Goal: Task Accomplishment & Management: Manage account settings

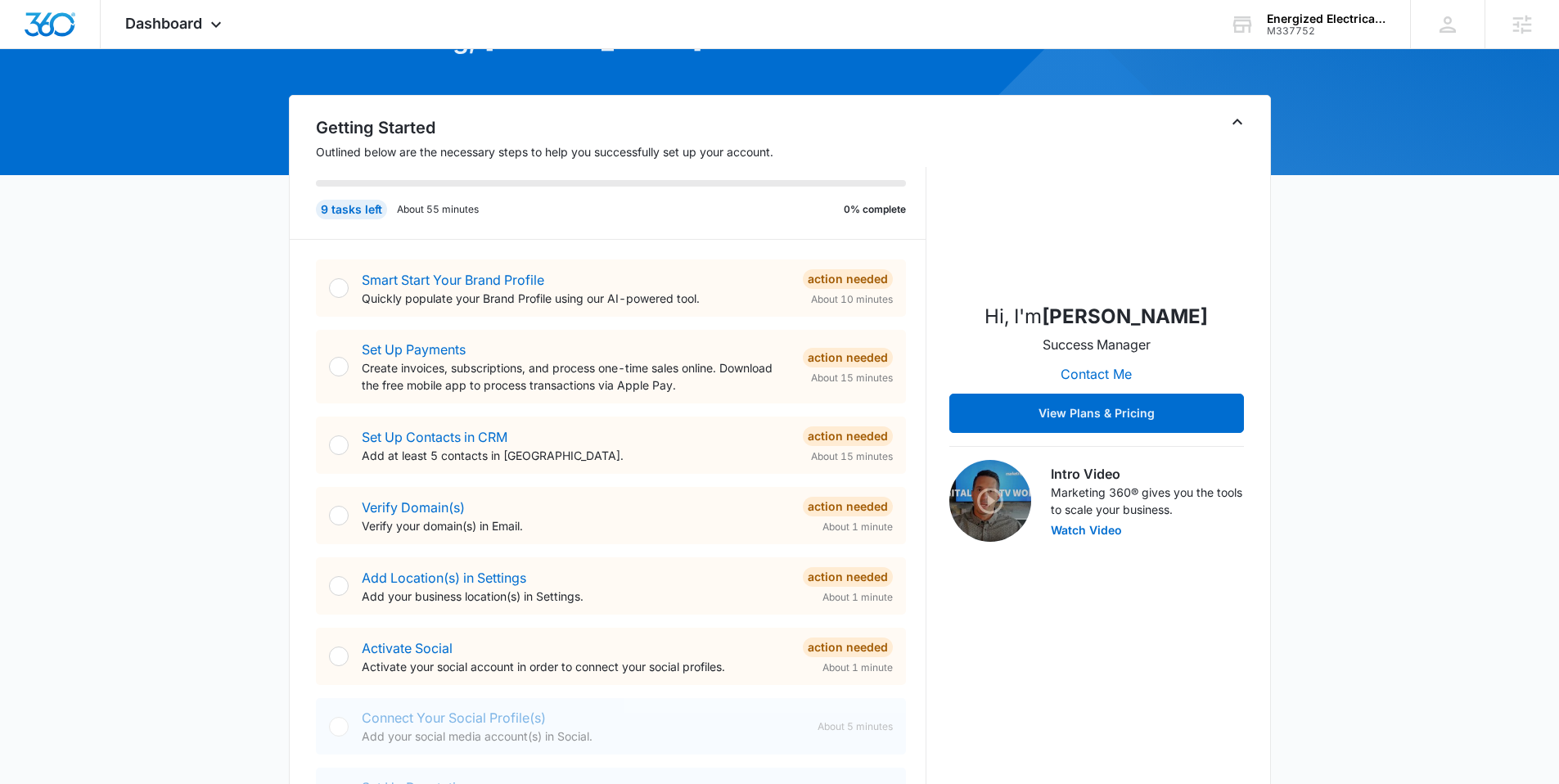
scroll to position [472, 0]
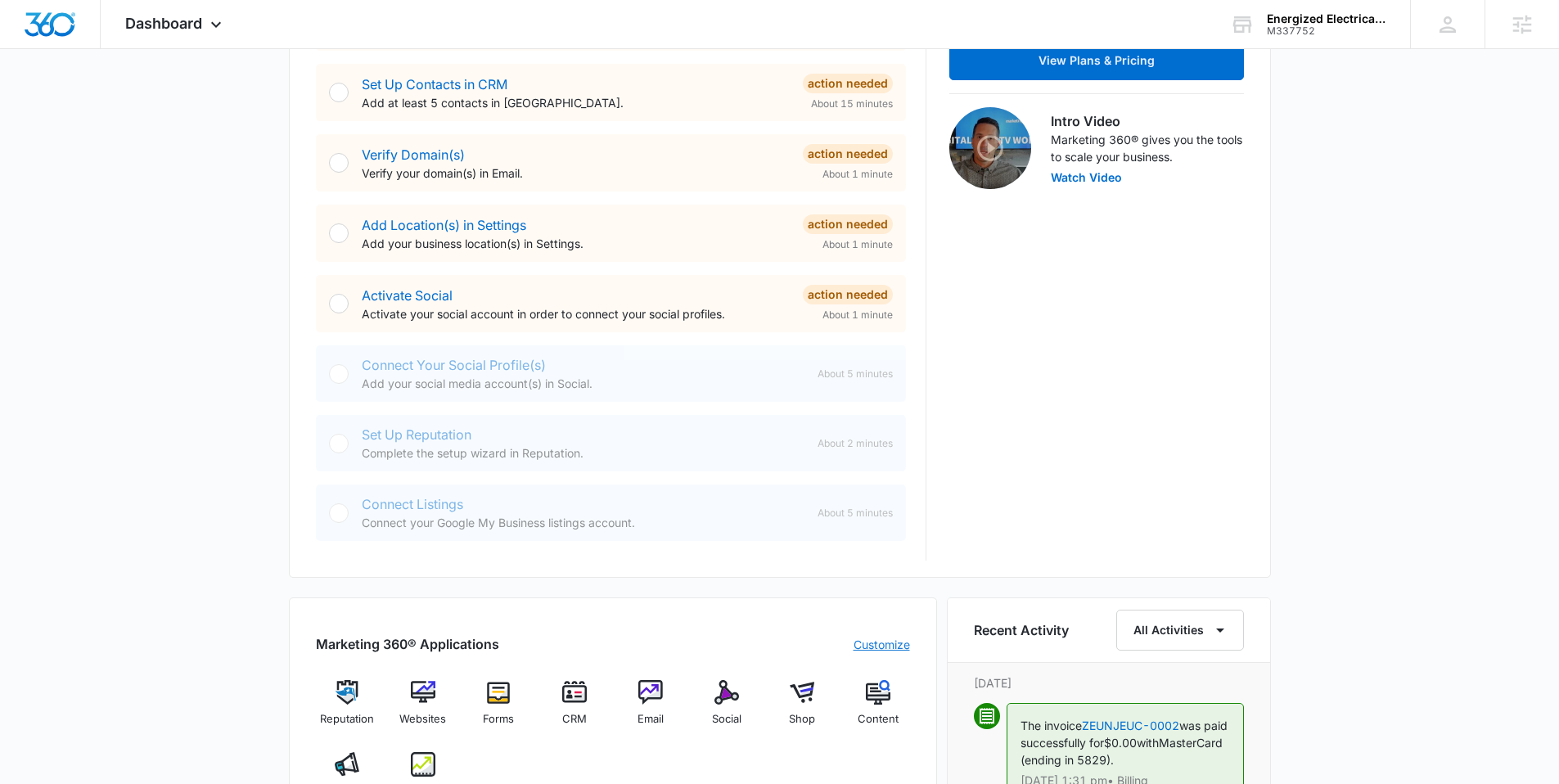
click at [864, 641] on link "Customize" at bounding box center [882, 644] width 56 height 17
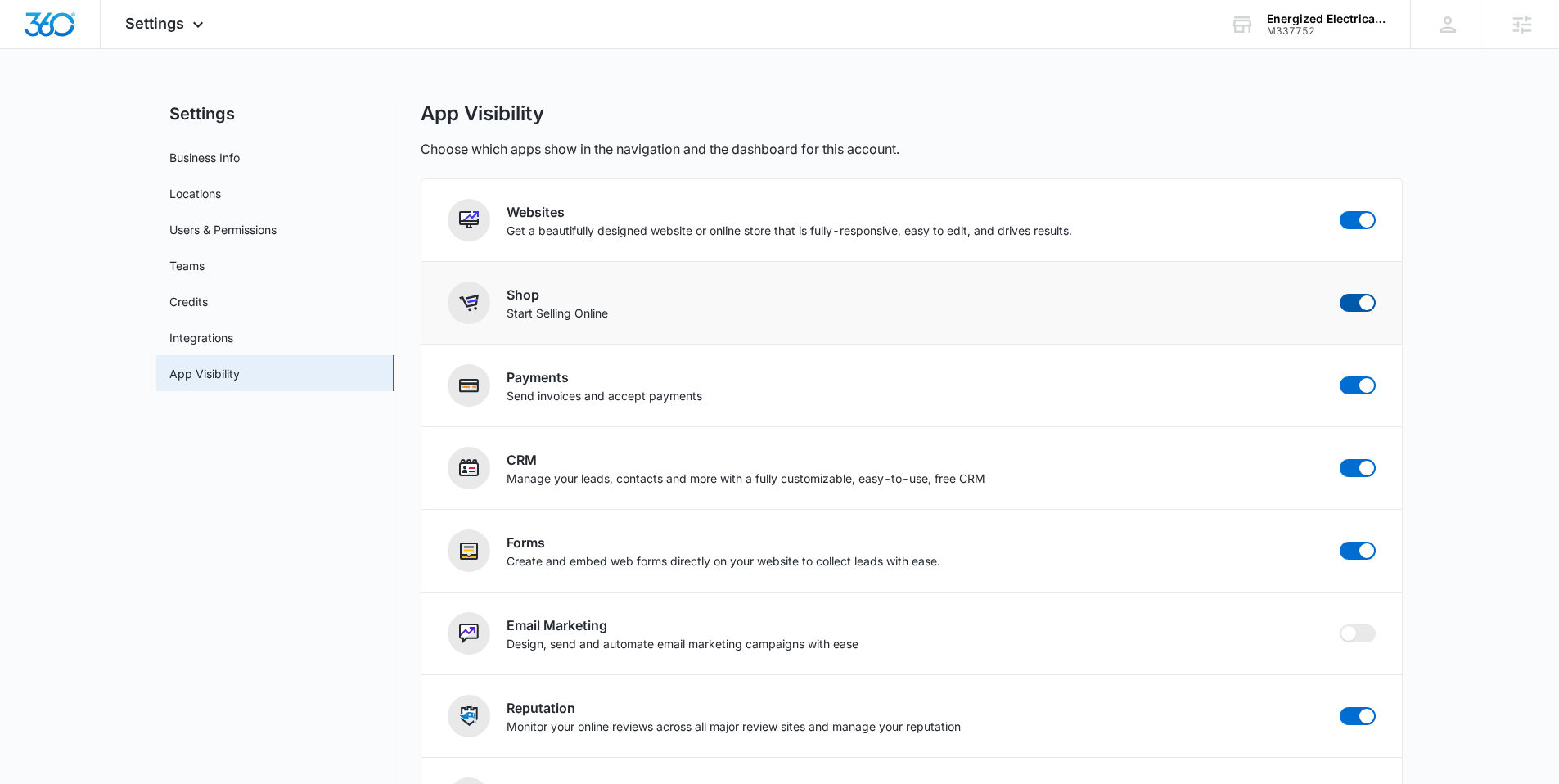
click at [1354, 298] on span at bounding box center [1358, 303] width 36 height 18
click at [1340, 294] on input "checkbox" at bounding box center [1339, 293] width 1 height 1
checkbox input "false"
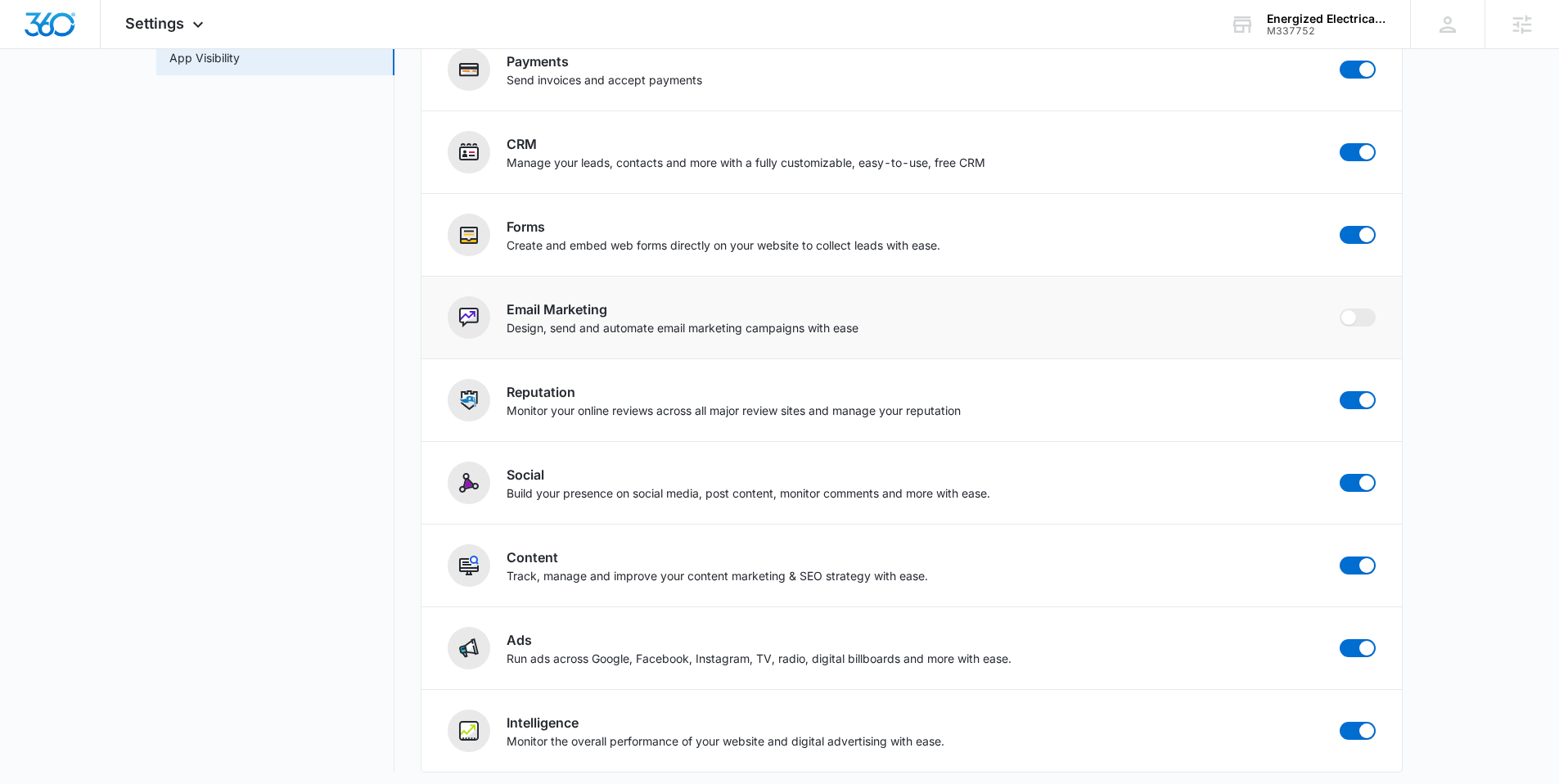
scroll to position [324, 0]
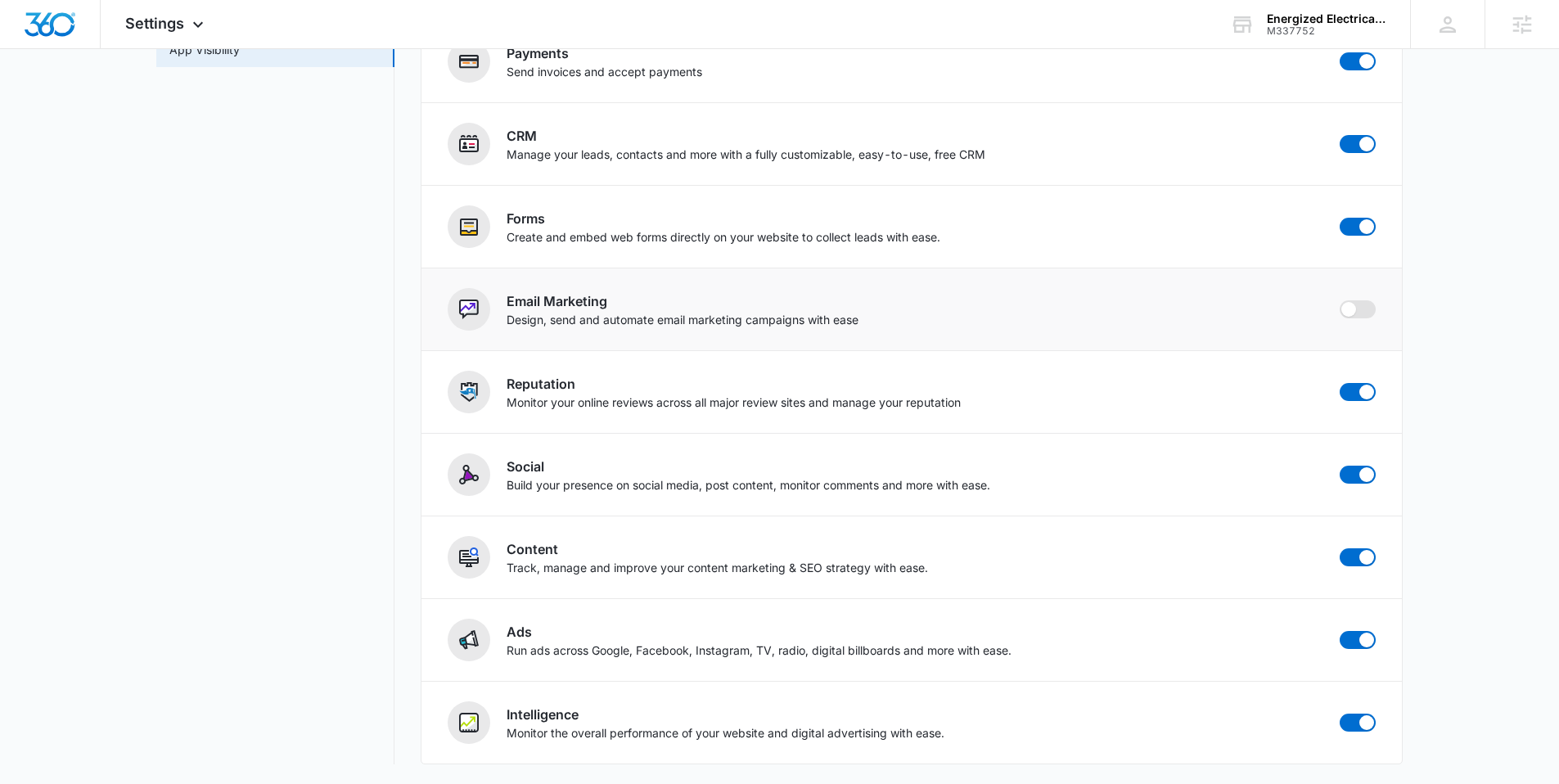
click at [1358, 304] on span at bounding box center [1358, 309] width 36 height 18
click at [1340, 300] on input "checkbox" at bounding box center [1339, 300] width 1 height 1
checkbox input "false"
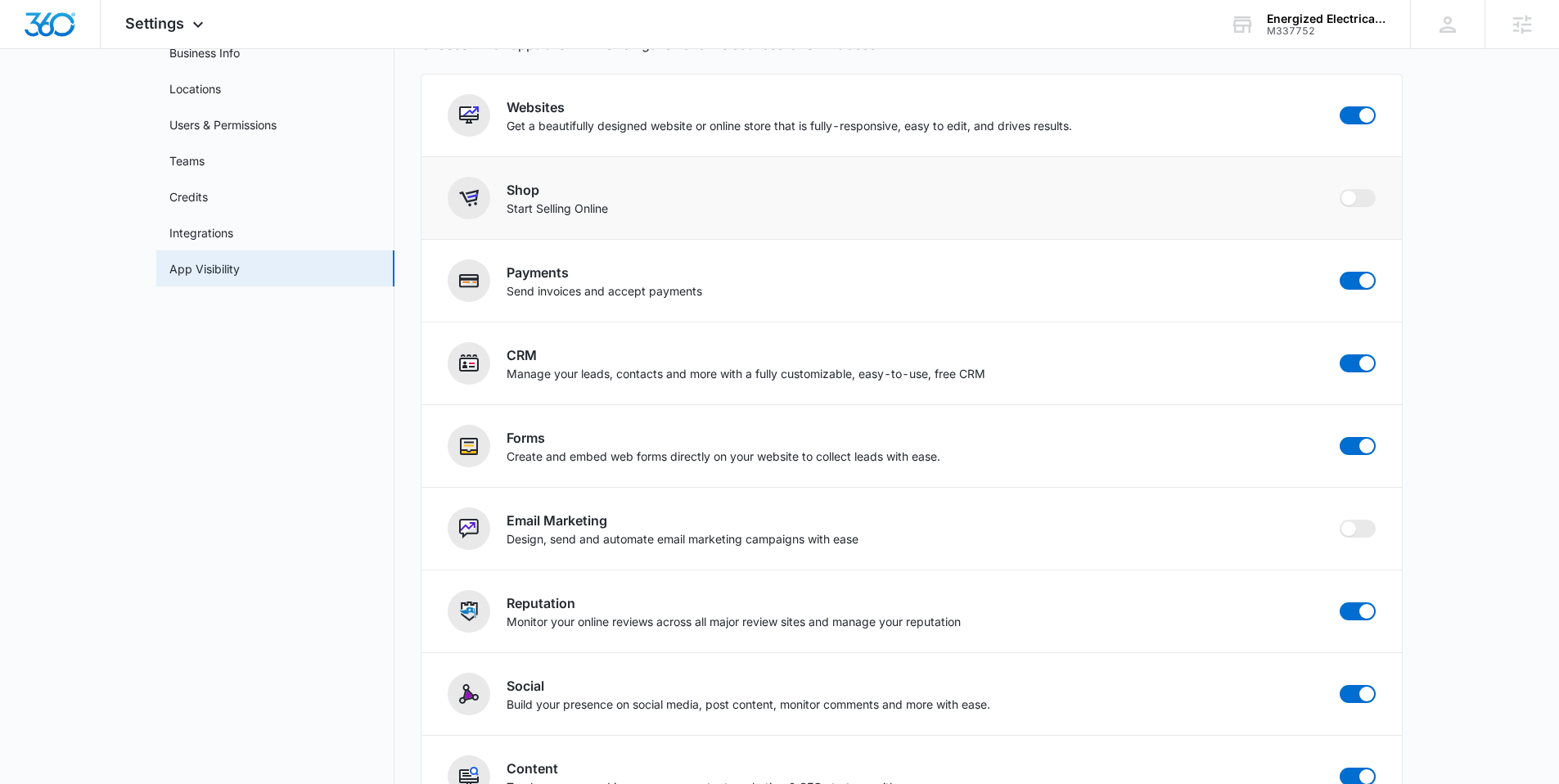
scroll to position [61, 0]
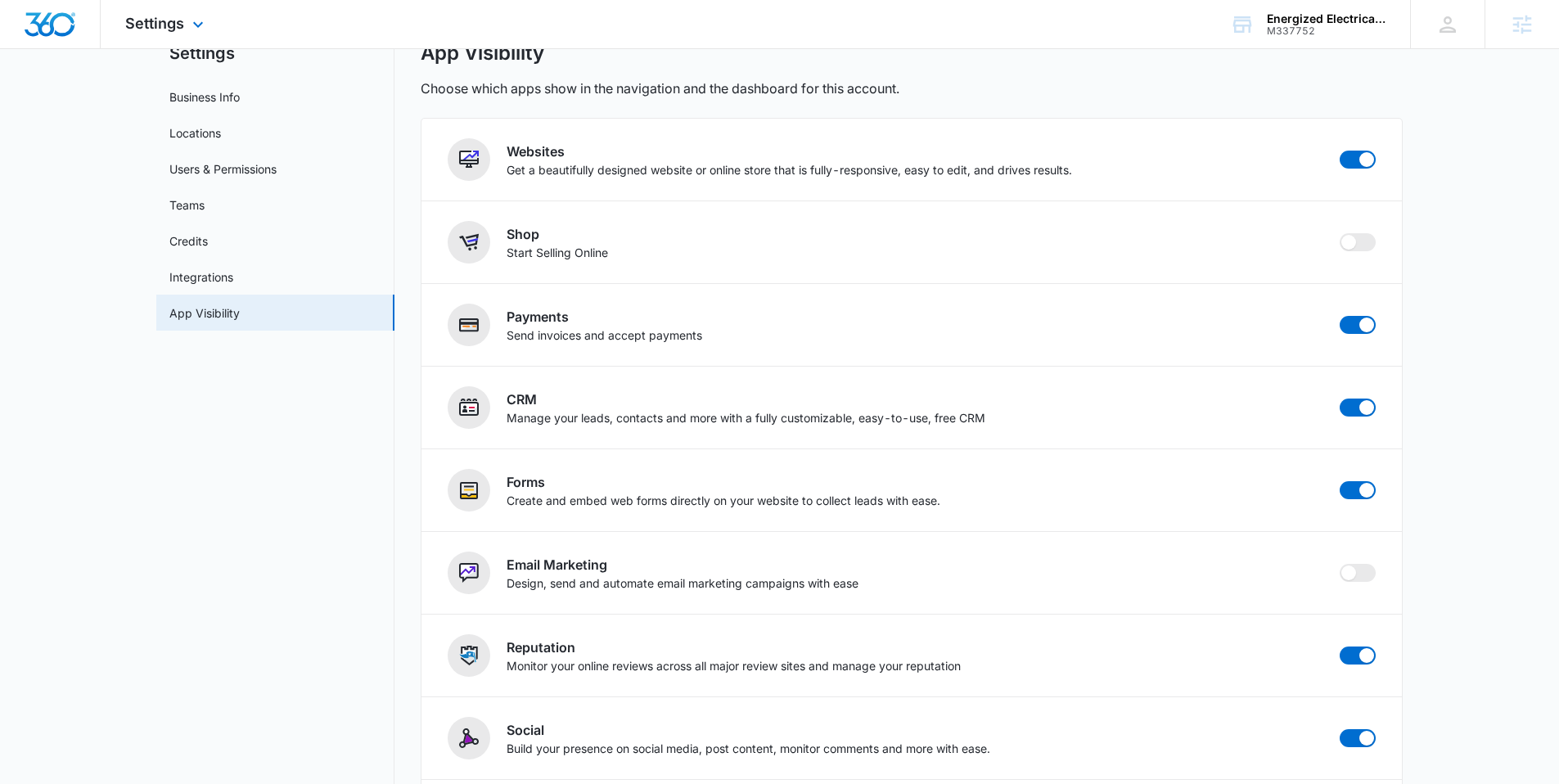
click at [55, 15] on img "Dashboard" at bounding box center [50, 25] width 52 height 25
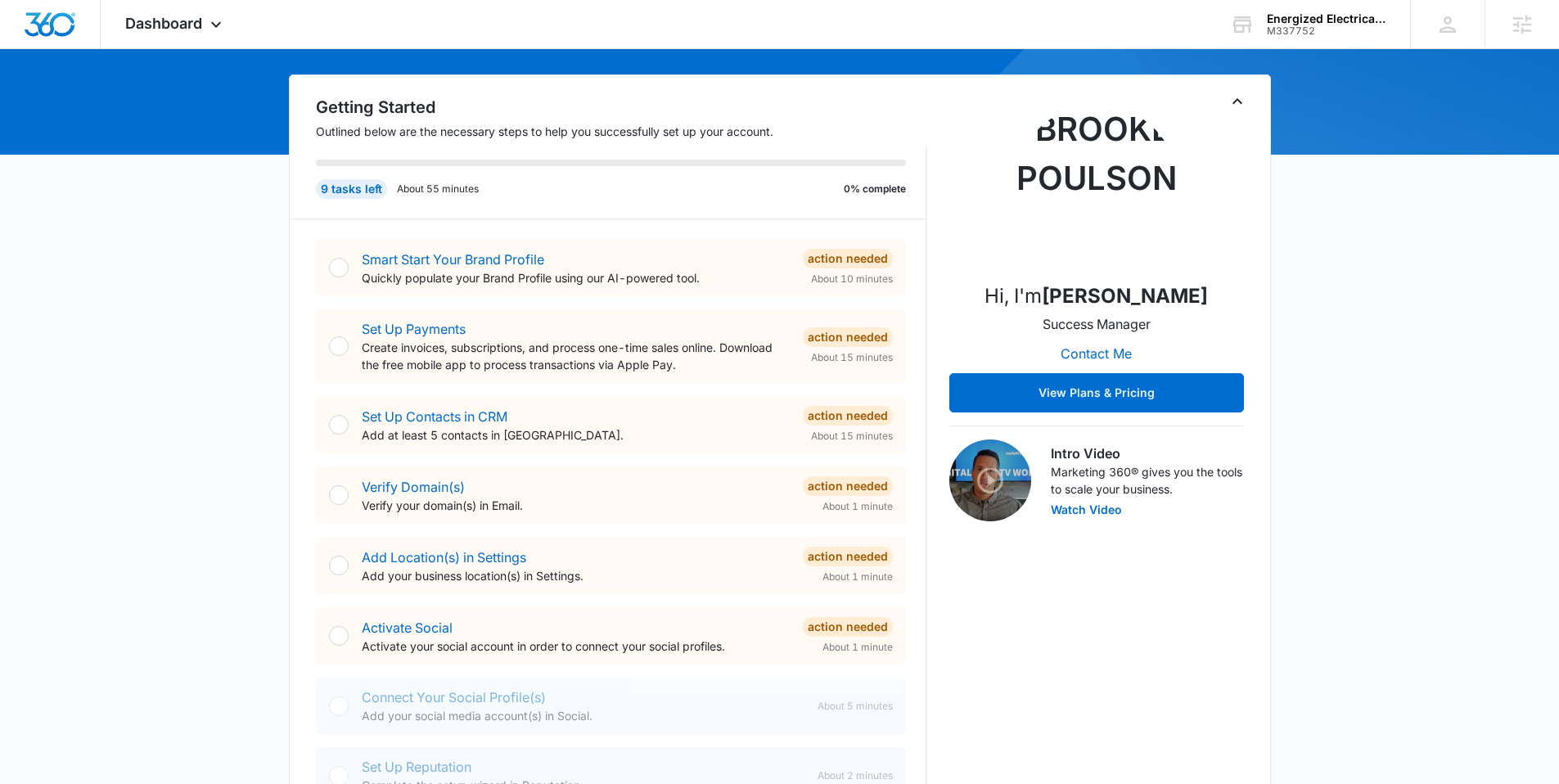
scroll to position [77, 0]
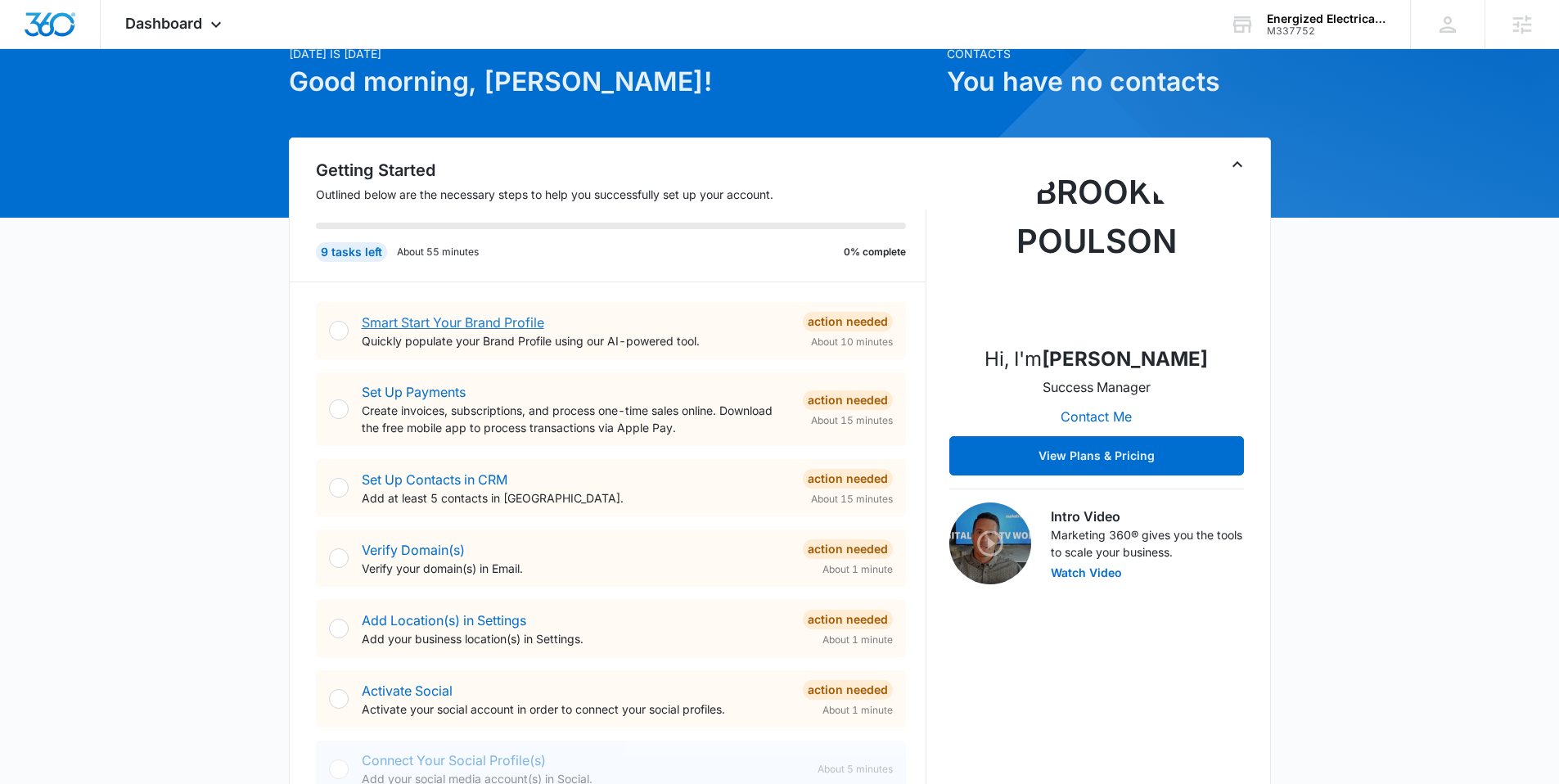
click at [435, 318] on link "Smart Start Your Brand Profile" at bounding box center [453, 322] width 183 height 16
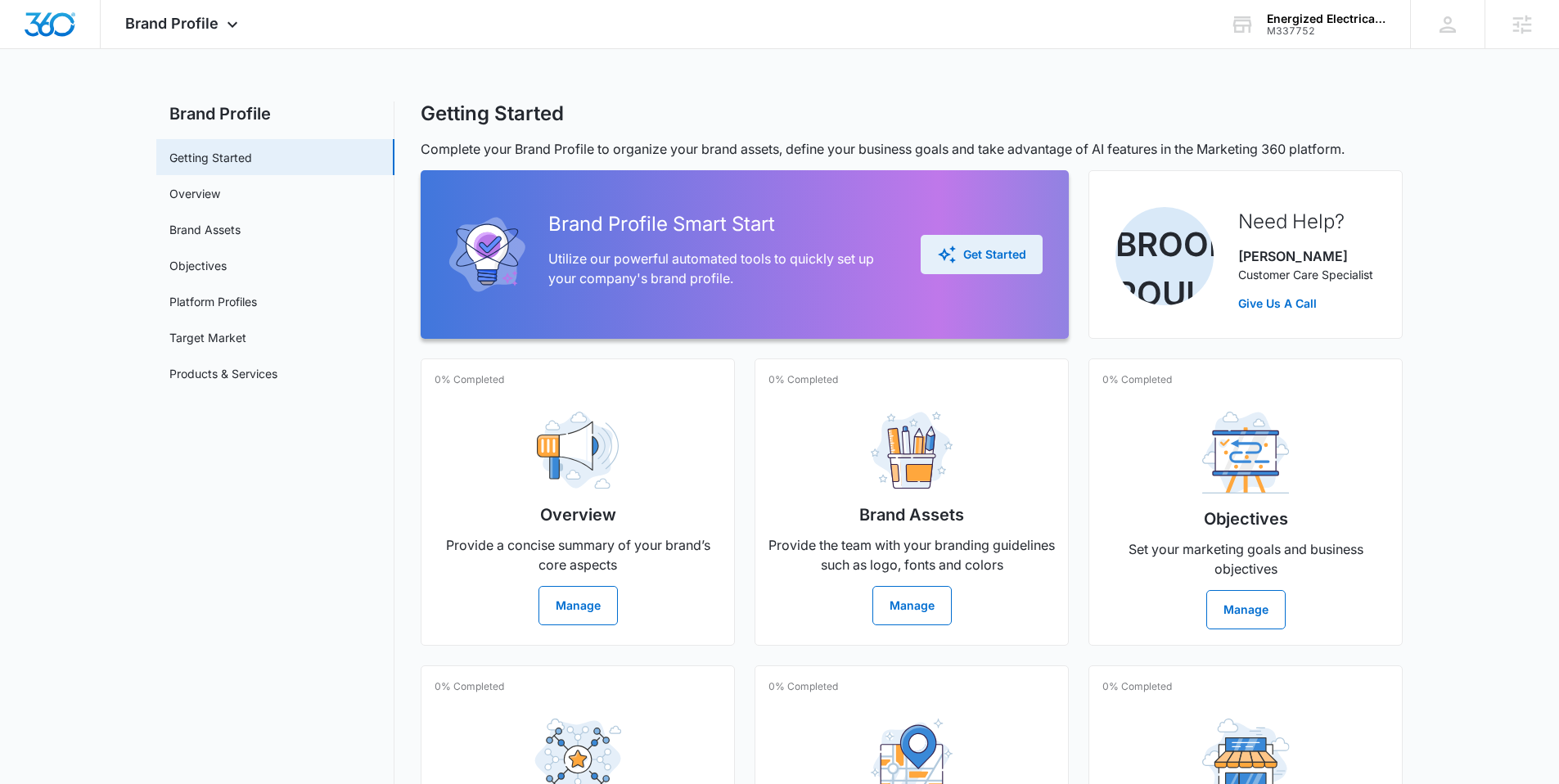
click at [941, 264] on button "Get Started" at bounding box center [981, 255] width 122 height 39
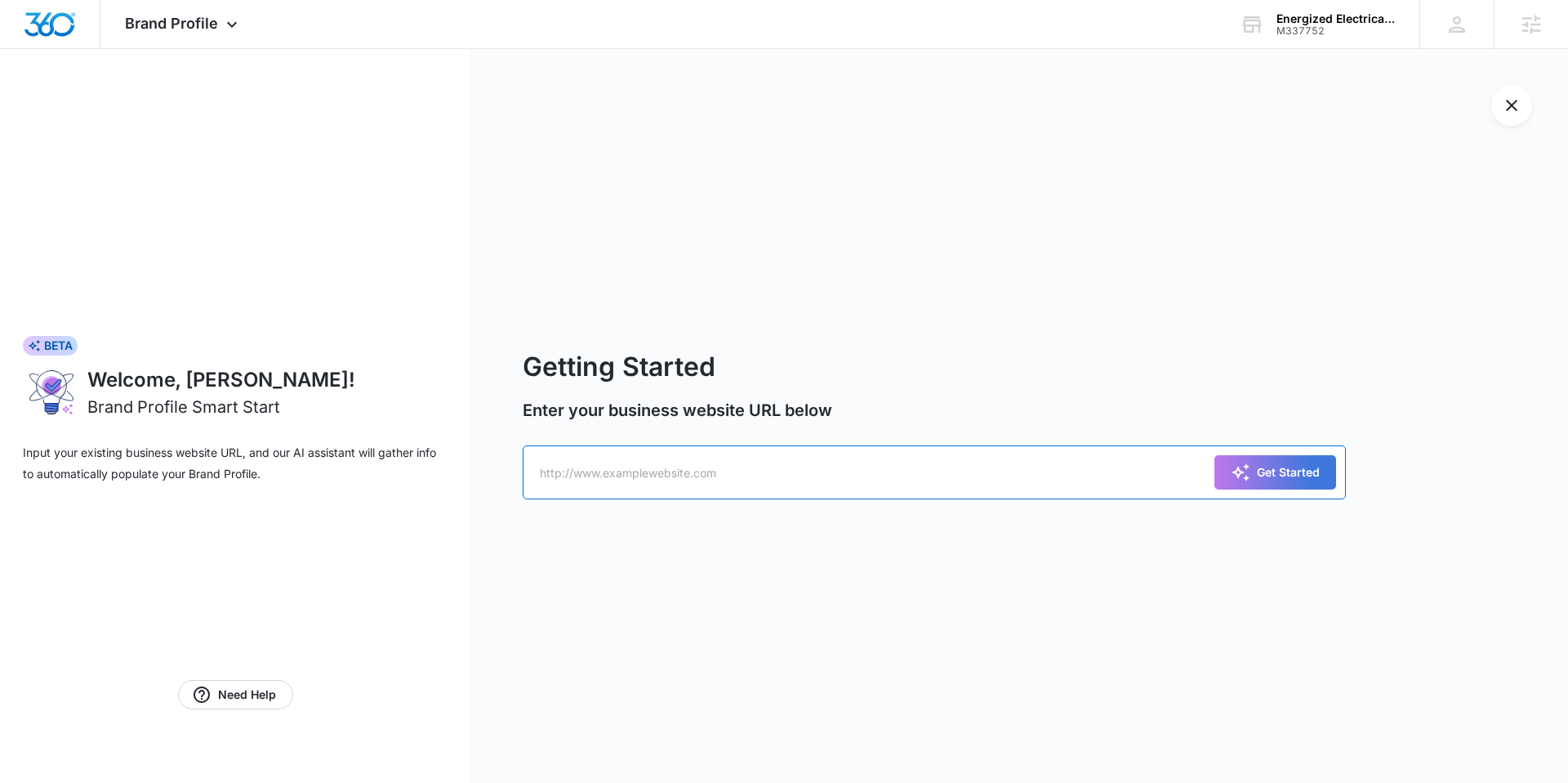
click at [702, 461] on input "text" at bounding box center [935, 472] width 824 height 54
paste input "https://energizedelectricalservices.com/"
type input "https://energizedelectricalservices.com/"
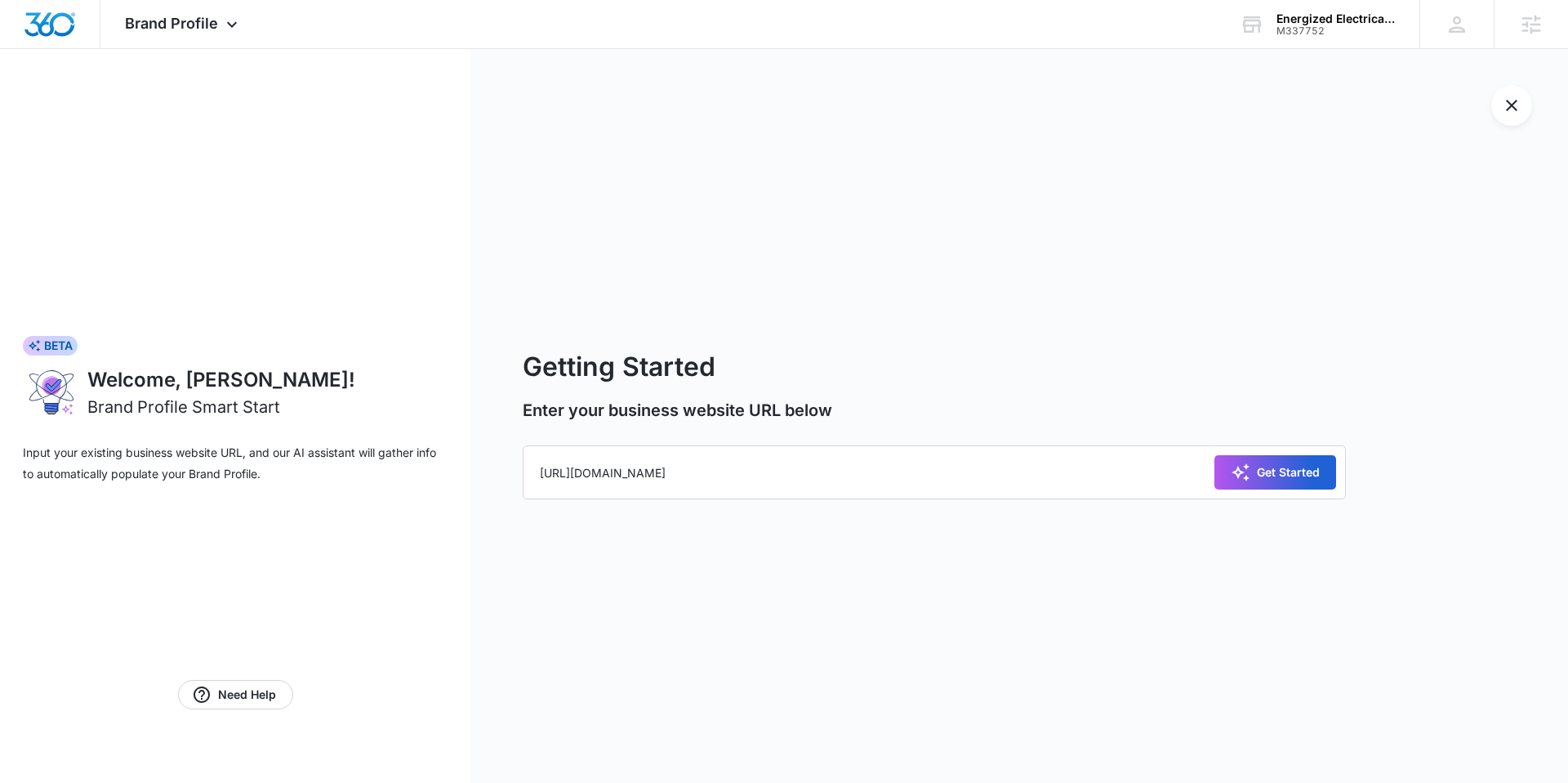
click at [1239, 477] on icon "submit" at bounding box center [1240, 472] width 20 height 20
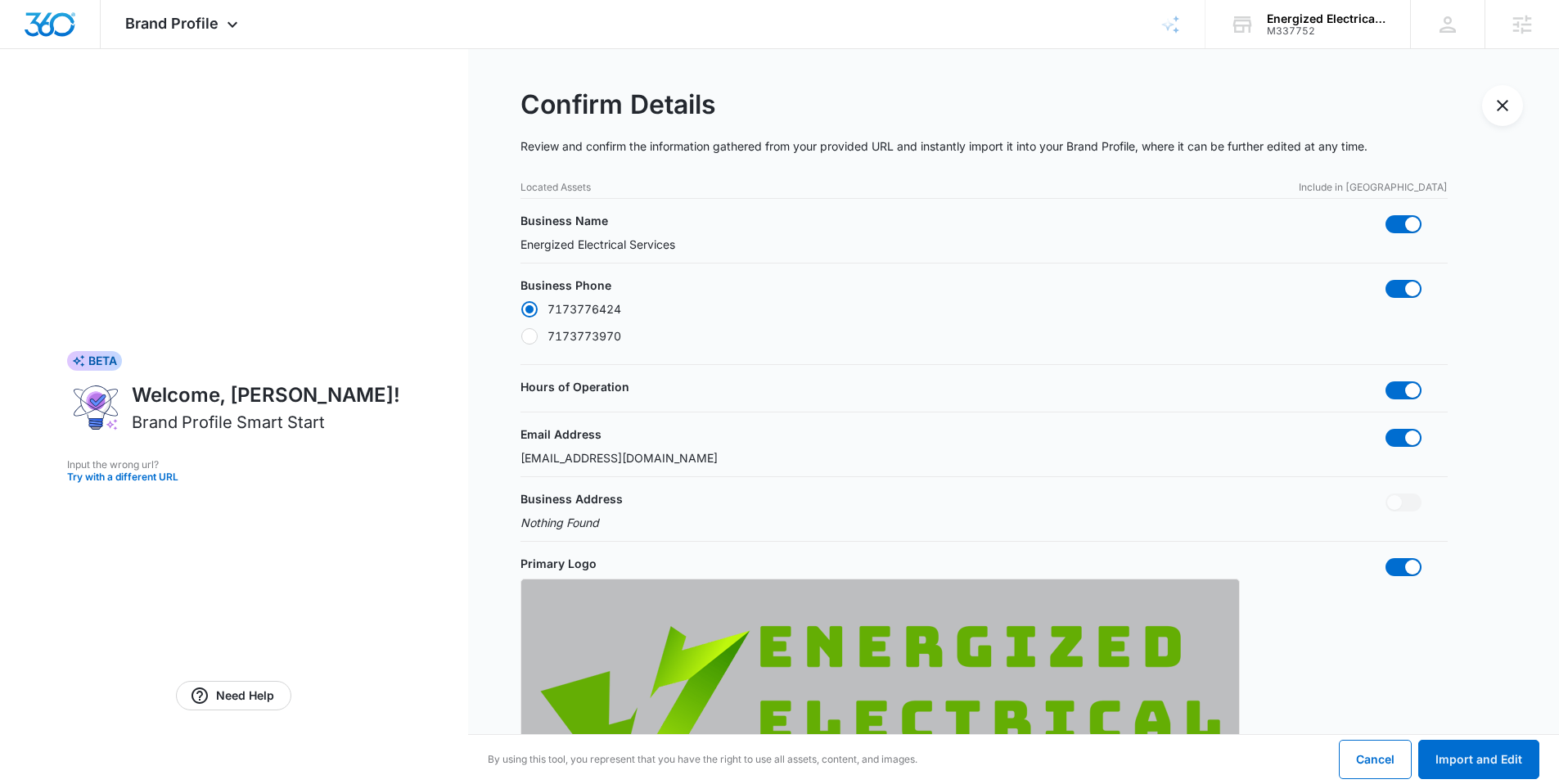
click at [620, 335] on label "7173773970" at bounding box center [571, 336] width 101 height 17
click at [522, 336] on input "7173773970" at bounding box center [521, 336] width 1 height 1
radio input "false"
radio input "true"
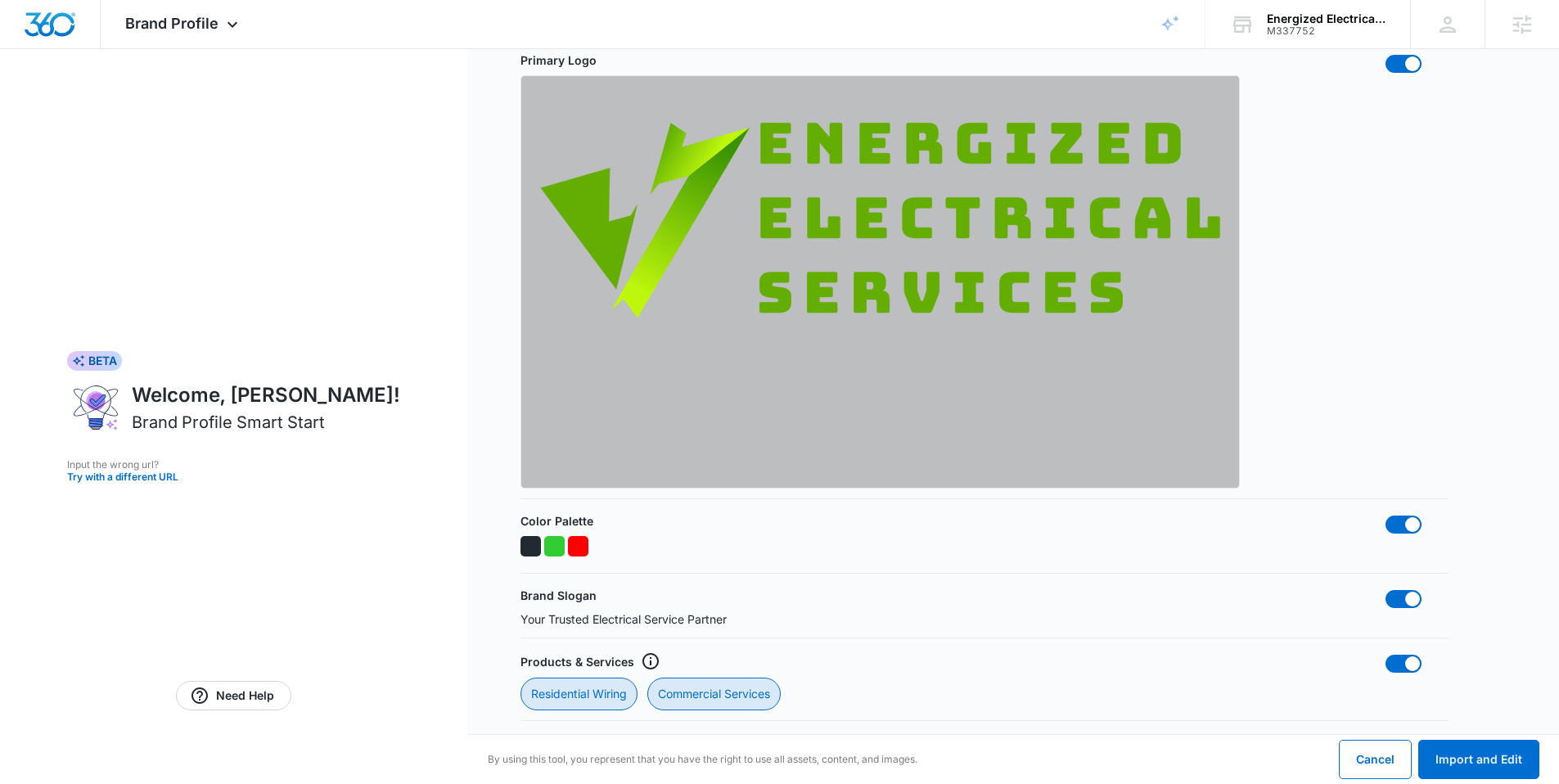
scroll to position [507, 0]
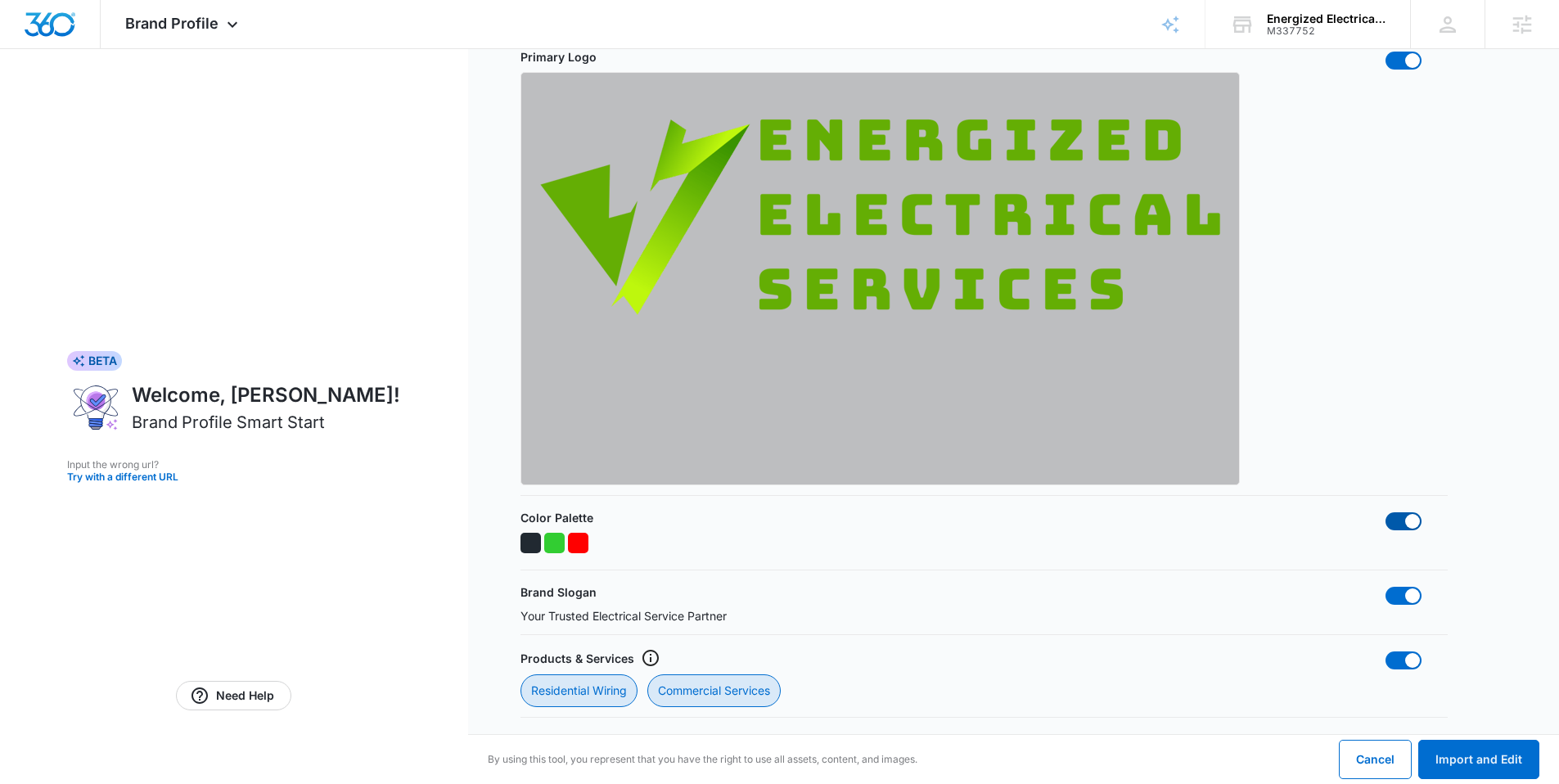
click at [1391, 523] on span at bounding box center [1403, 521] width 36 height 18
click at [1385, 512] on input "checkbox" at bounding box center [1385, 511] width 1 height 1
checkbox input "false"
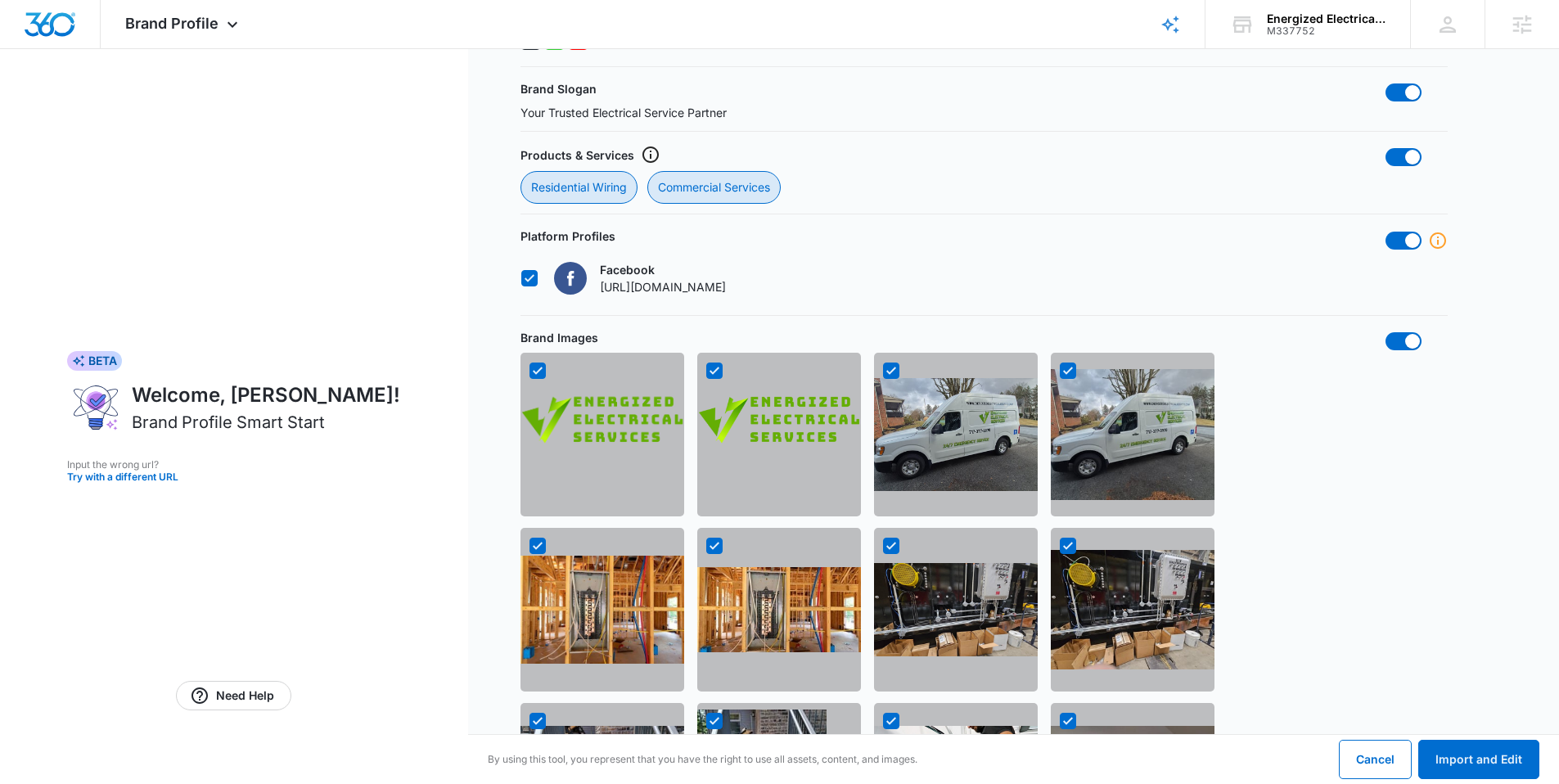
scroll to position [1015, 0]
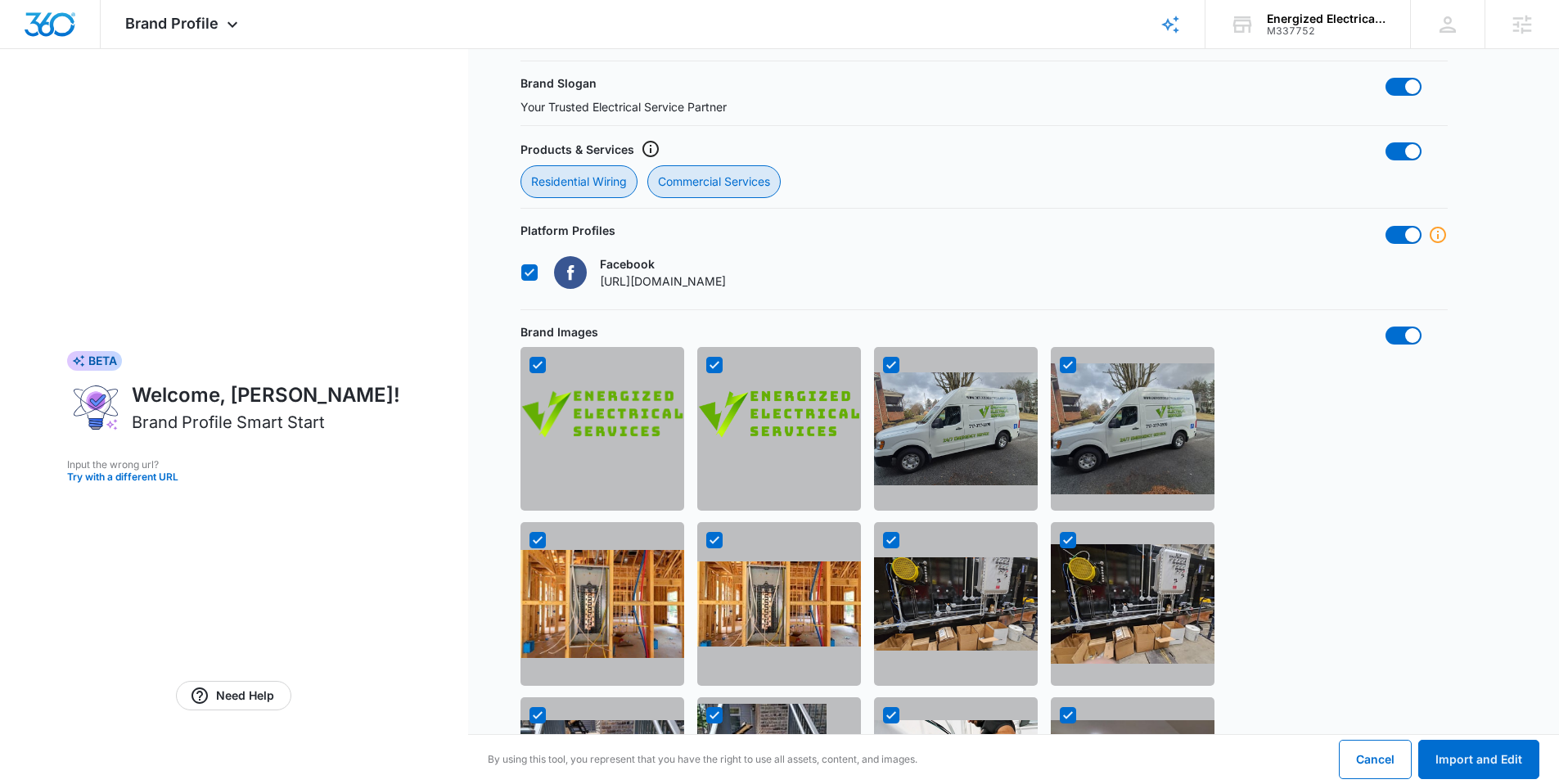
click at [712, 376] on img at bounding box center [780, 429] width 164 height 131
click at [715, 366] on icon at bounding box center [715, 364] width 10 height 7
click at [707, 366] on input "checkbox" at bounding box center [706, 365] width 1 height 1
checkbox input "false"
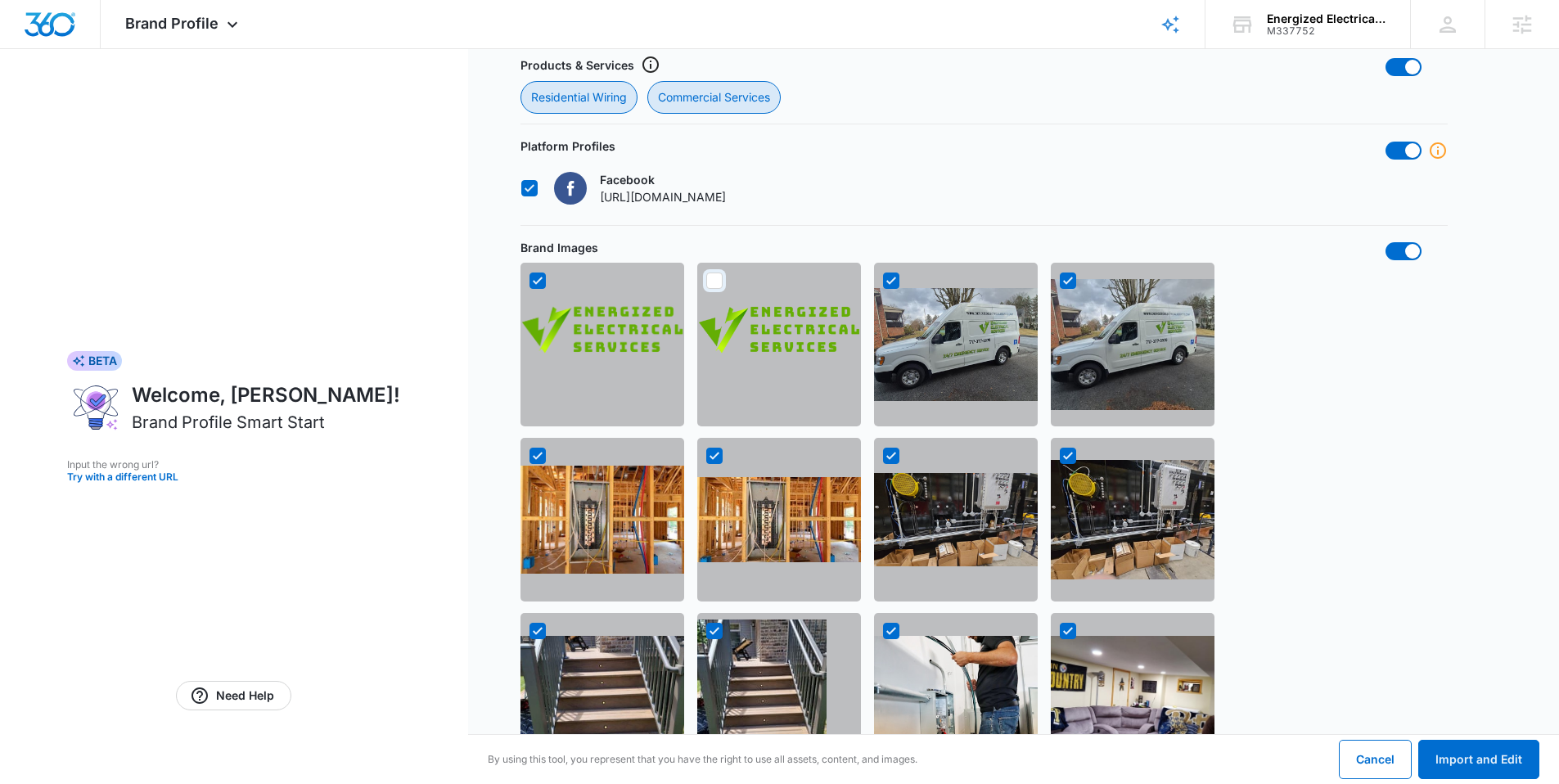
scroll to position [1109, 0]
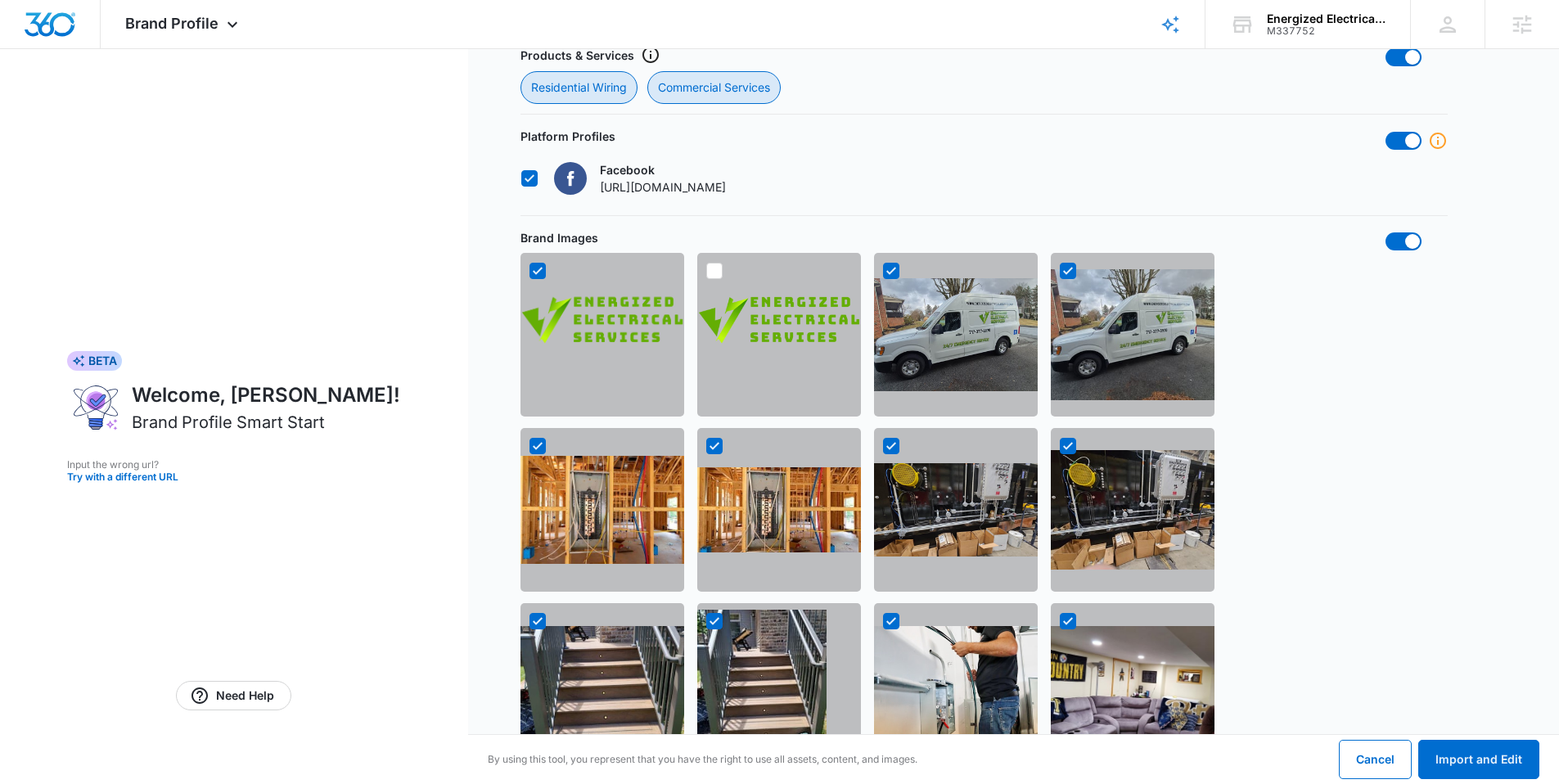
click at [897, 265] on div at bounding box center [891, 271] width 16 height 16
click at [883, 271] on input "checkbox" at bounding box center [882, 271] width 1 height 1
checkbox input "false"
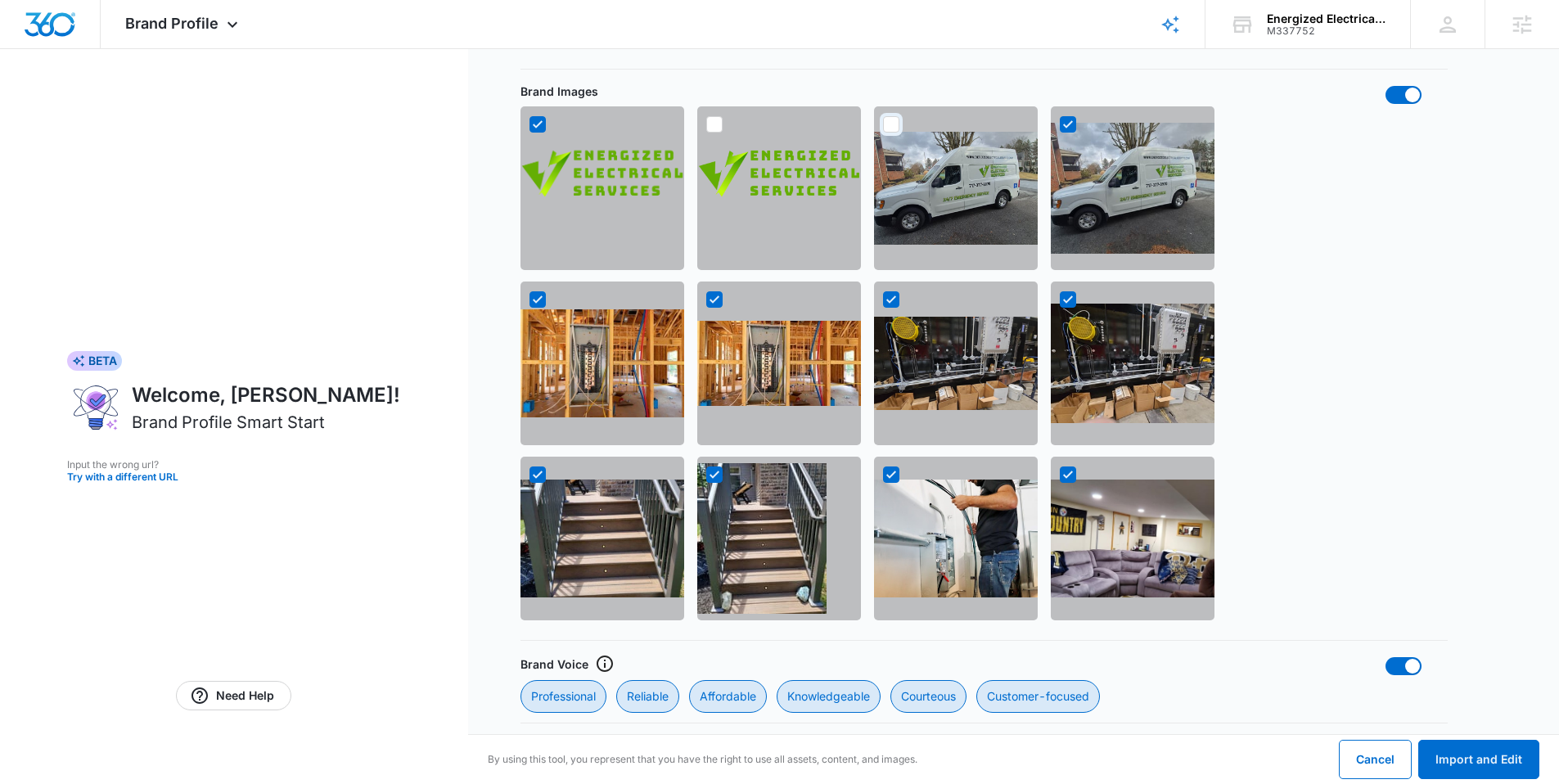
scroll to position [1260, 0]
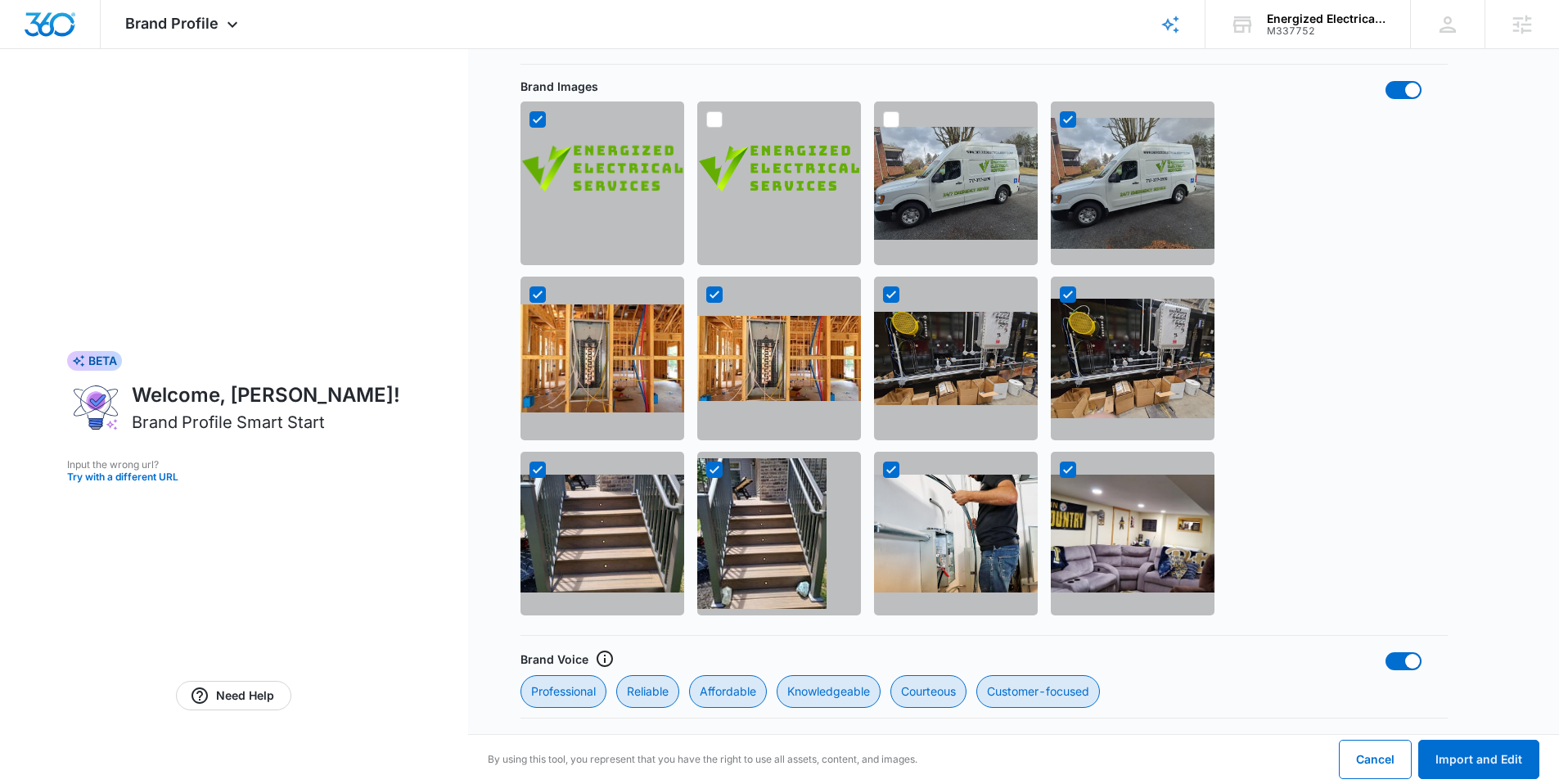
click at [714, 298] on icon at bounding box center [715, 295] width 15 height 15
click at [707, 295] on input "checkbox" at bounding box center [706, 295] width 1 height 1
checkbox input "false"
click at [892, 295] on icon at bounding box center [891, 295] width 15 height 15
click at [883, 295] on input "checkbox" at bounding box center [882, 295] width 1 height 1
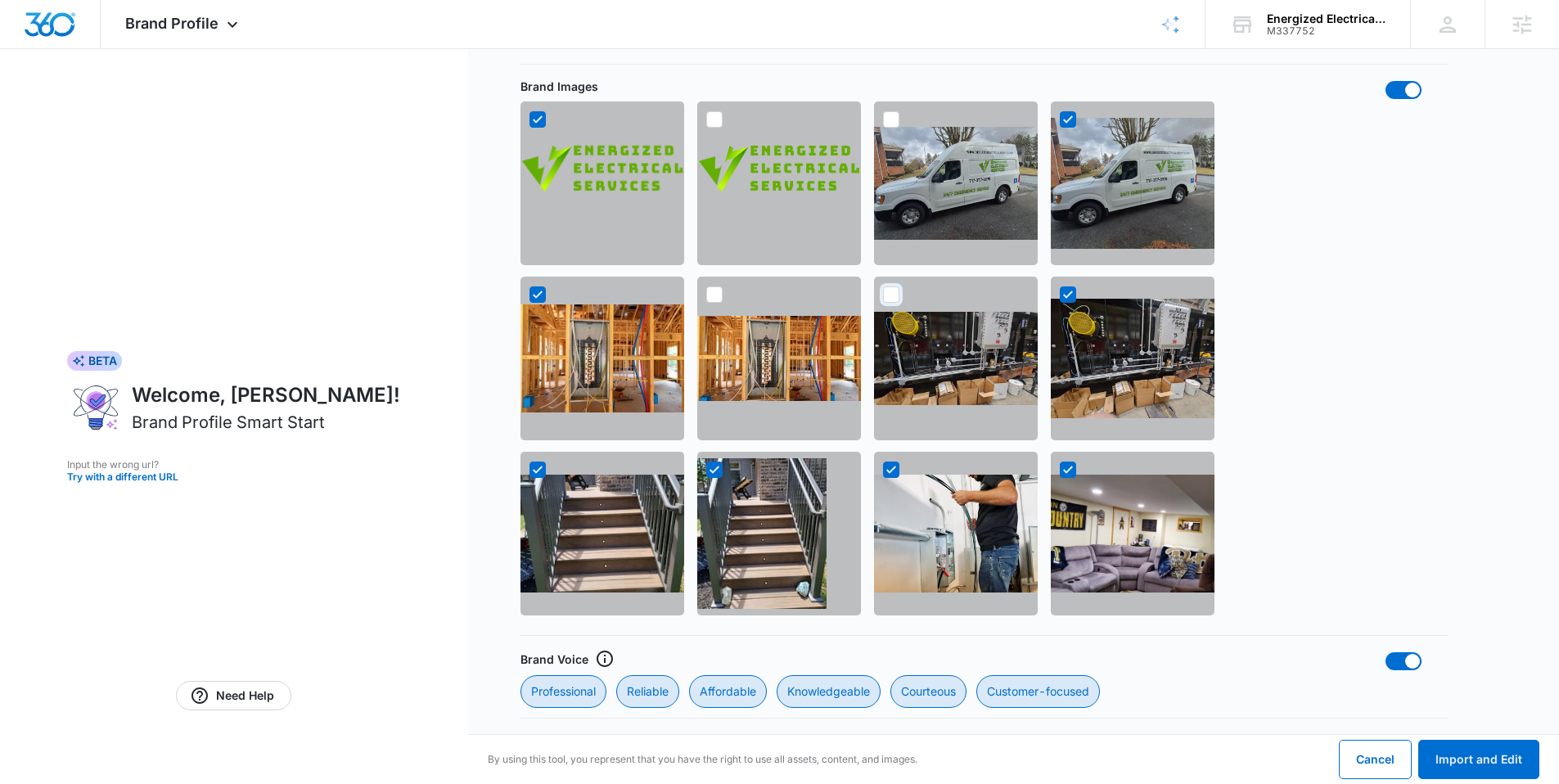
checkbox input "false"
click at [711, 472] on icon at bounding box center [715, 470] width 15 height 15
click at [707, 471] on input "checkbox" at bounding box center [706, 470] width 1 height 1
checkbox input "false"
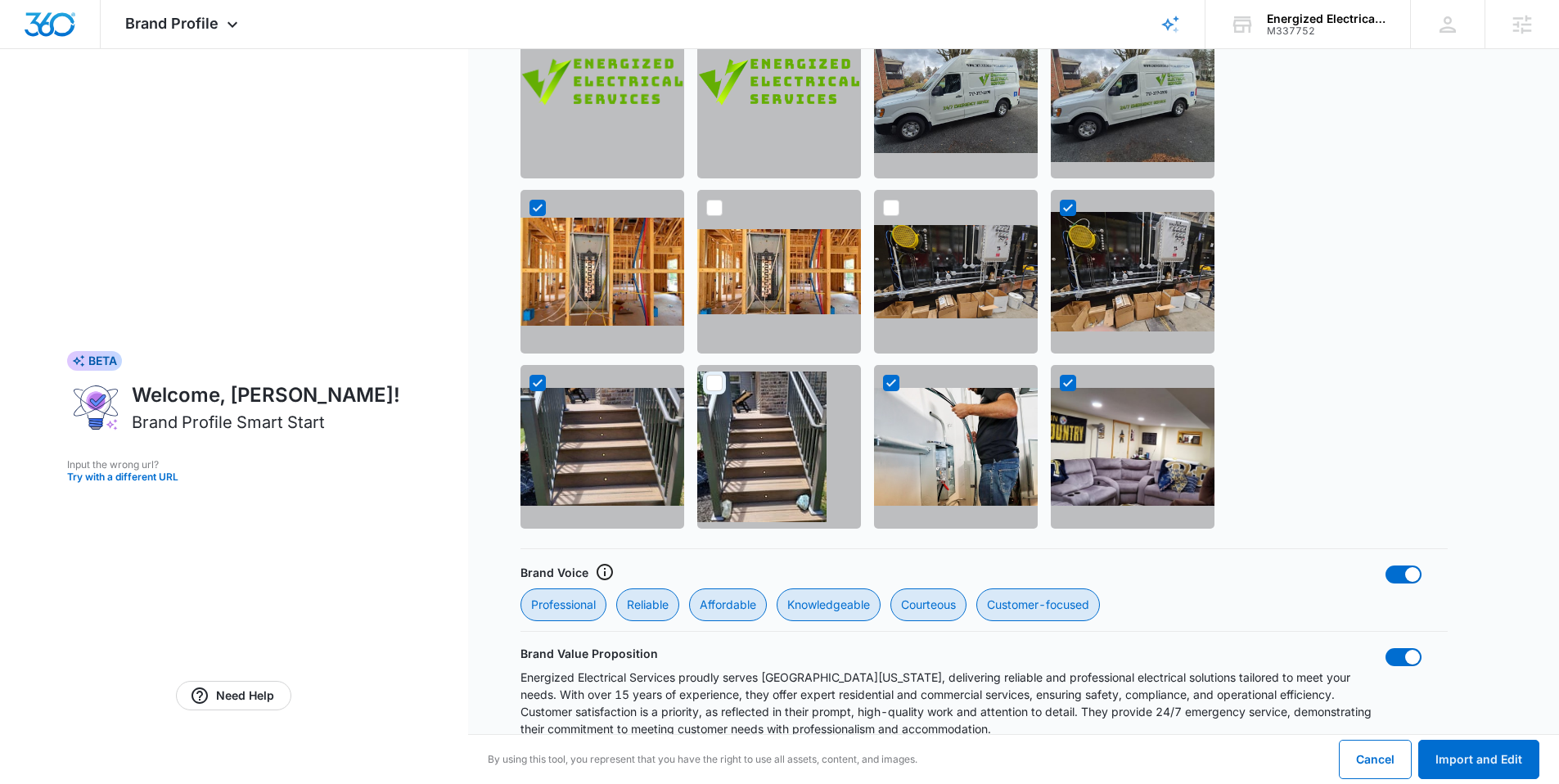
scroll to position [1371, 0]
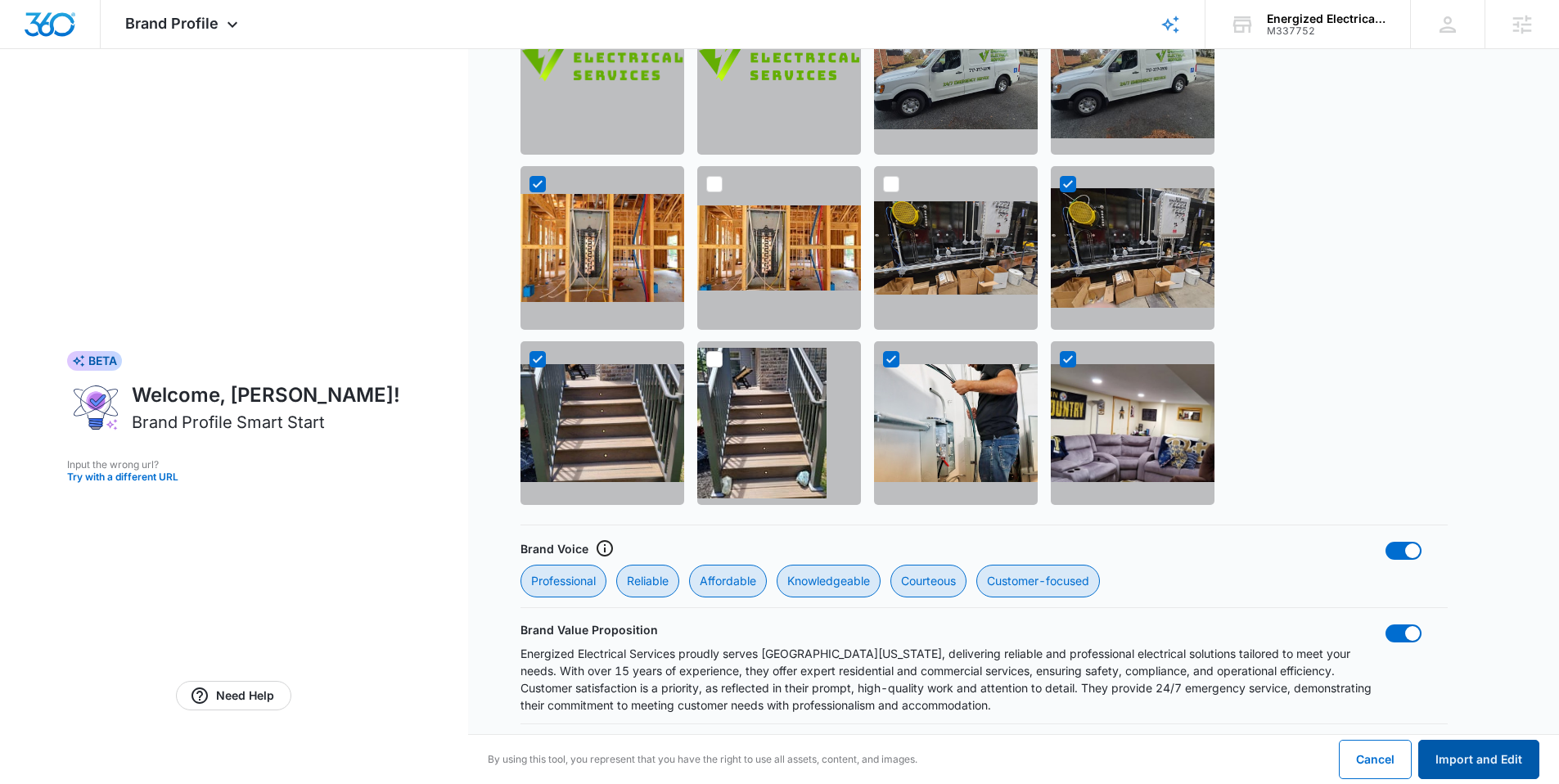
click at [1438, 753] on button "Import and Edit" at bounding box center [1479, 759] width 121 height 39
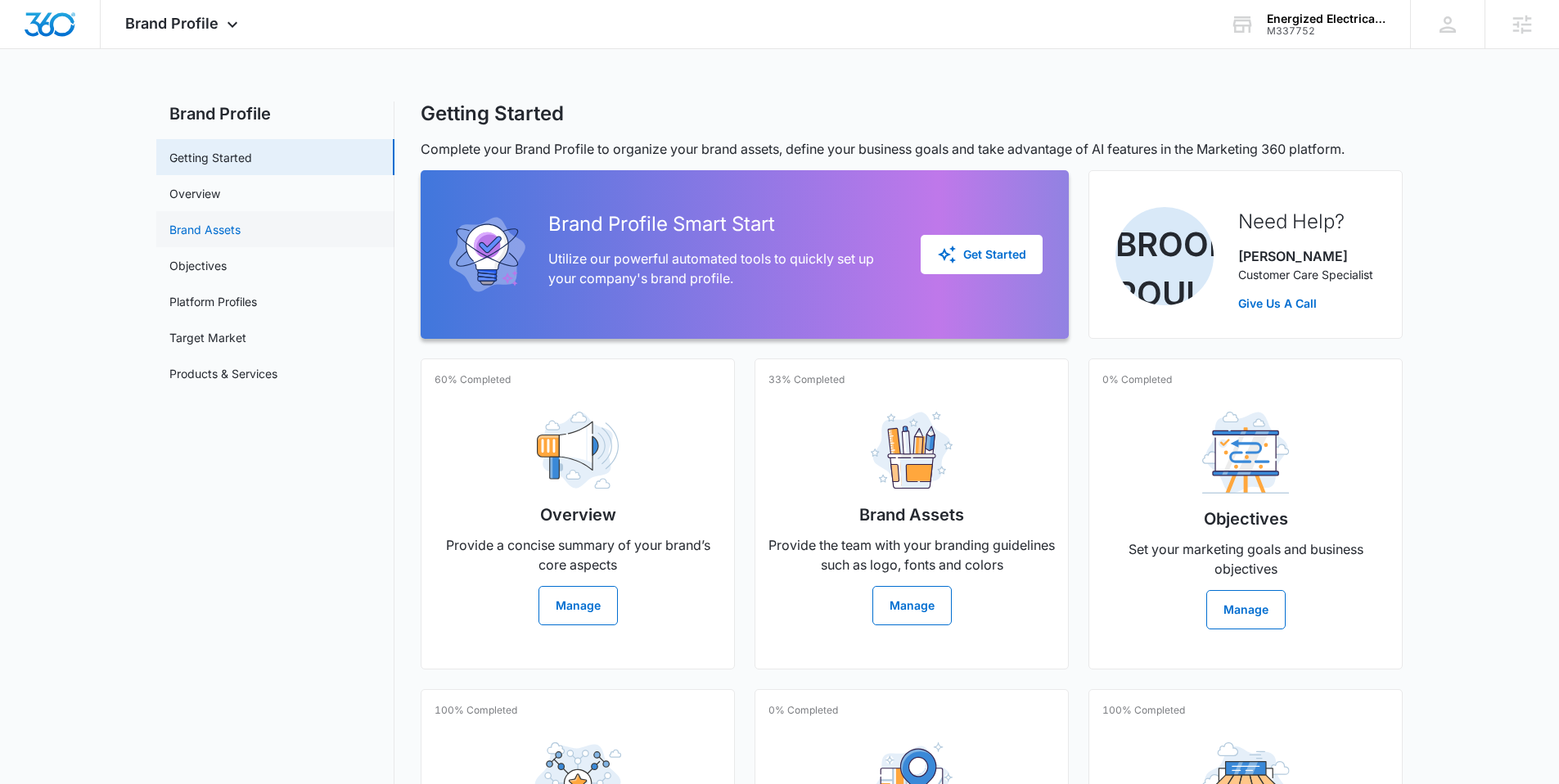
click at [224, 230] on link "Brand Assets" at bounding box center [205, 229] width 71 height 17
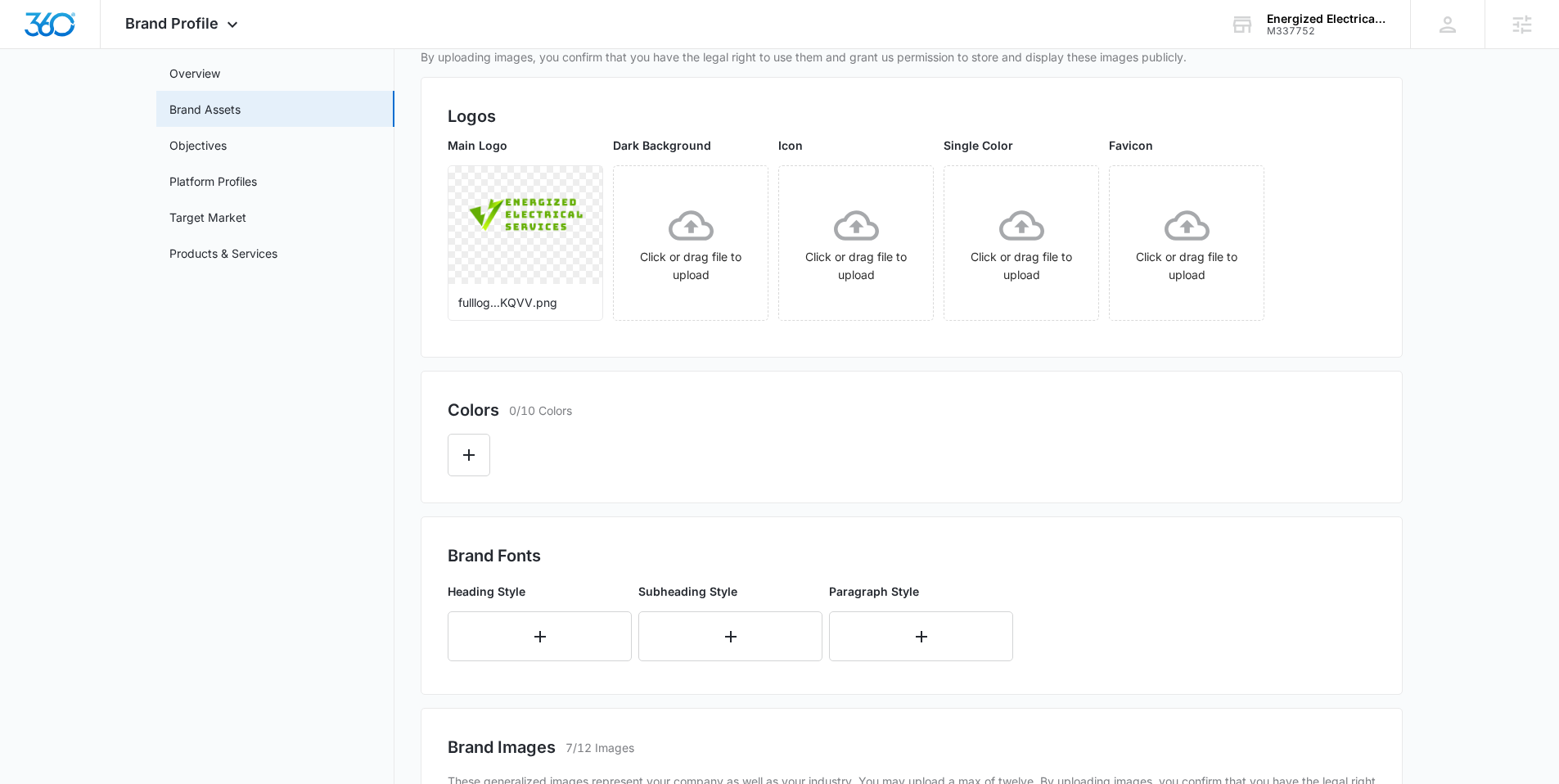
scroll to position [121, 0]
click at [582, 188] on icon "More" at bounding box center [580, 185] width 20 height 20
click at [601, 225] on div "Download" at bounding box center [613, 231] width 53 height 11
click at [483, 449] on button "Edit Color" at bounding box center [469, 454] width 43 height 43
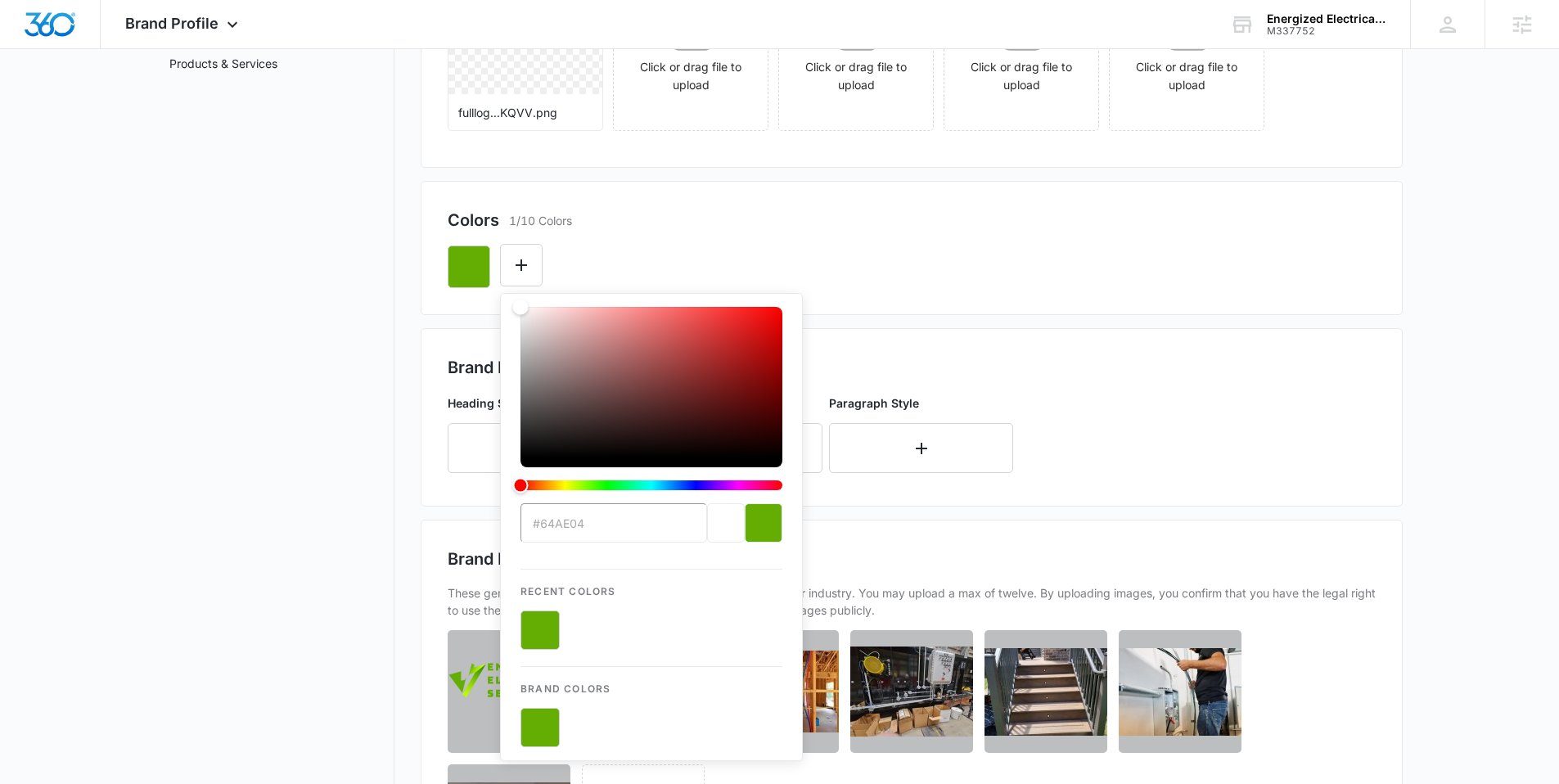
scroll to position [314, 0]
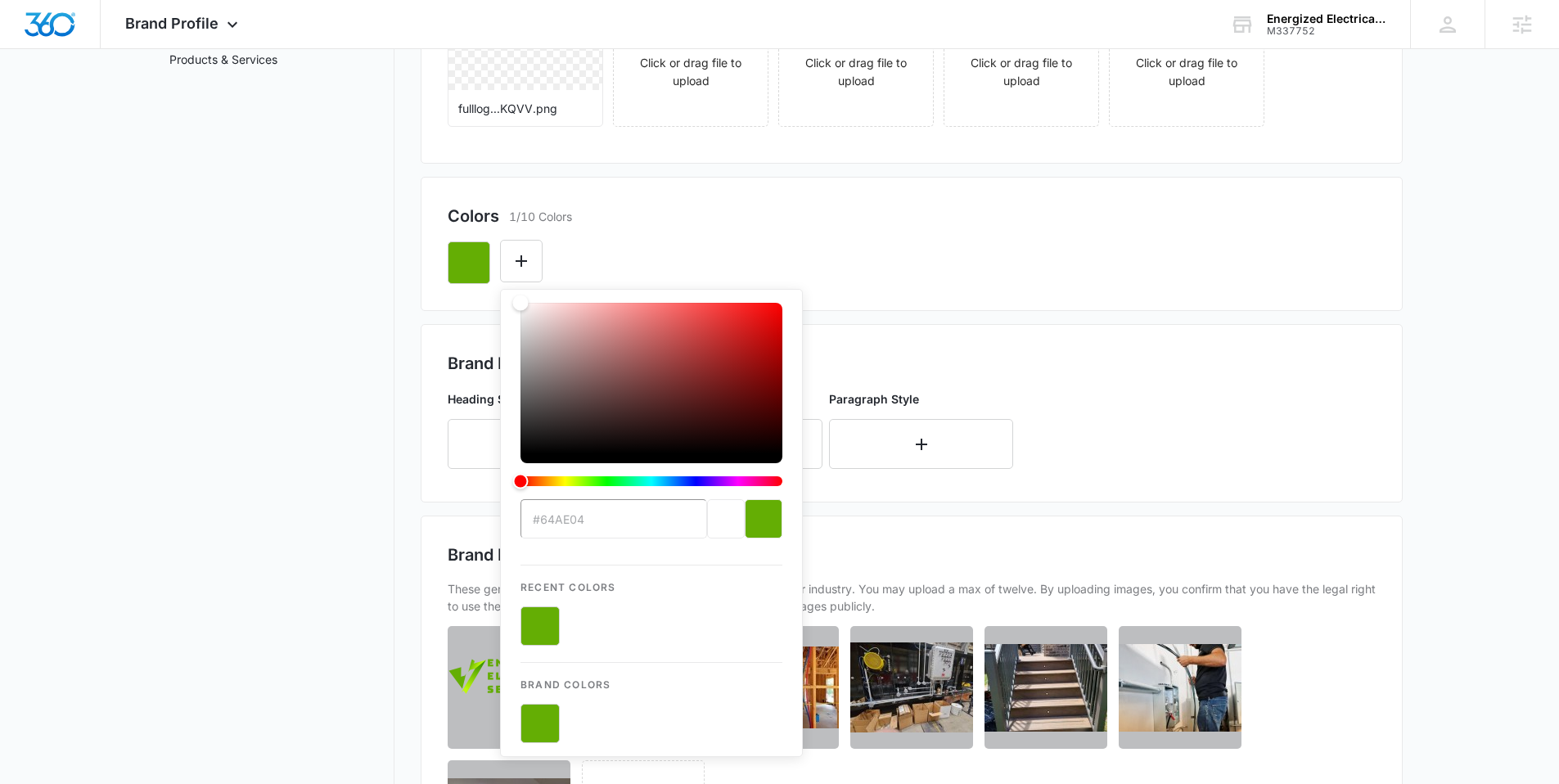
click at [538, 728] on button "color-picker-container" at bounding box center [540, 723] width 39 height 39
type input "#64AE04"
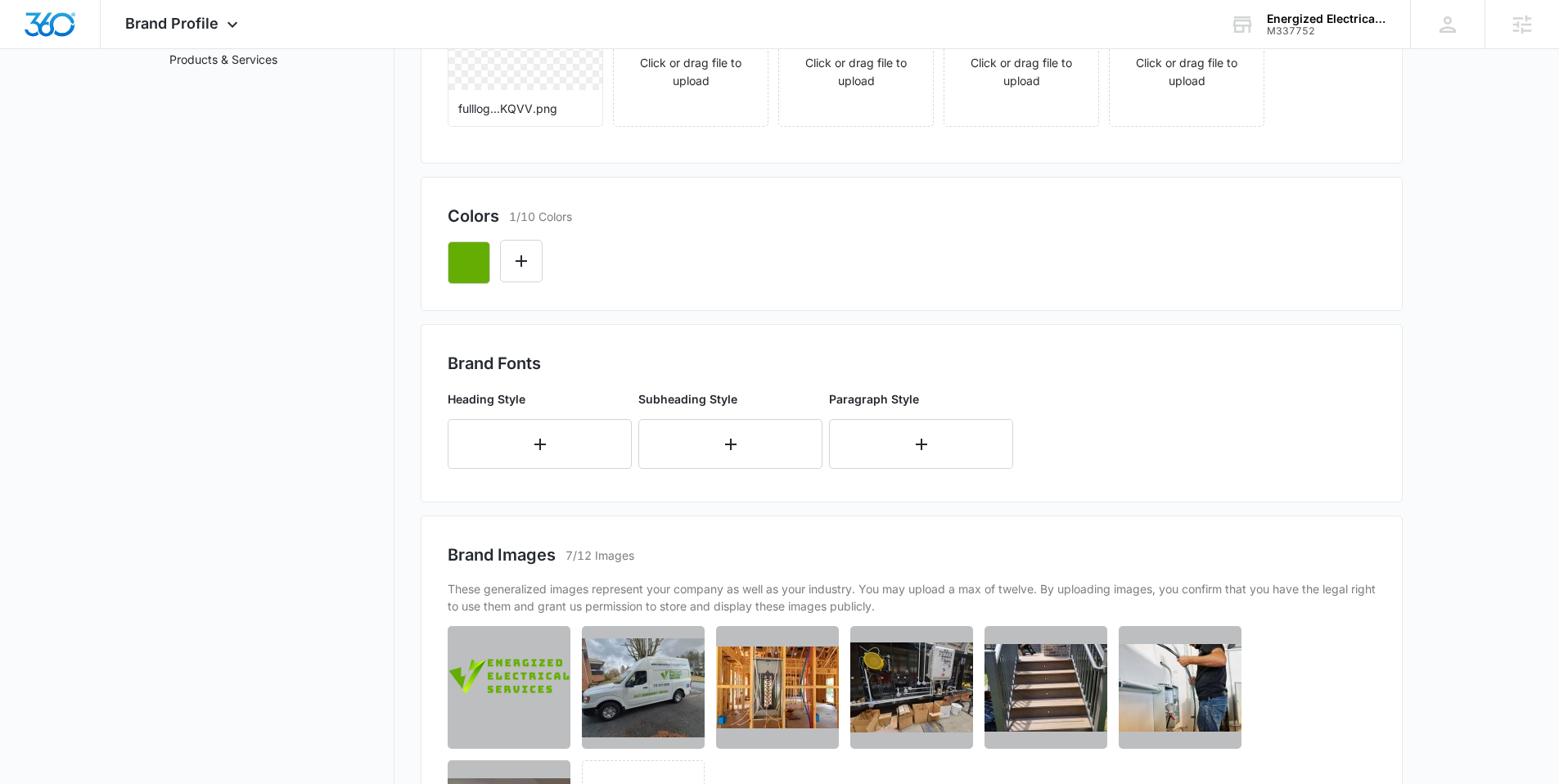
click at [745, 233] on div at bounding box center [911, 256] width 928 height 56
click at [514, 269] on icon "Edit Color" at bounding box center [522, 261] width 20 height 20
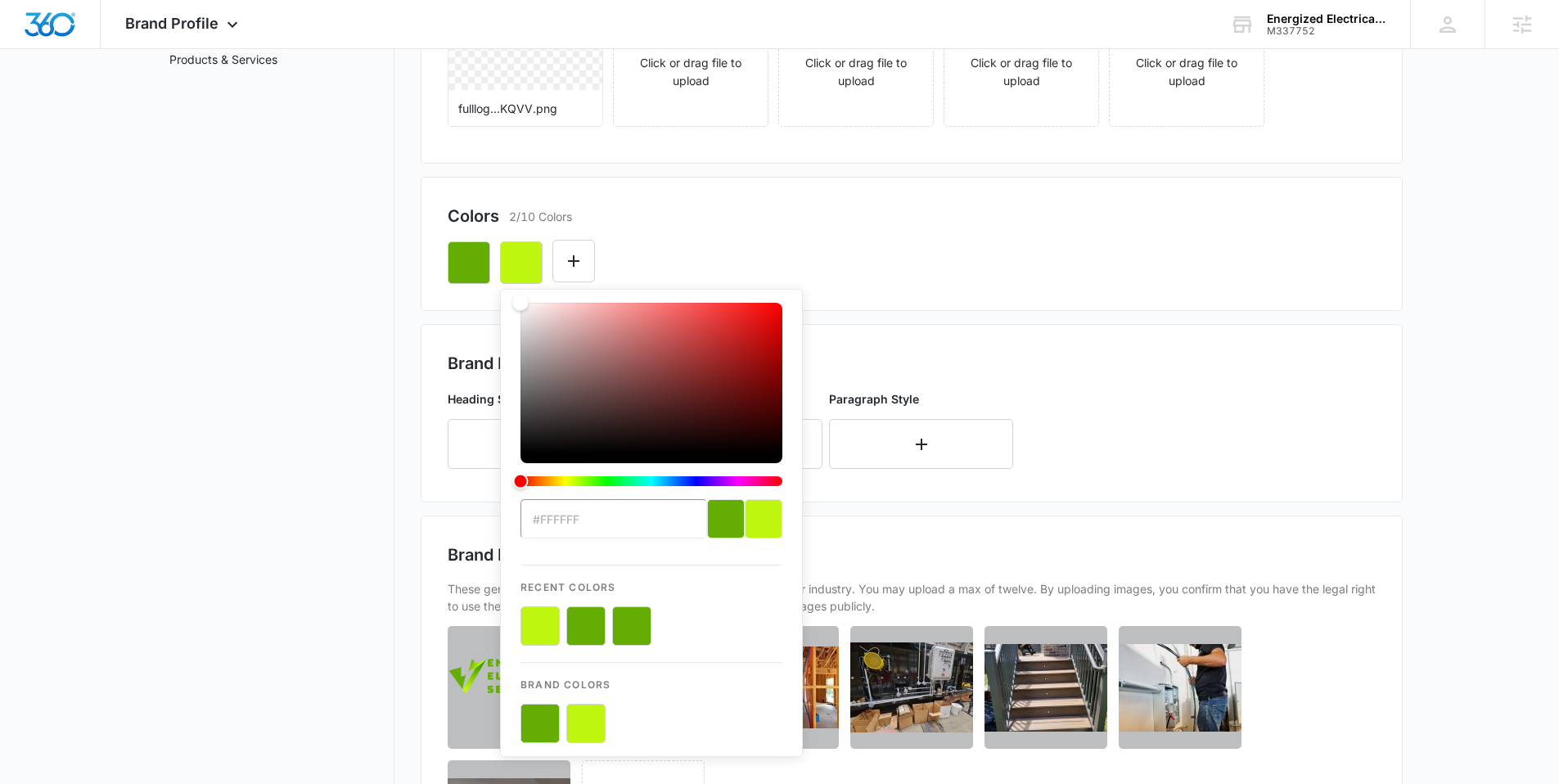
click at [590, 724] on button "color-picker-container" at bounding box center [586, 723] width 39 height 39
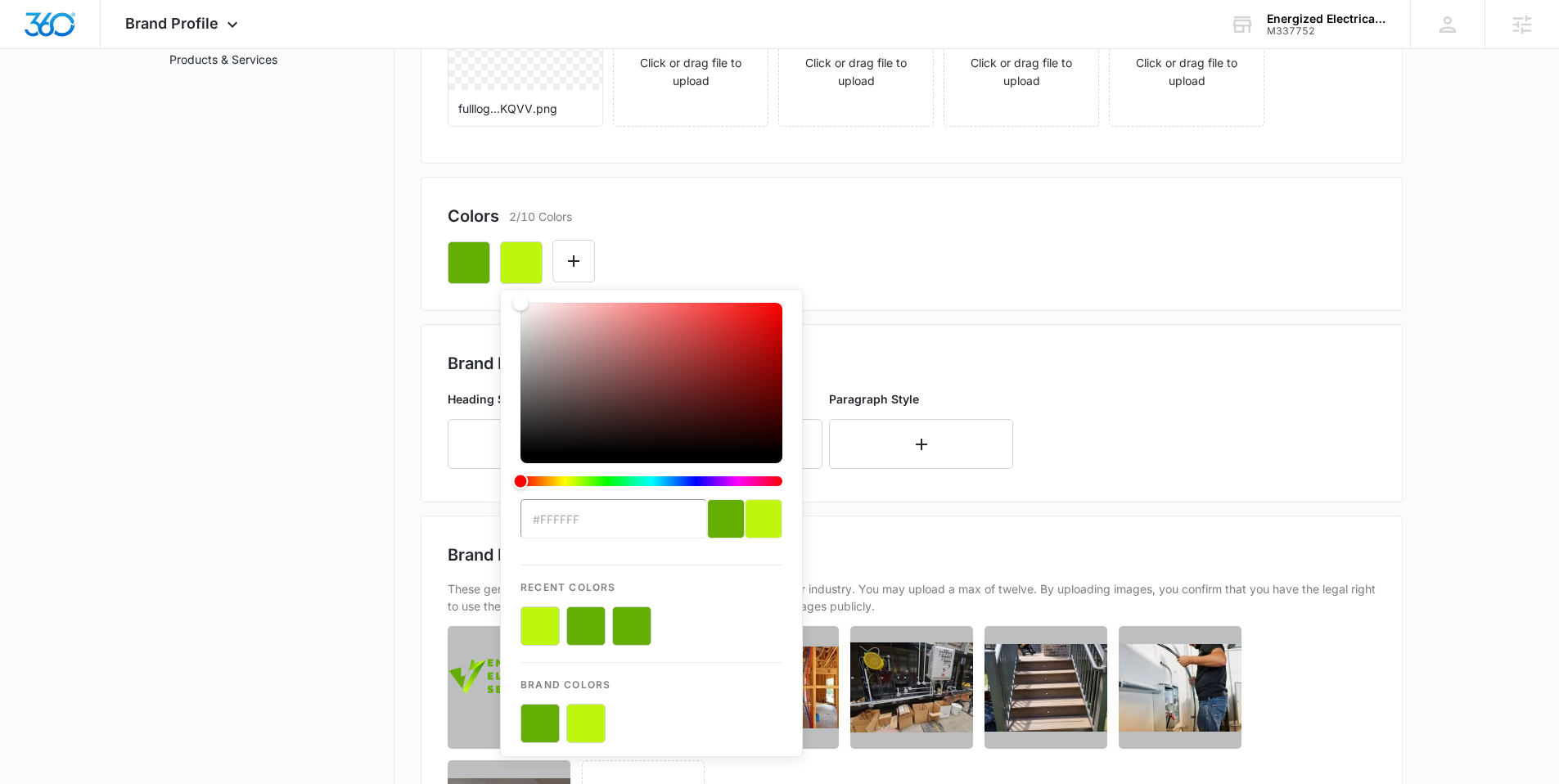
click at [590, 724] on button "color-picker-container" at bounding box center [586, 723] width 39 height 39
click at [590, 724] on button "color-picker-container" at bounding box center [586, 723] width 39 height 39
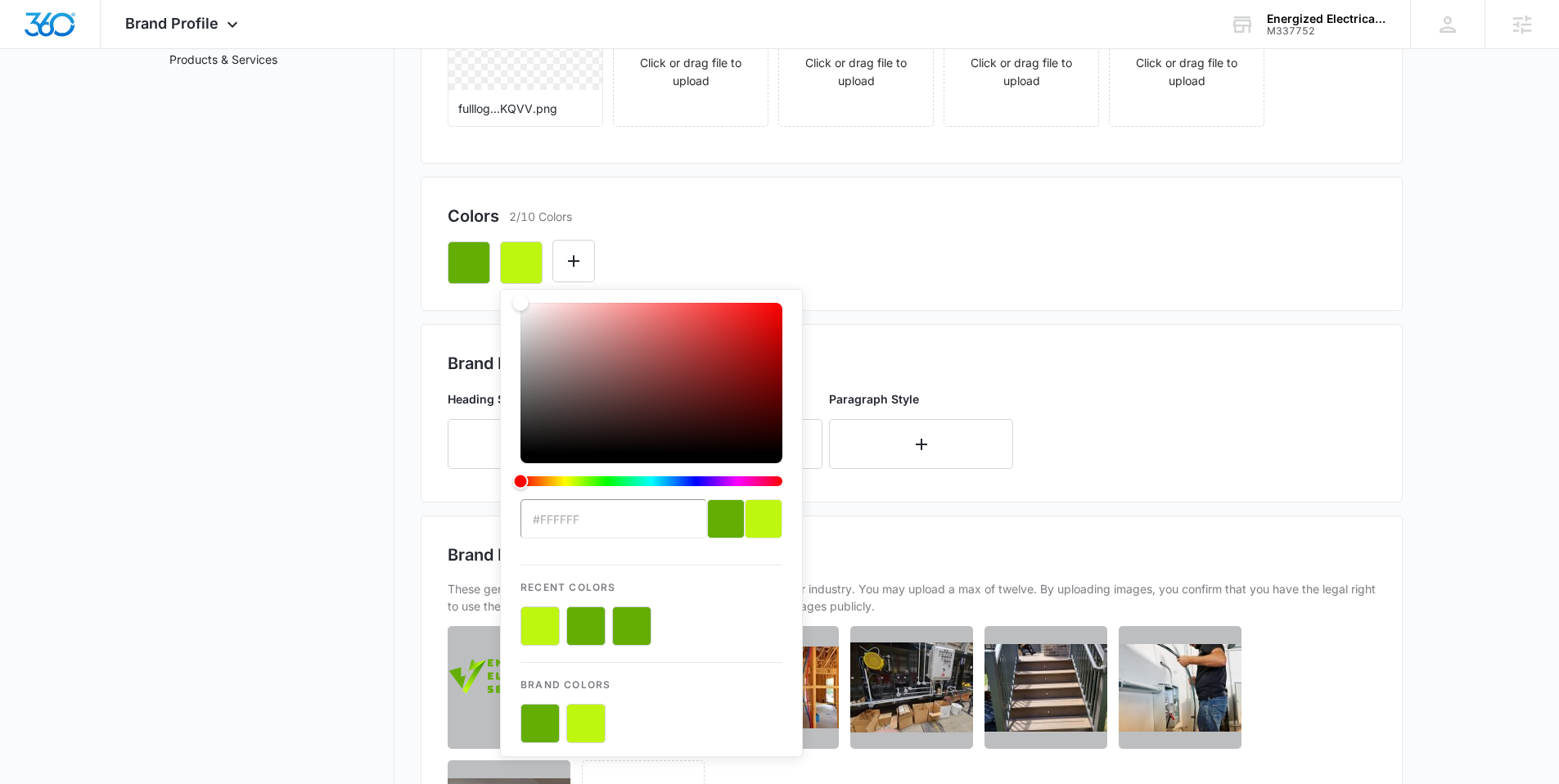
type input "#BFF610"
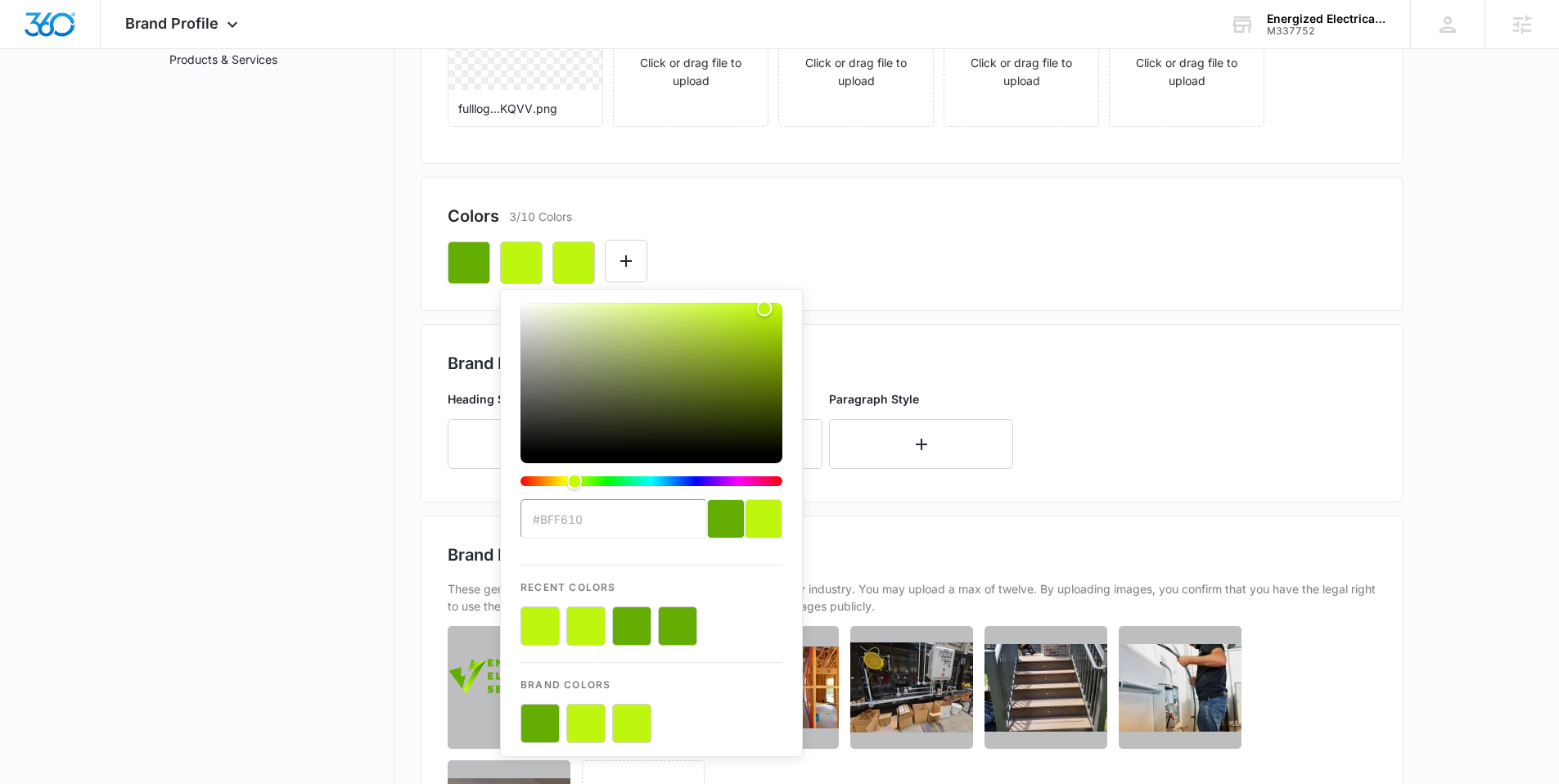
click at [590, 724] on button "color-picker-container" at bounding box center [586, 723] width 39 height 39
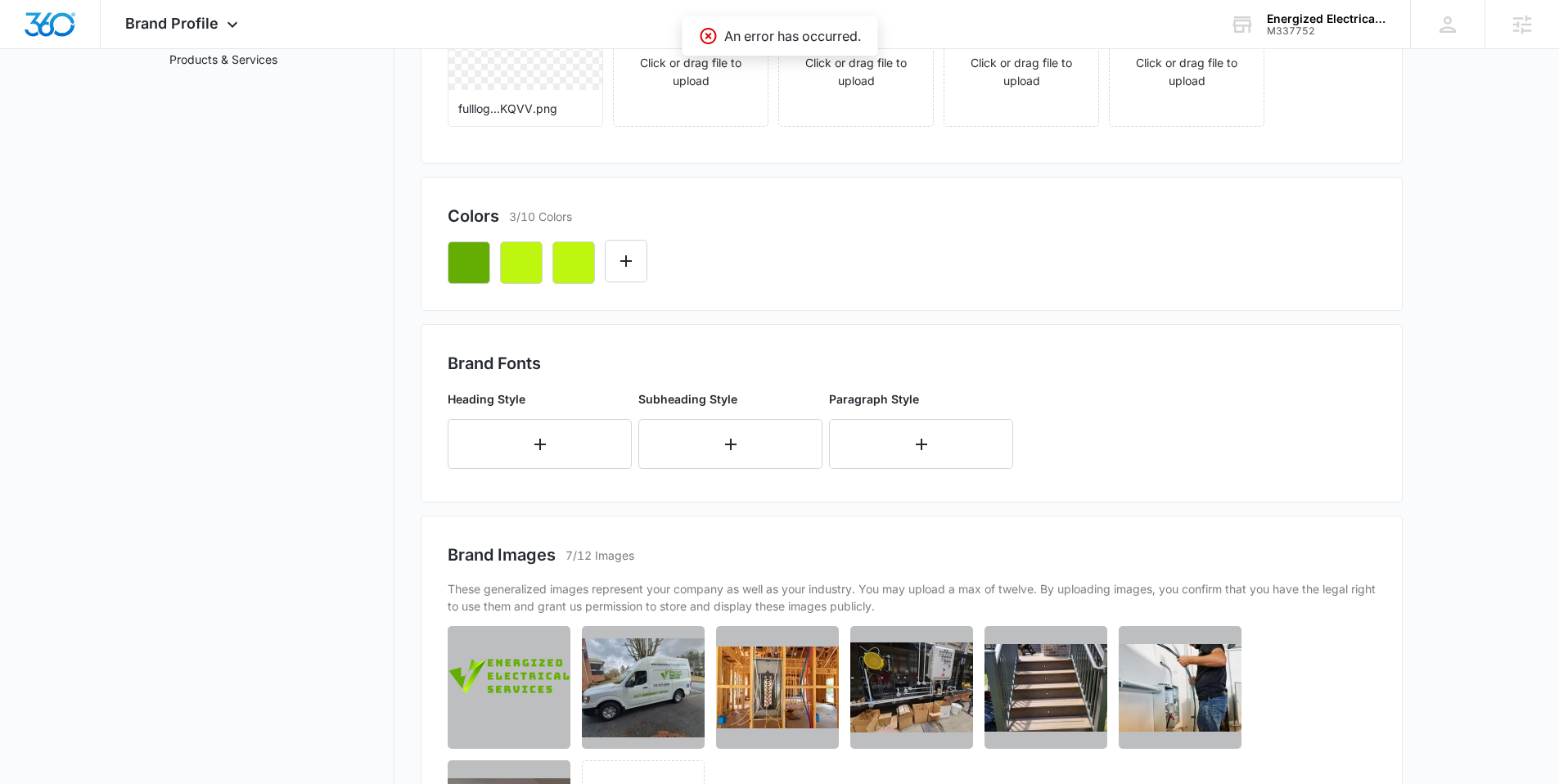
click at [925, 250] on div at bounding box center [911, 256] width 928 height 56
click at [589, 264] on button "Edit Color" at bounding box center [574, 261] width 43 height 43
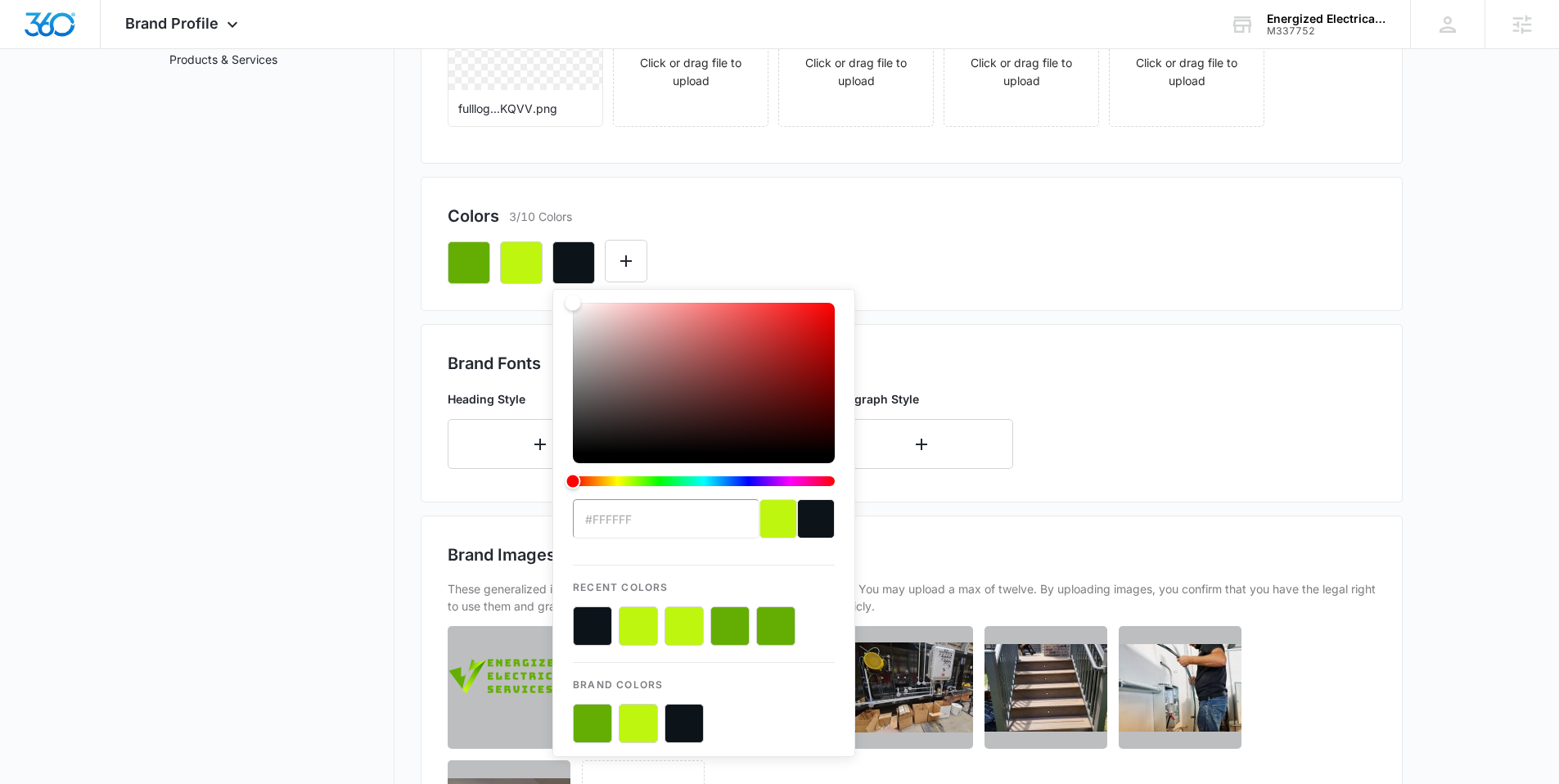
click at [689, 727] on button "color-picker-container" at bounding box center [685, 723] width 39 height 39
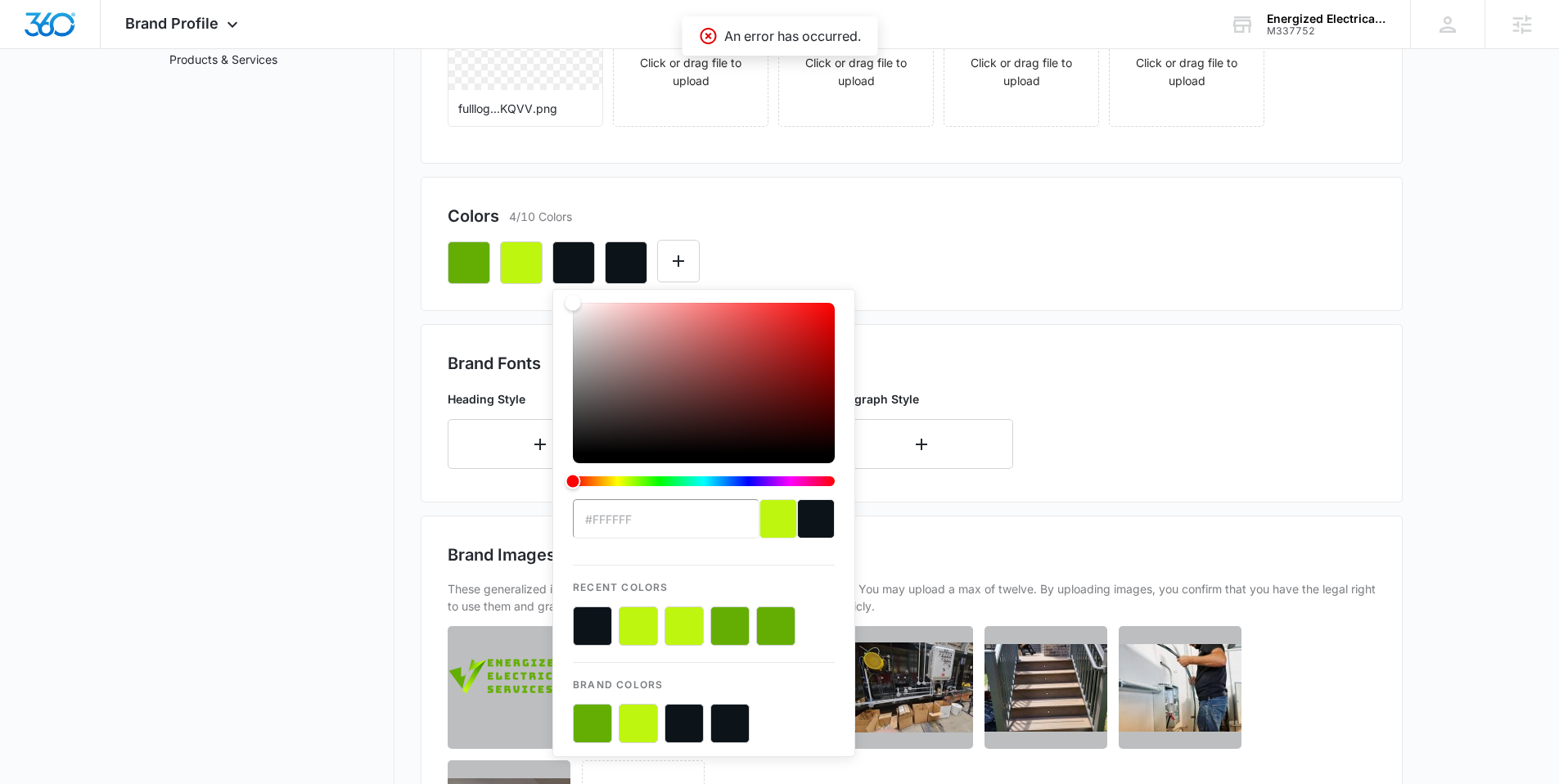
click at [689, 727] on button "color-picker-container" at bounding box center [685, 723] width 39 height 39
type input "#0C141A"
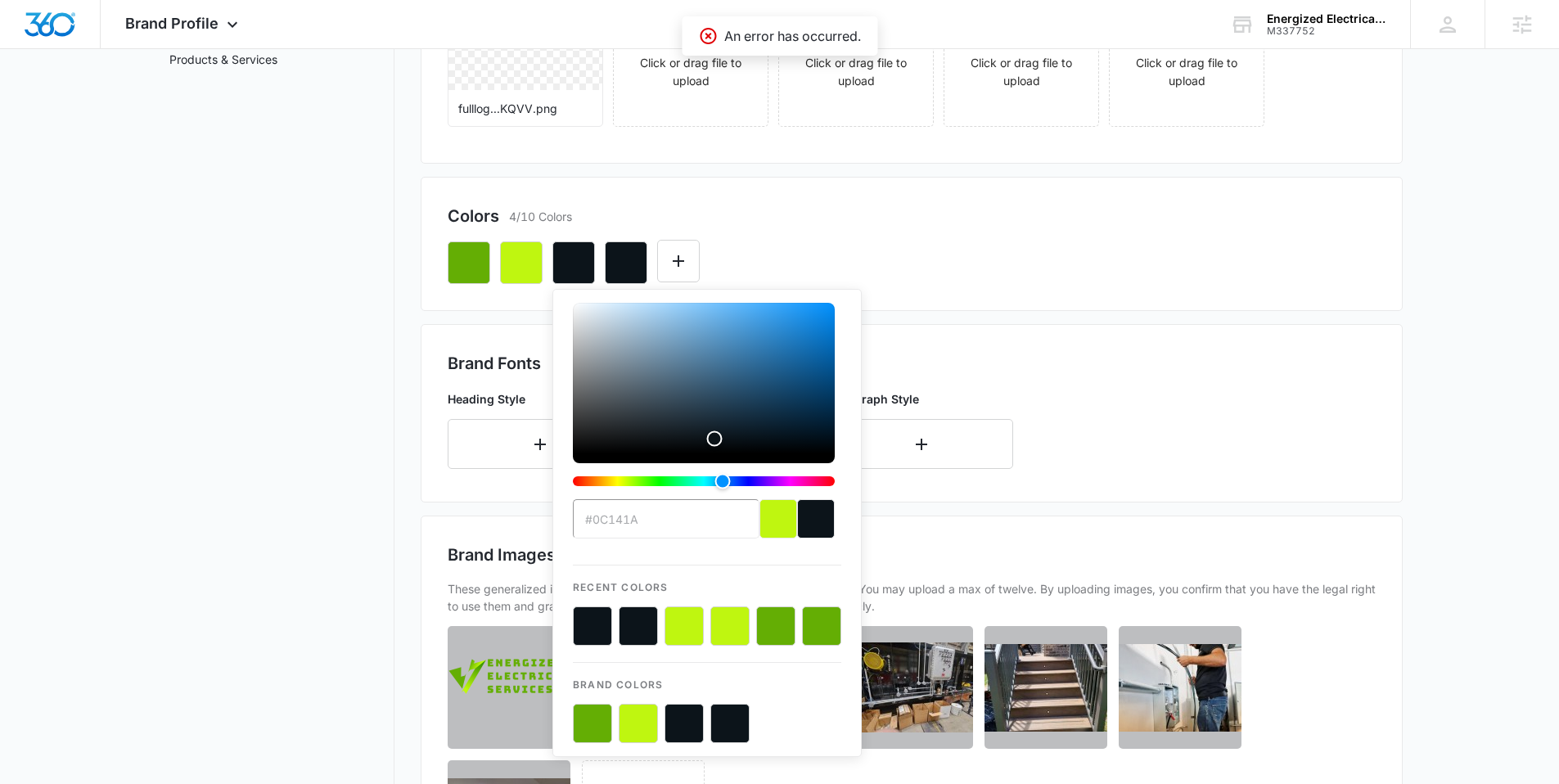
click at [856, 241] on div "#0C141A Recent Colors Brand Colors" at bounding box center [911, 256] width 928 height 56
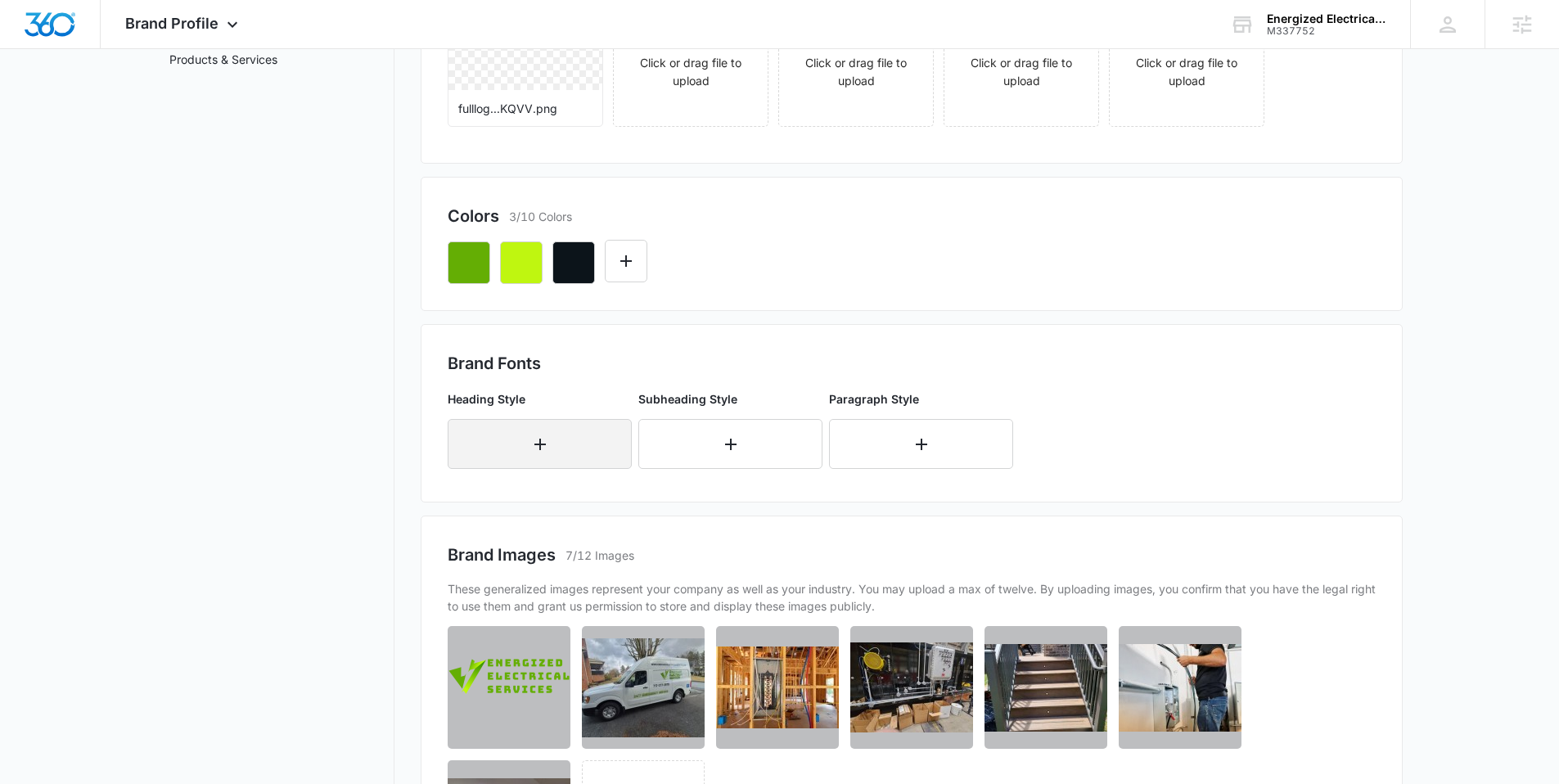
click at [490, 445] on button "button" at bounding box center [540, 444] width 184 height 50
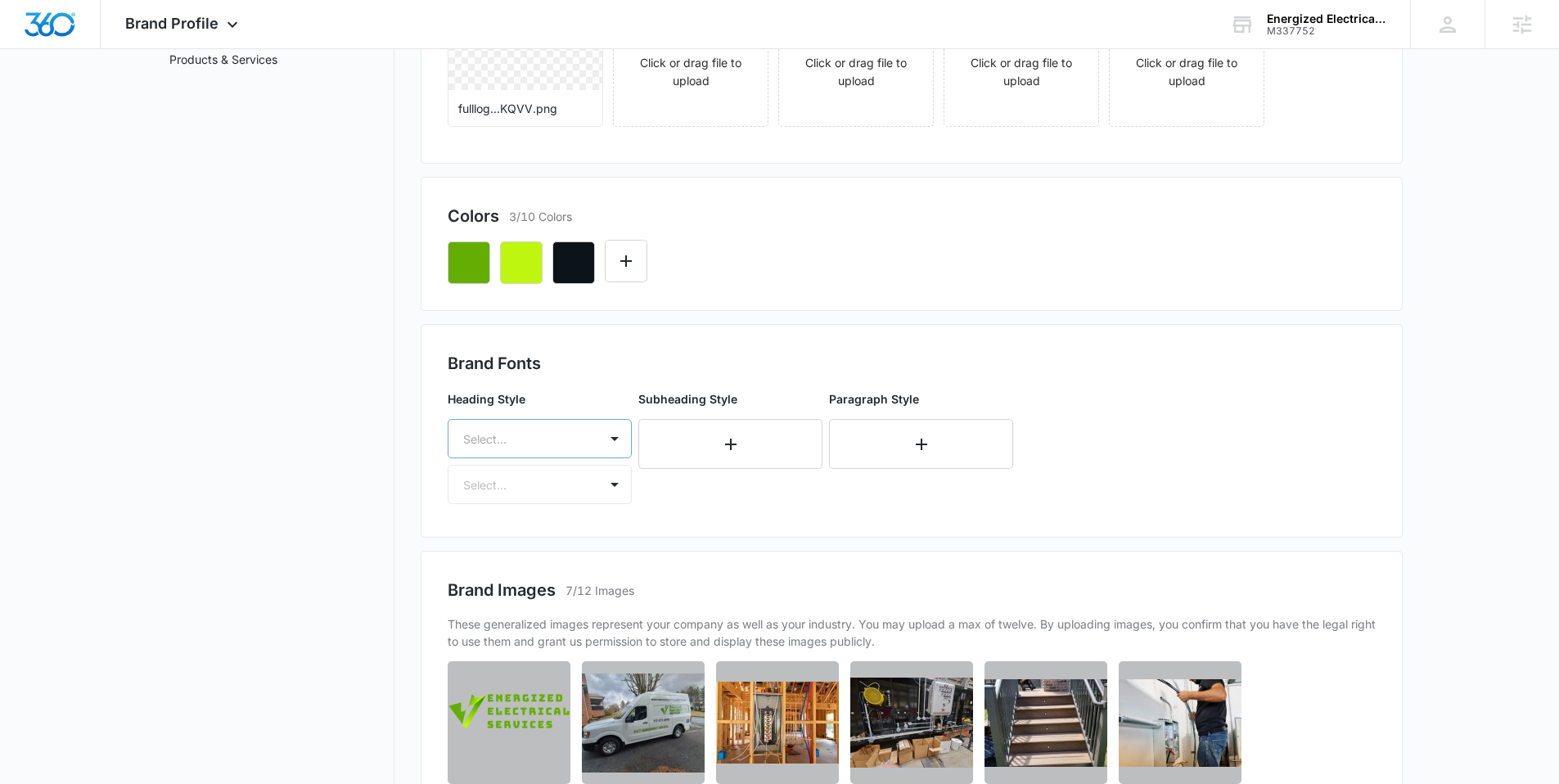
click at [494, 444] on div at bounding box center [520, 439] width 114 height 20
type input "pla"
click at [531, 534] on p "Playfair Display" at bounding box center [538, 526] width 142 height 17
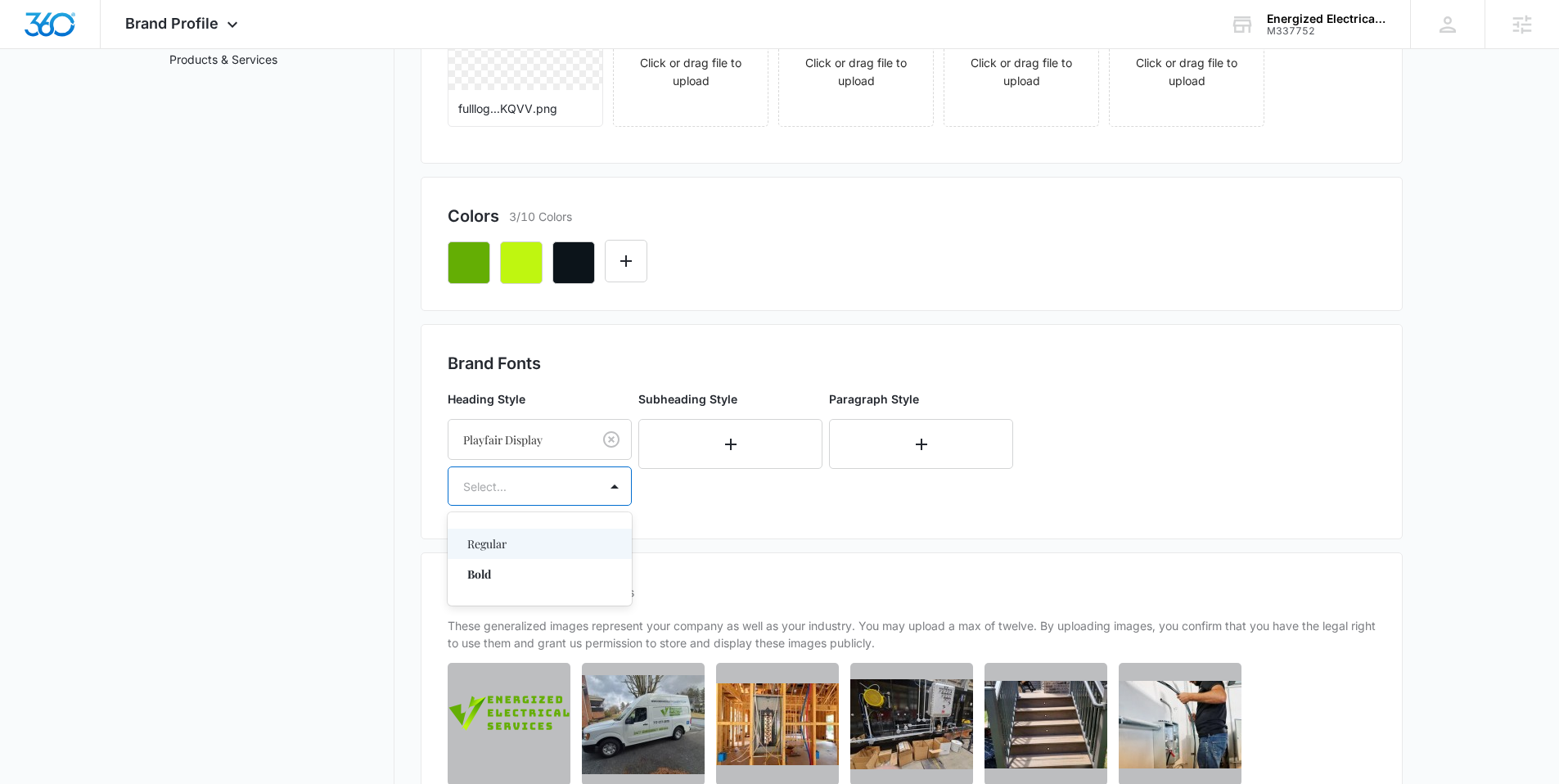
click at [517, 499] on div "Select..." at bounding box center [523, 486] width 150 height 37
click at [513, 554] on div "Regular" at bounding box center [540, 543] width 184 height 30
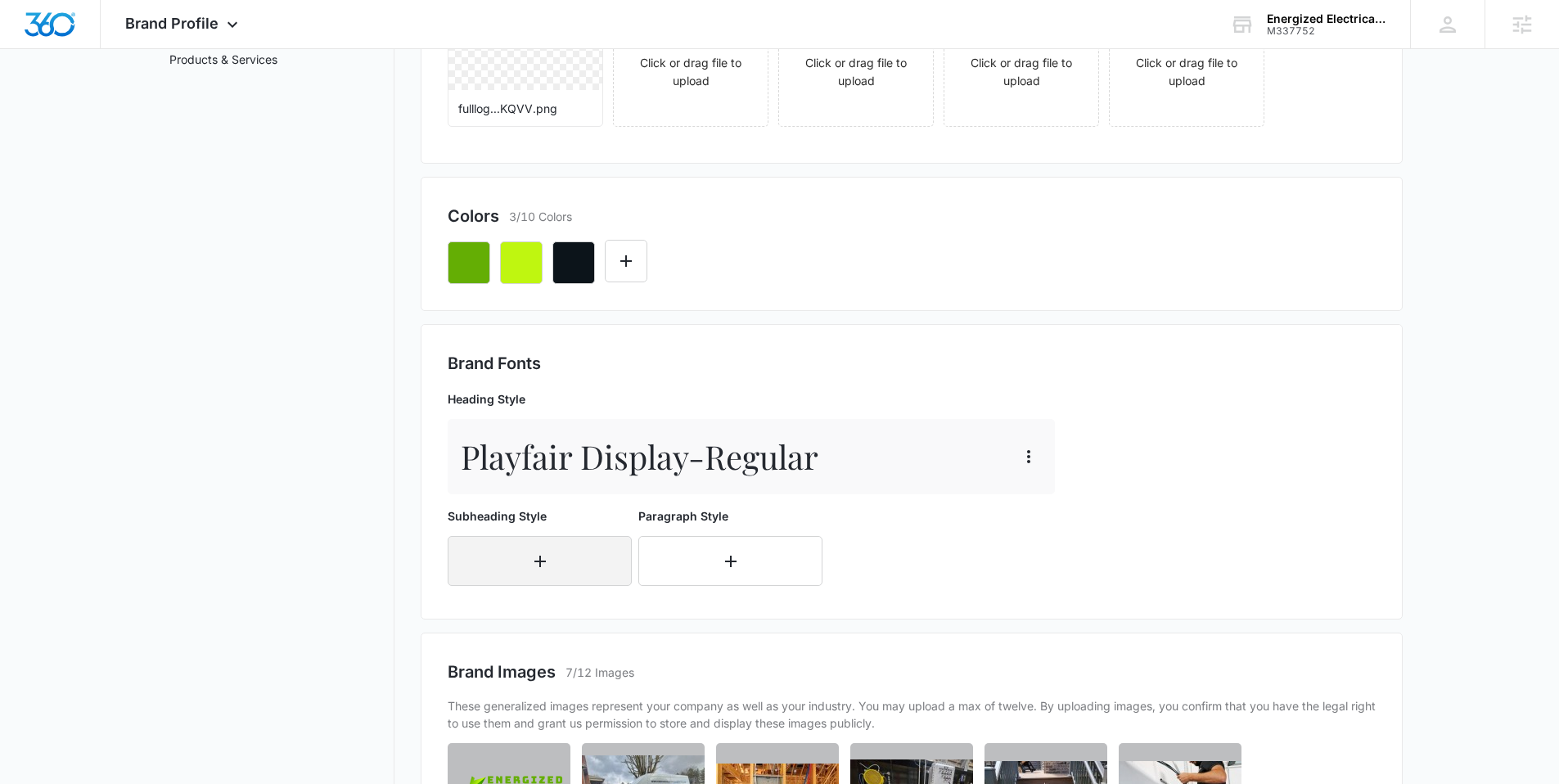
click at [513, 553] on button "button" at bounding box center [540, 561] width 184 height 50
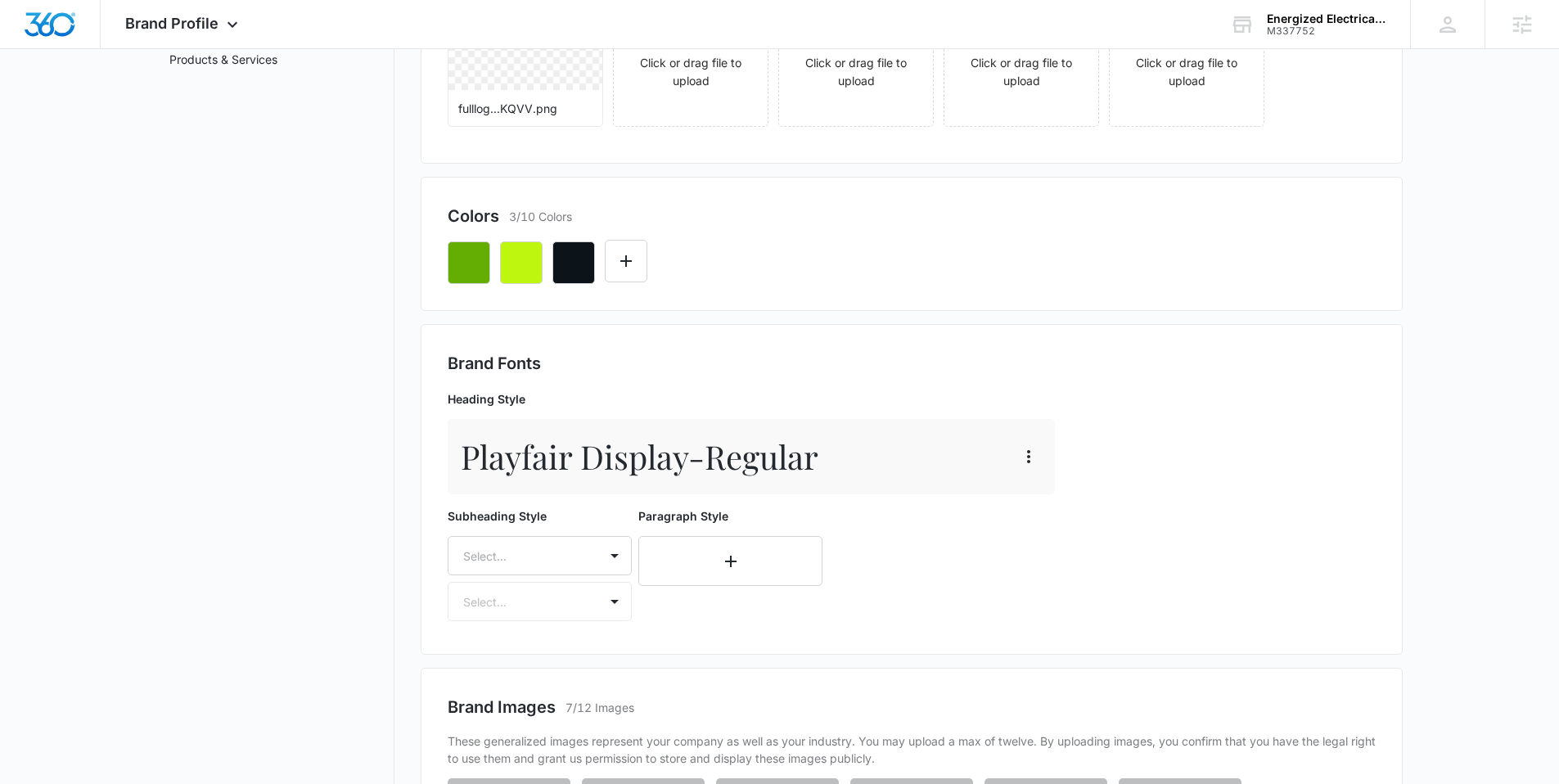
click at [513, 553] on div "Select..." at bounding box center [540, 556] width 184 height 39
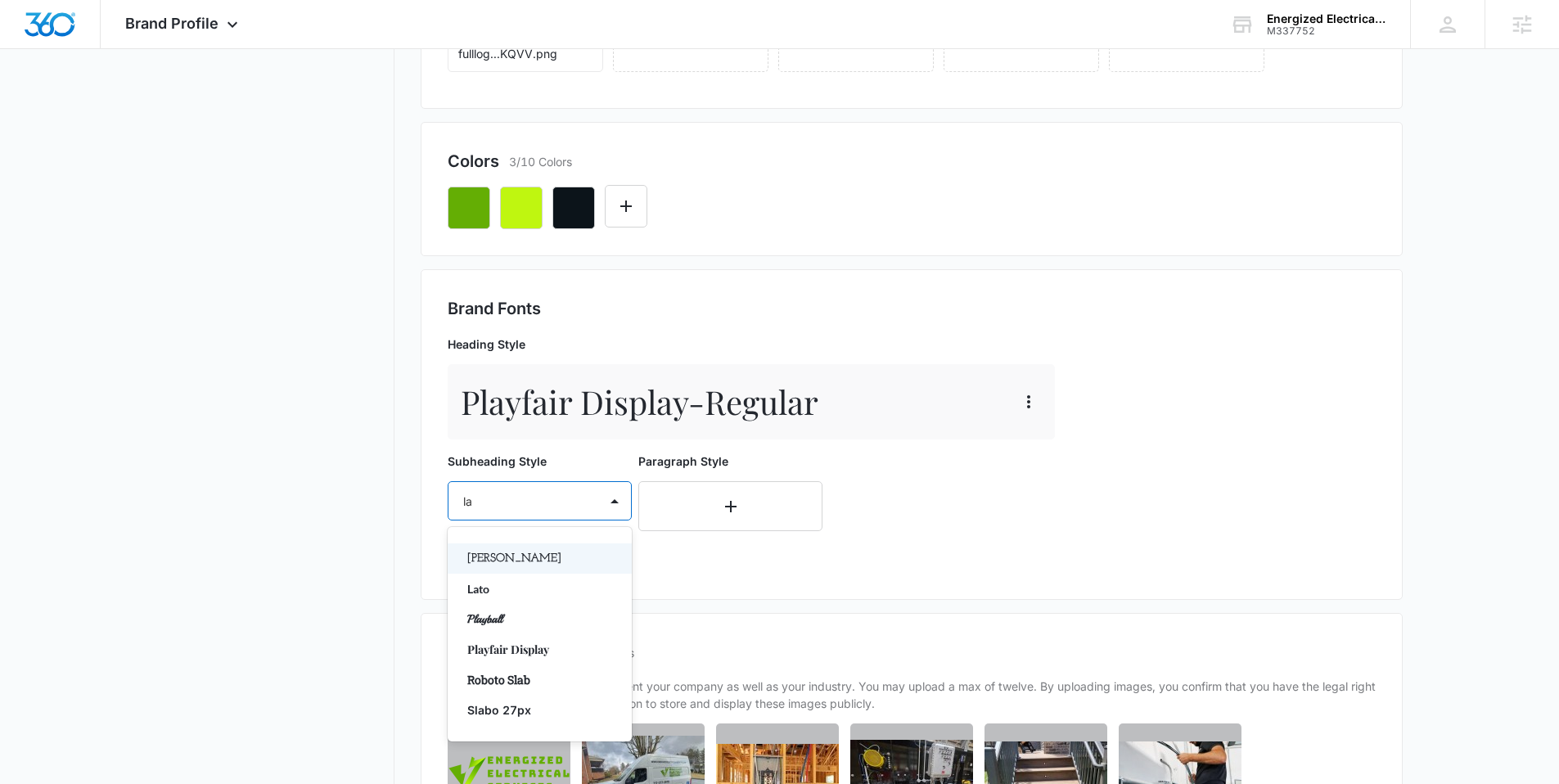
type input "lat"
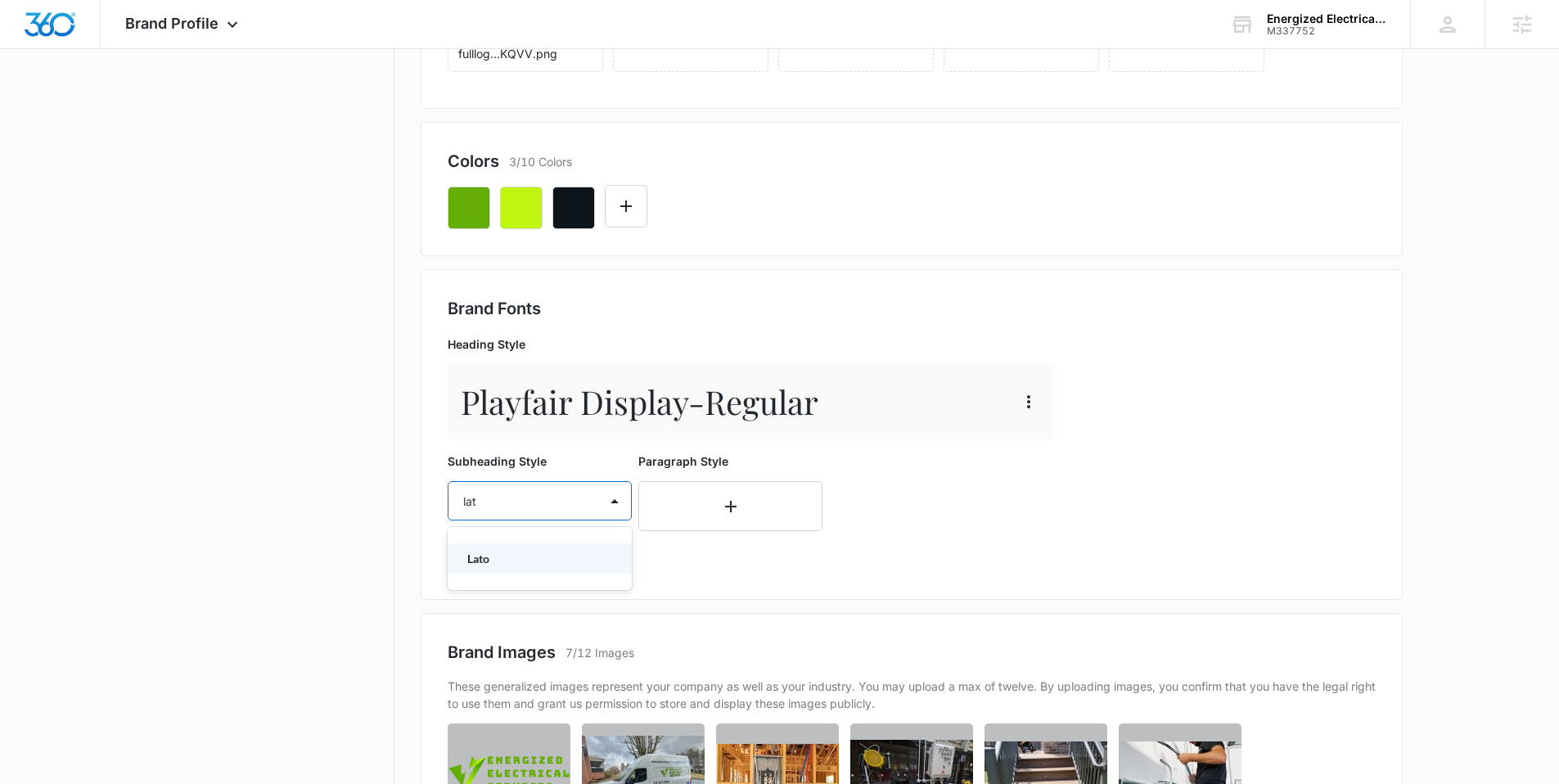
click at [536, 544] on div "Lato" at bounding box center [540, 558] width 184 height 30
click at [523, 559] on div "Select..." at bounding box center [523, 548] width 150 height 37
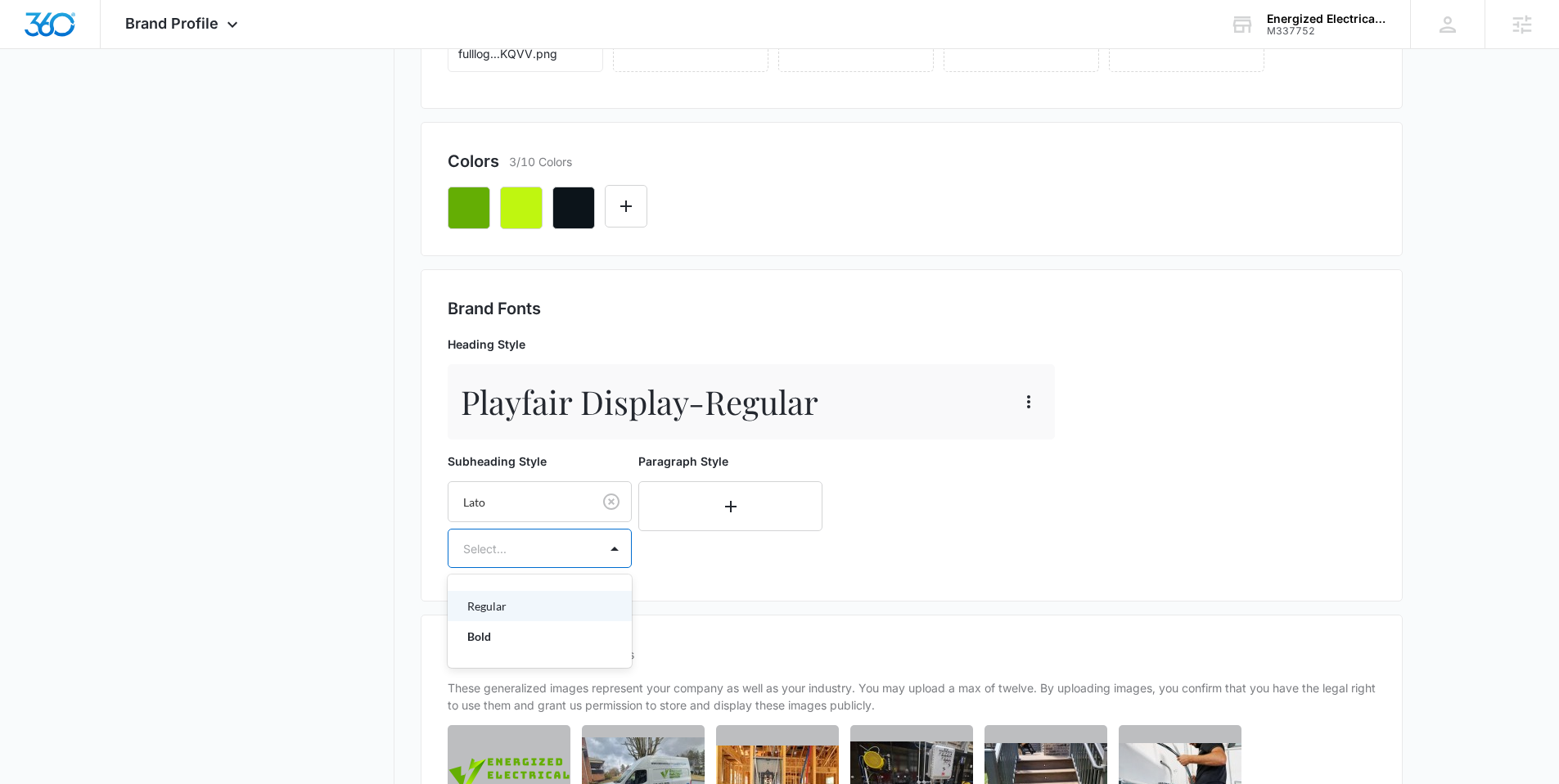
click at [508, 597] on p "Regular" at bounding box center [538, 606] width 142 height 17
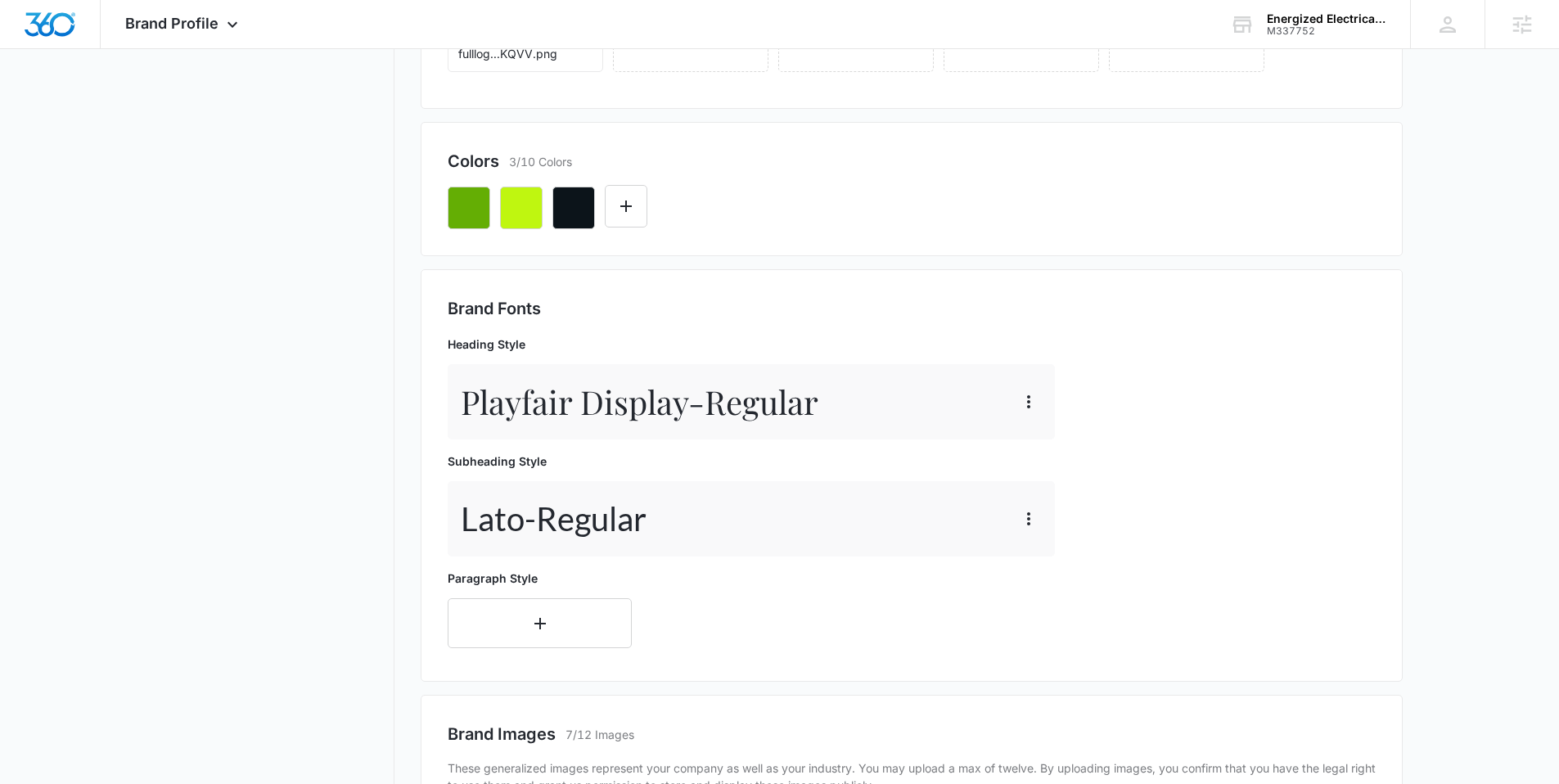
click at [508, 597] on div "Paragraph Style" at bounding box center [540, 609] width 184 height 79
click at [508, 600] on button "button" at bounding box center [540, 623] width 184 height 50
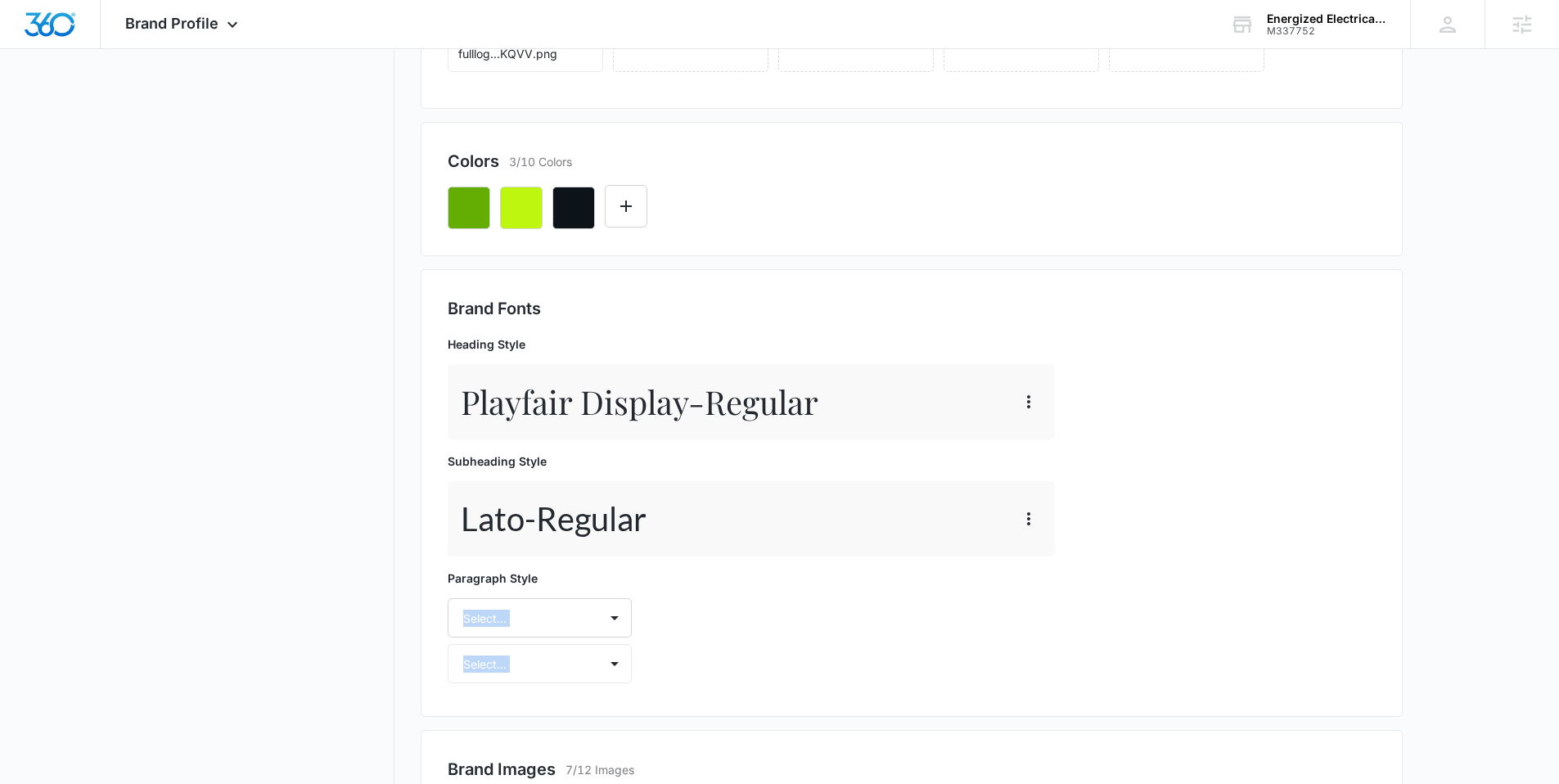
click at [508, 600] on div "Select..." at bounding box center [540, 618] width 184 height 39
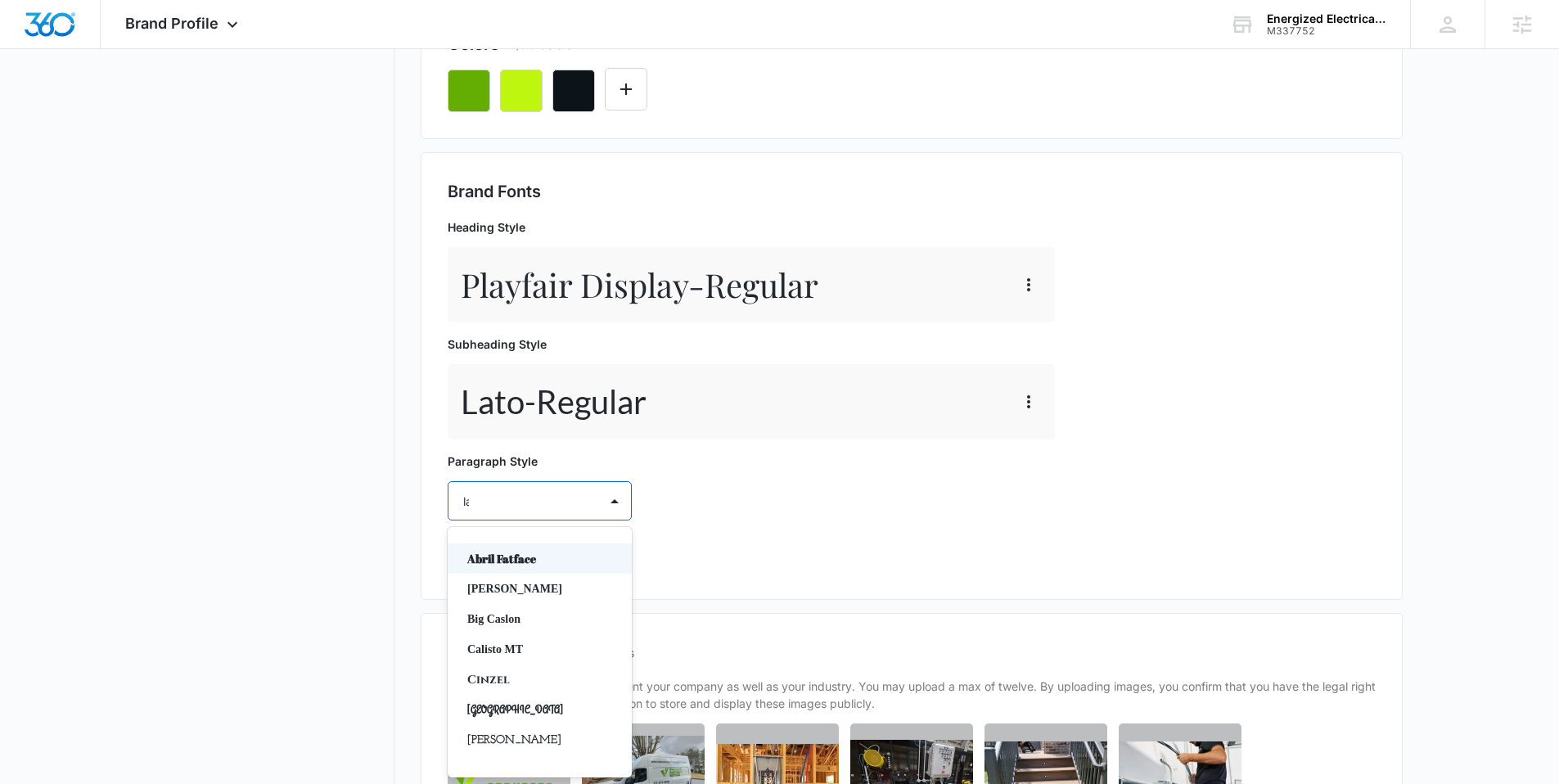
type input "lat"
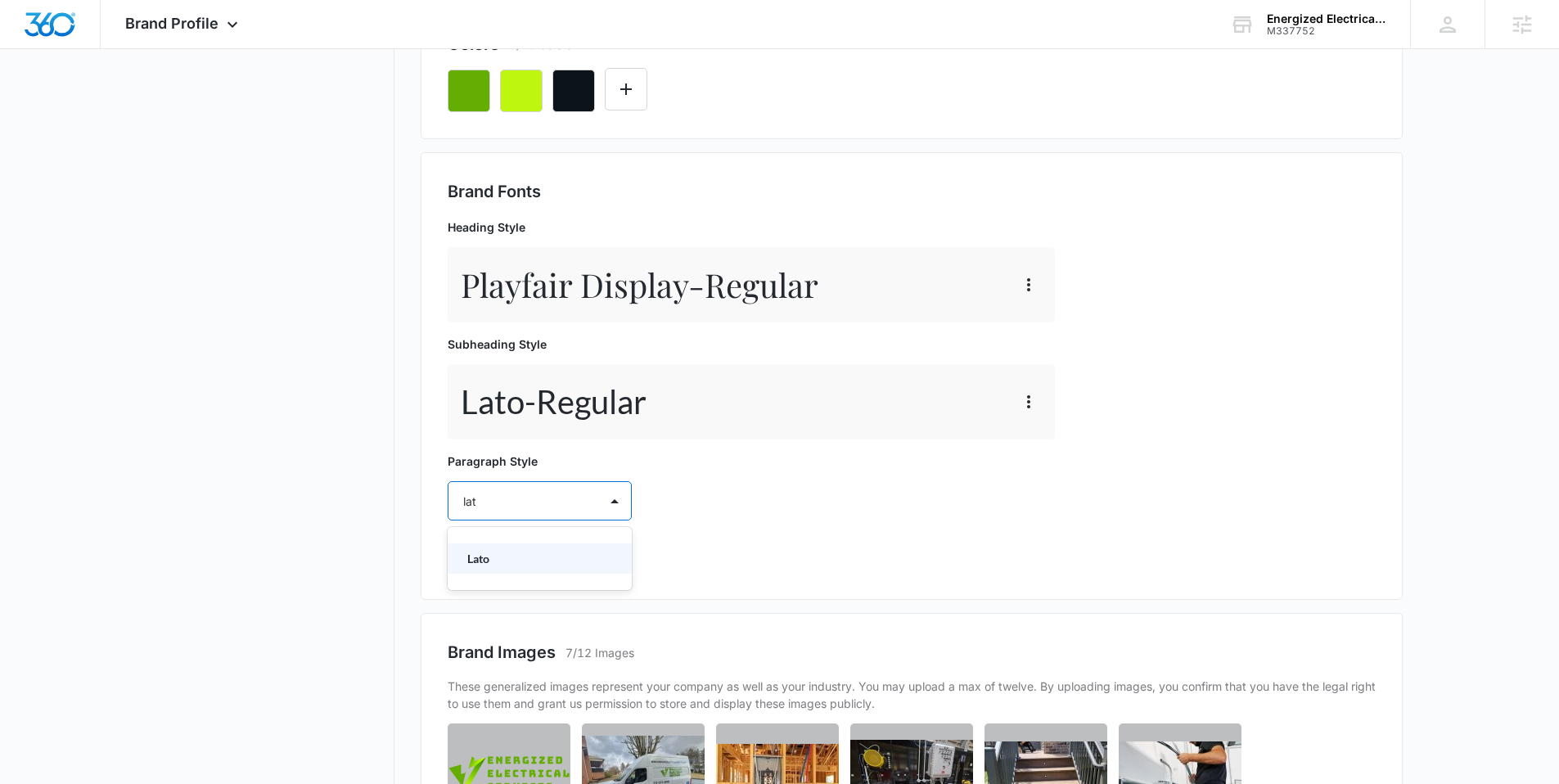
click at [495, 561] on p "Lato" at bounding box center [538, 558] width 142 height 17
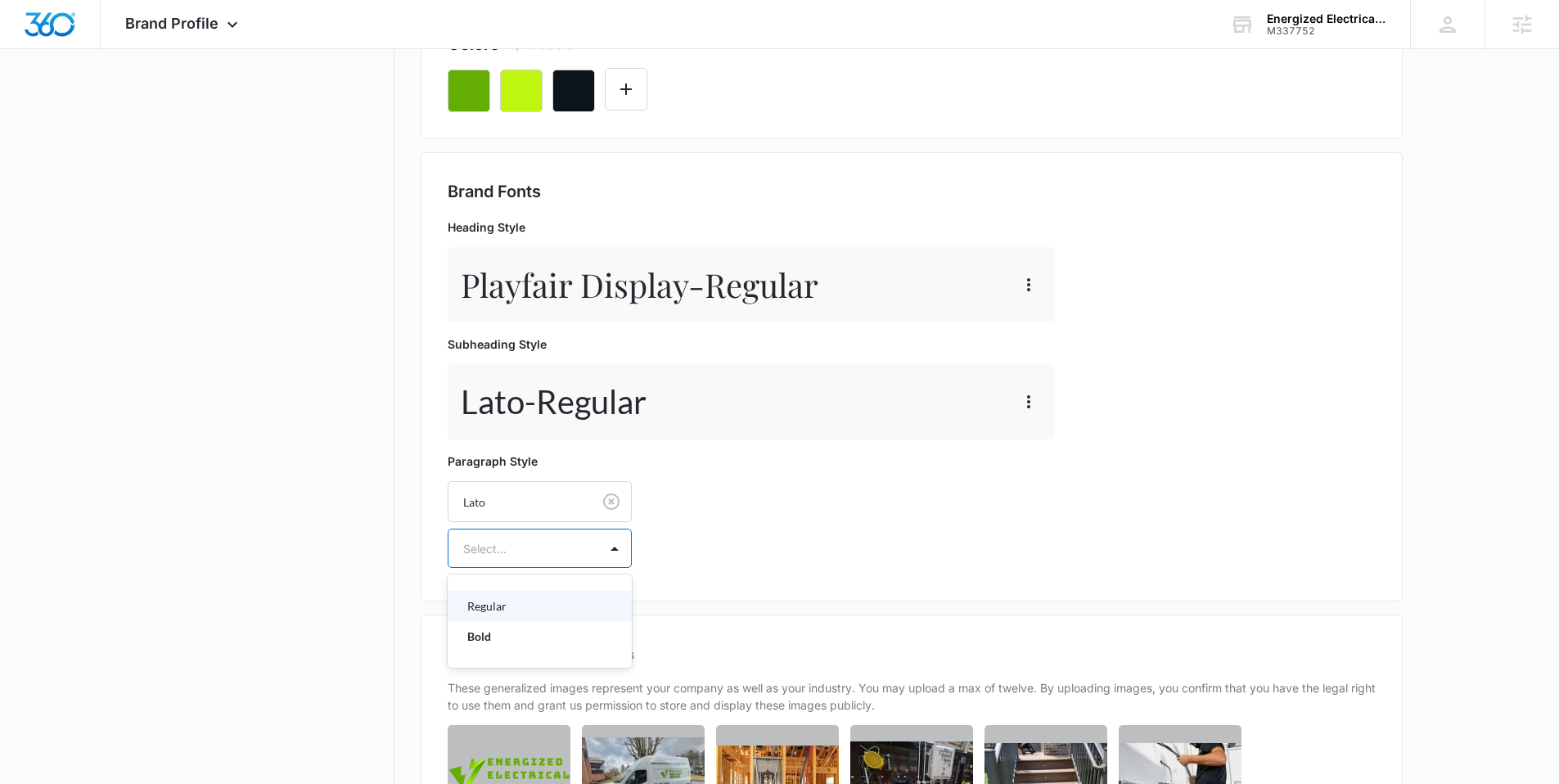
click at [493, 556] on div at bounding box center [520, 548] width 114 height 20
click at [490, 592] on div "Regular" at bounding box center [540, 606] width 184 height 30
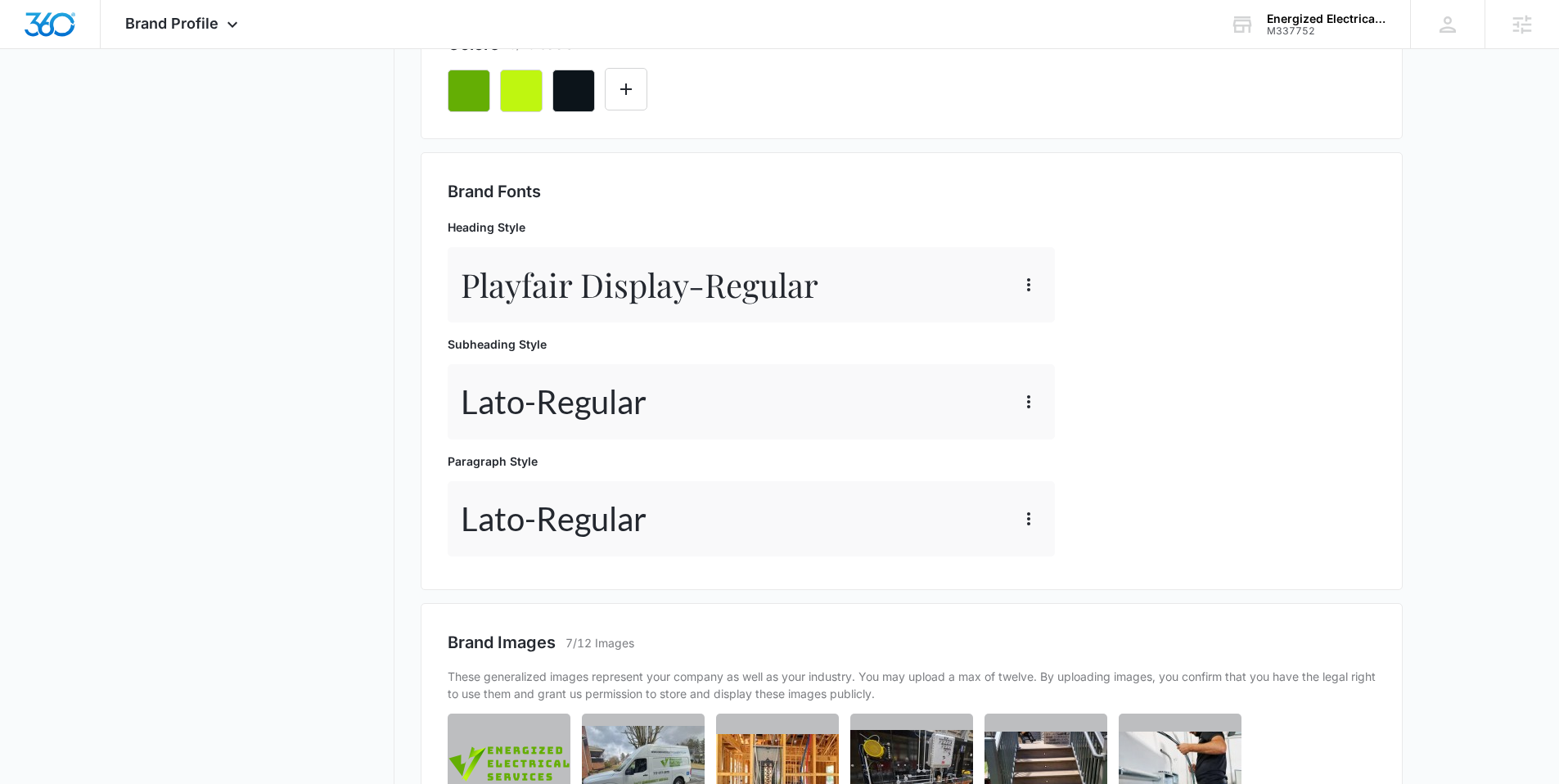
click at [340, 485] on nav "Brand Profile Getting Started Overview Brand Assets Objectives Platform Profile…" at bounding box center [275, 394] width 238 height 1559
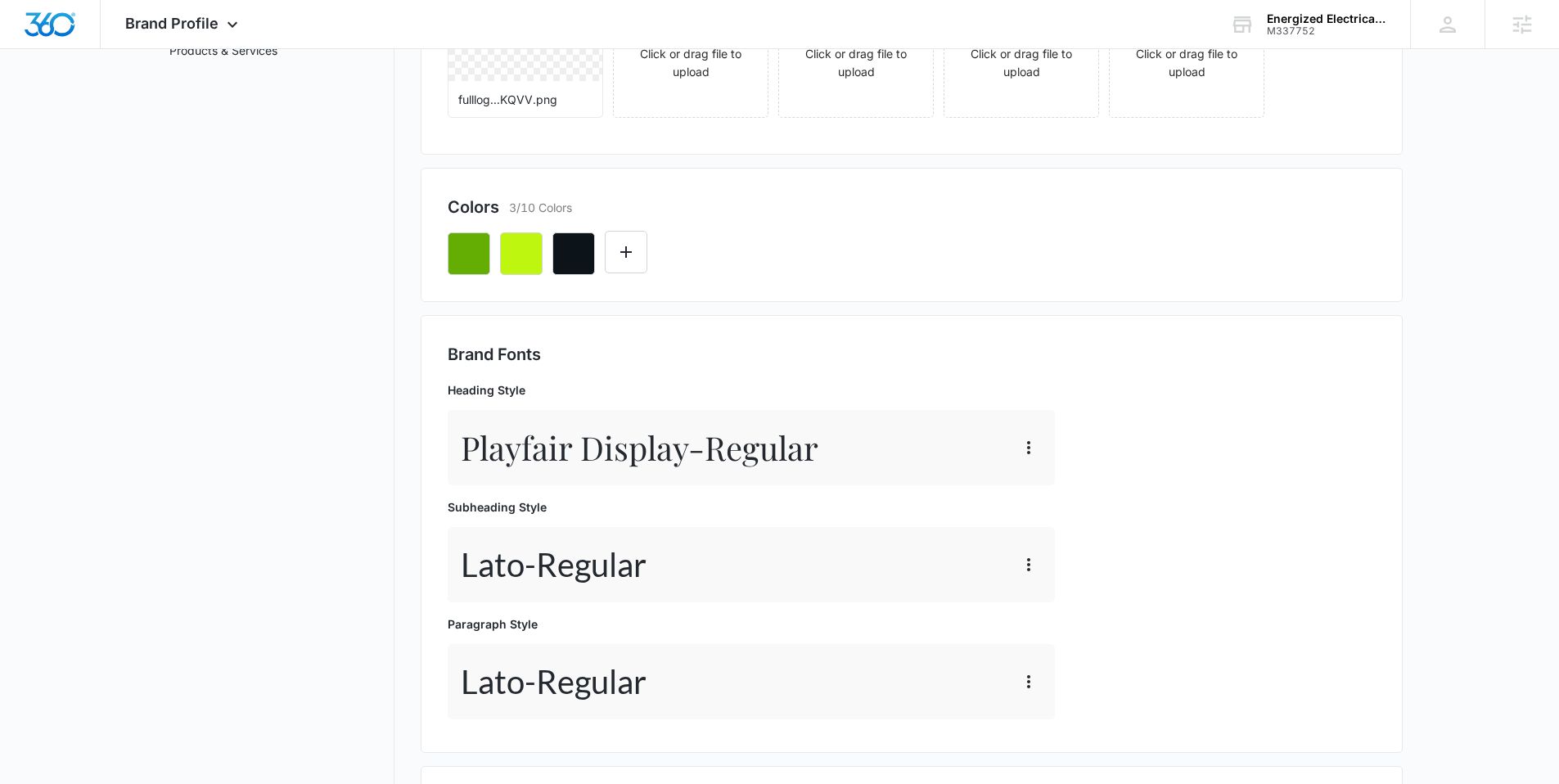
scroll to position [0, 0]
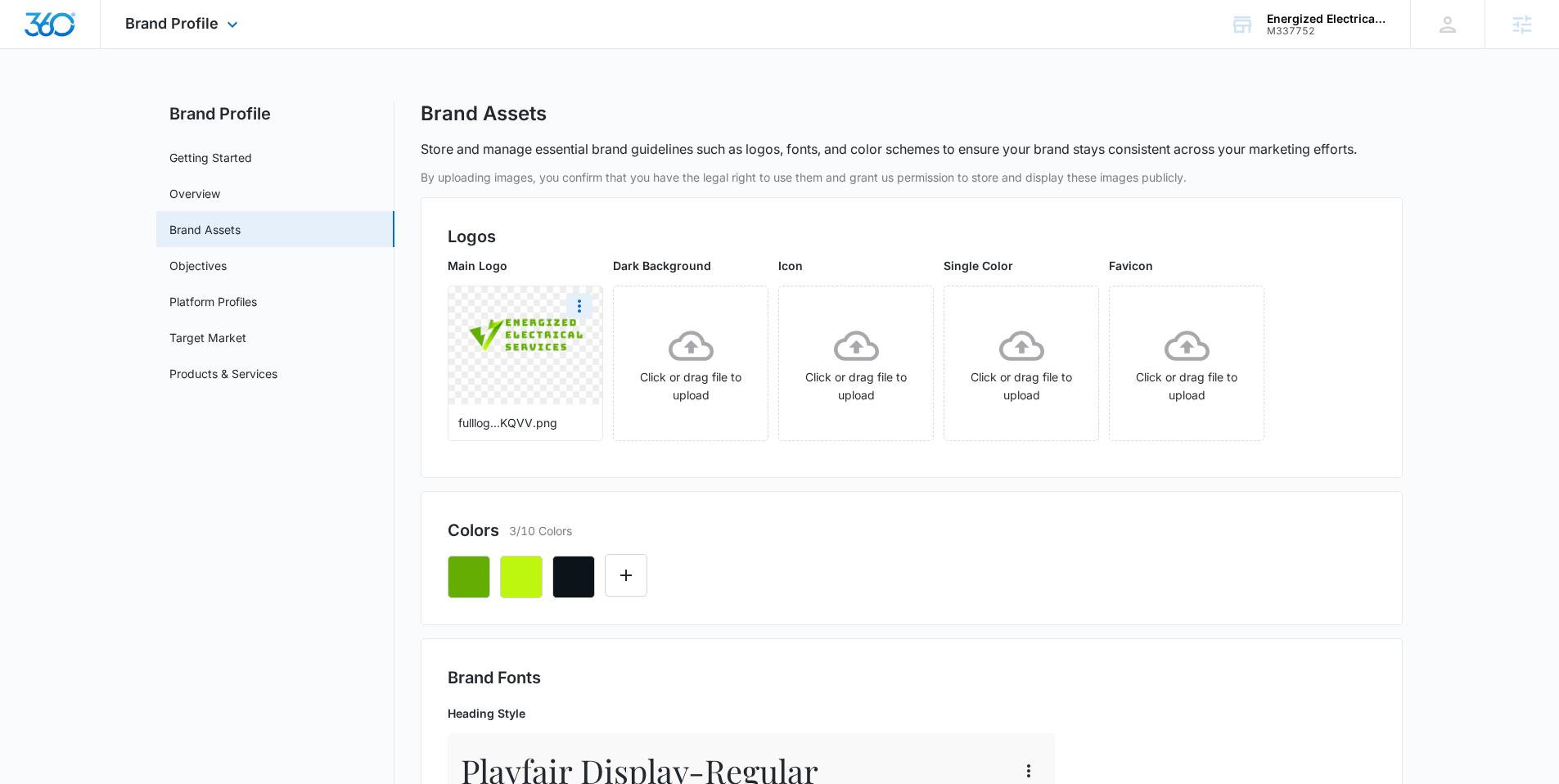
click at [59, 19] on img "Dashboard" at bounding box center [50, 25] width 52 height 25
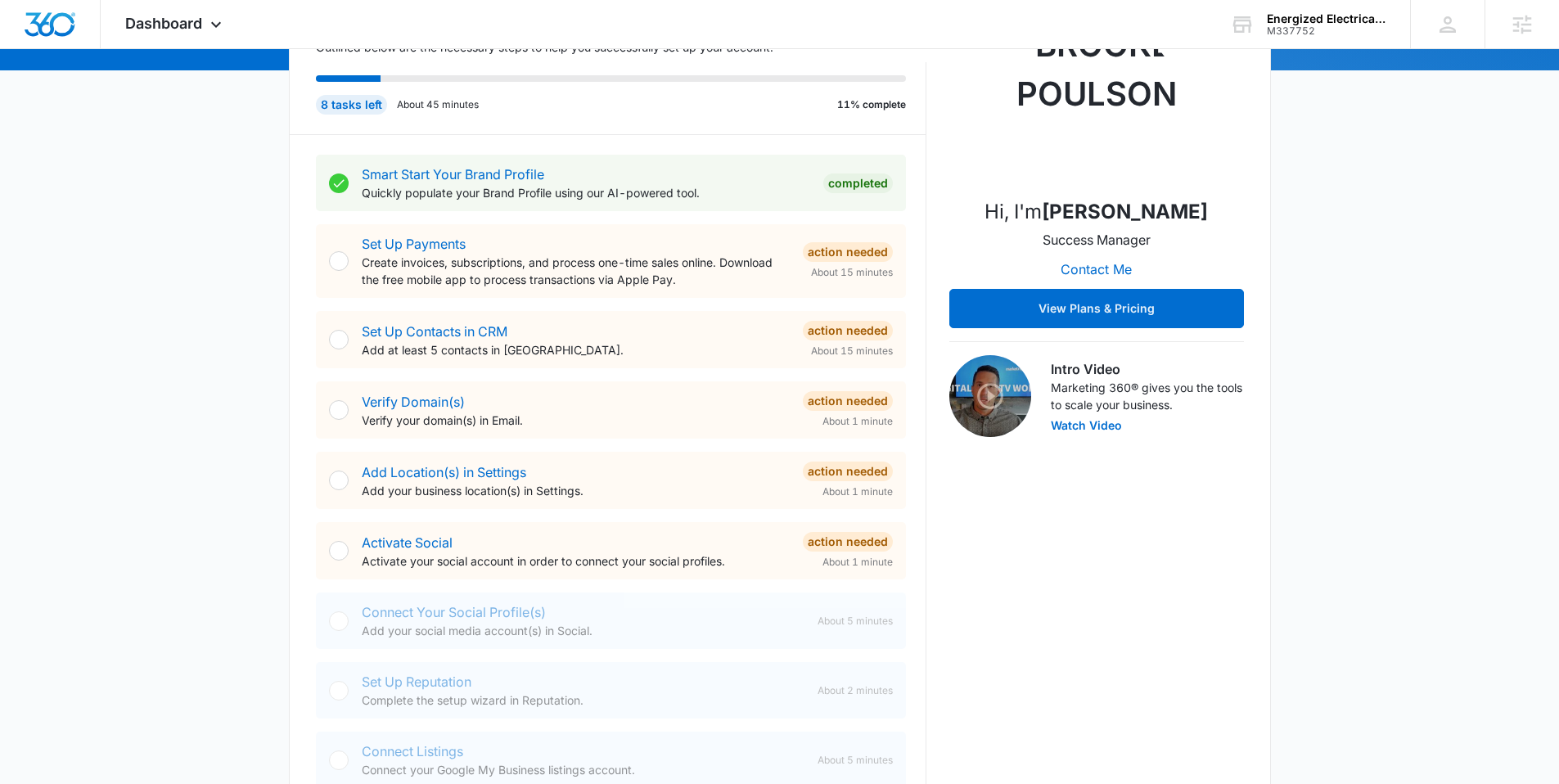
scroll to position [461, 0]
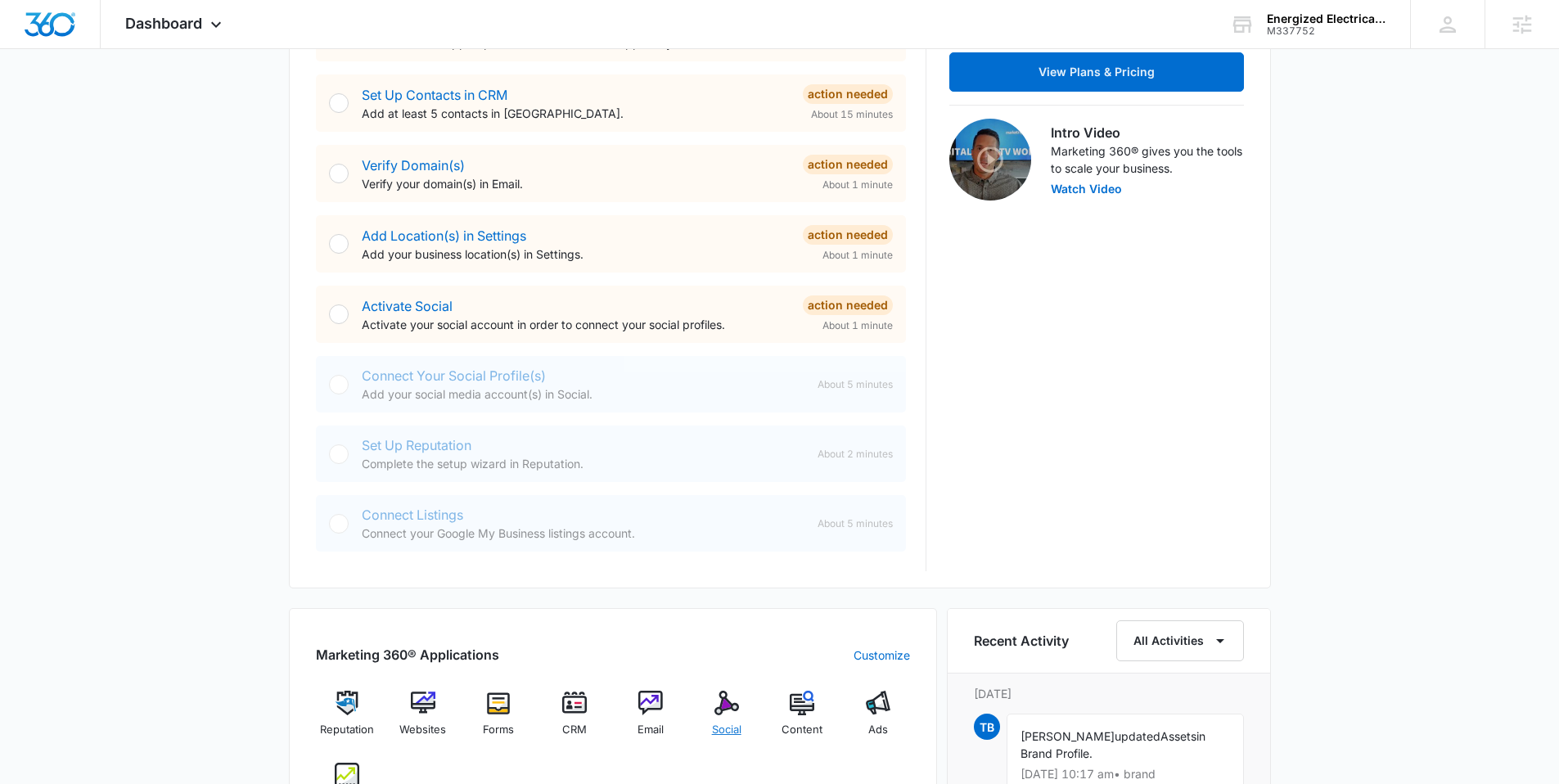
click at [730, 716] on div "Social" at bounding box center [726, 720] width 63 height 59
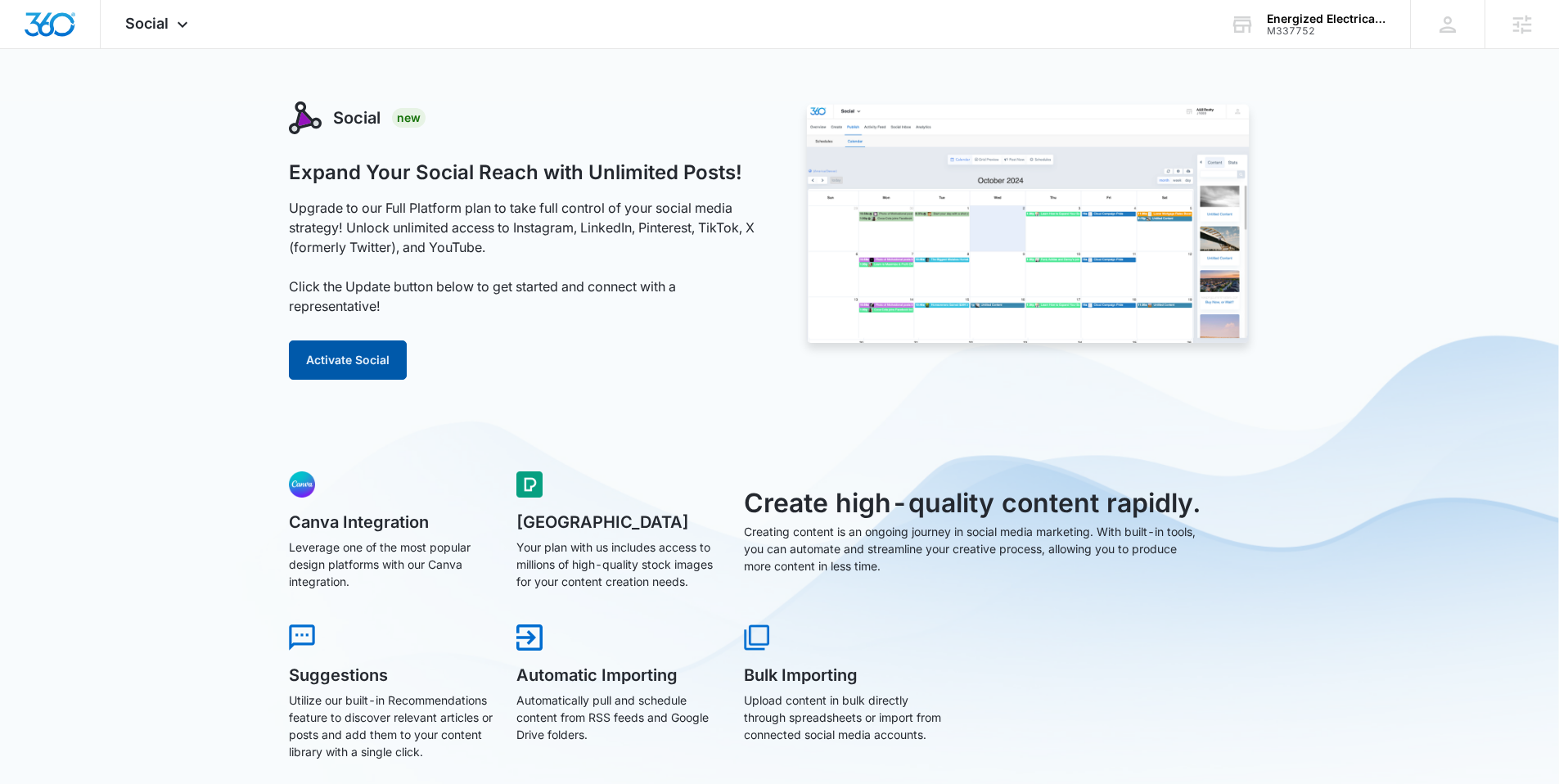
click at [337, 363] on button "Activate Social" at bounding box center [348, 360] width 118 height 39
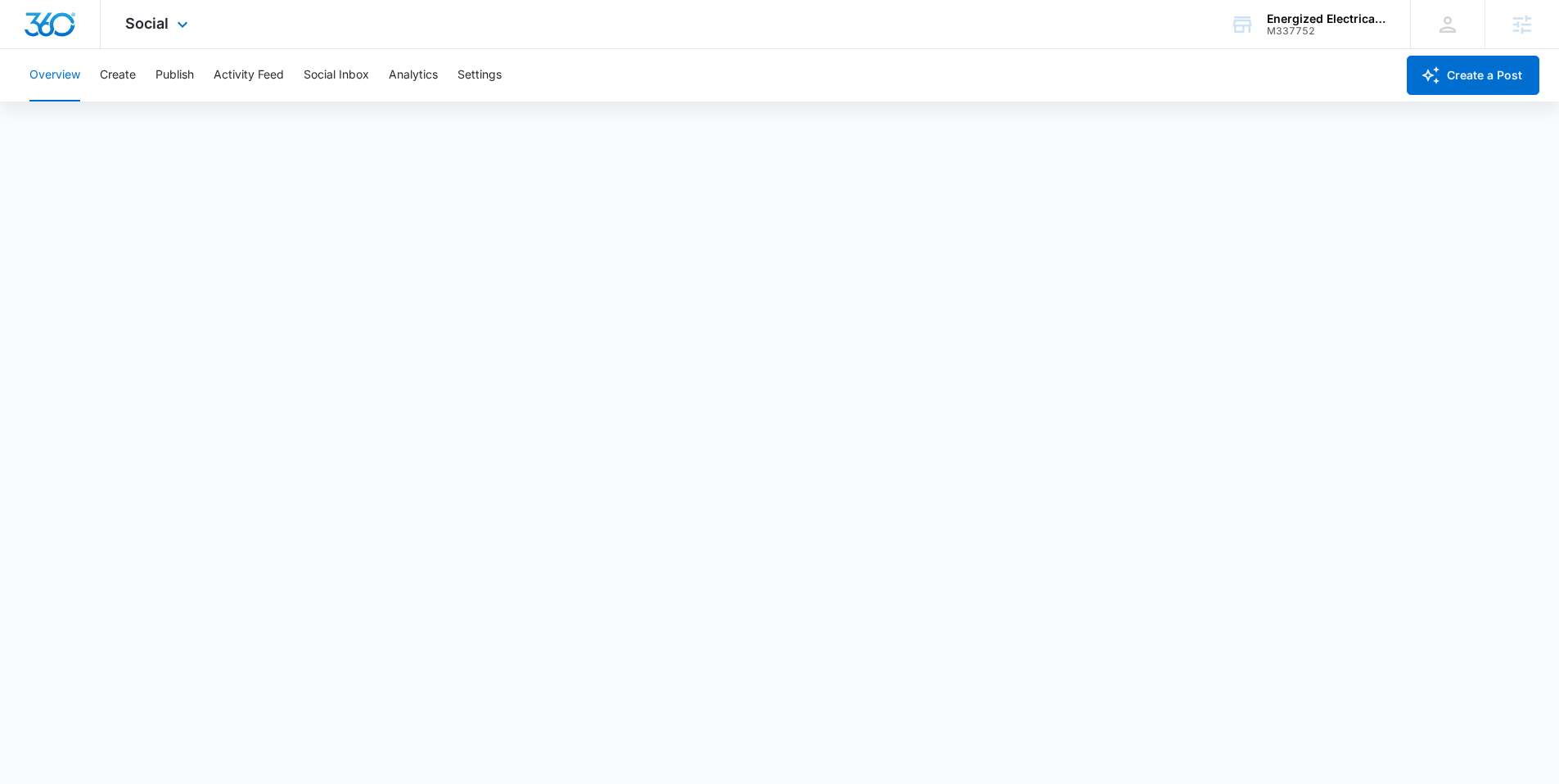
click at [59, 17] on img "Dashboard" at bounding box center [50, 25] width 52 height 25
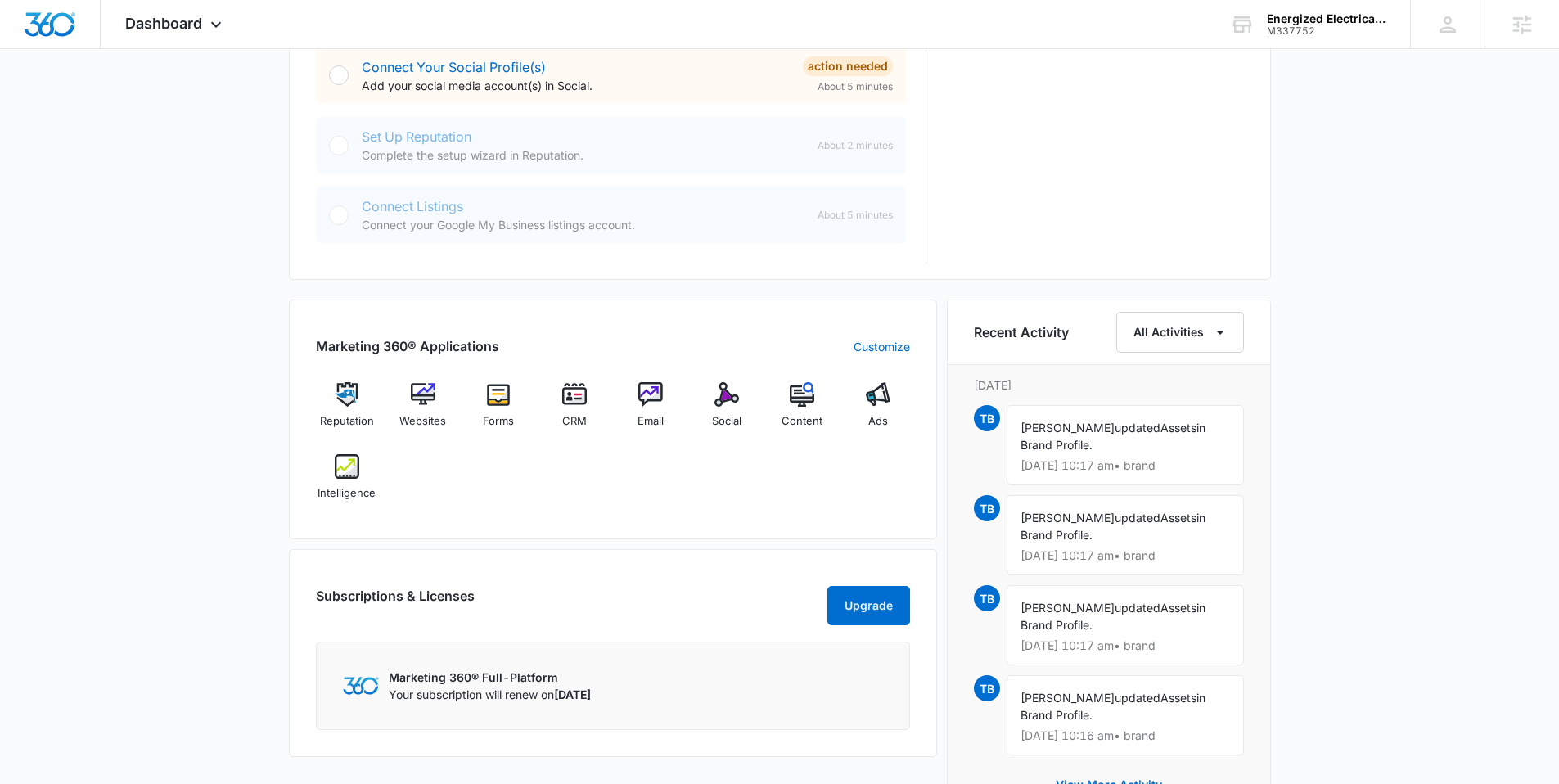
scroll to position [783, 0]
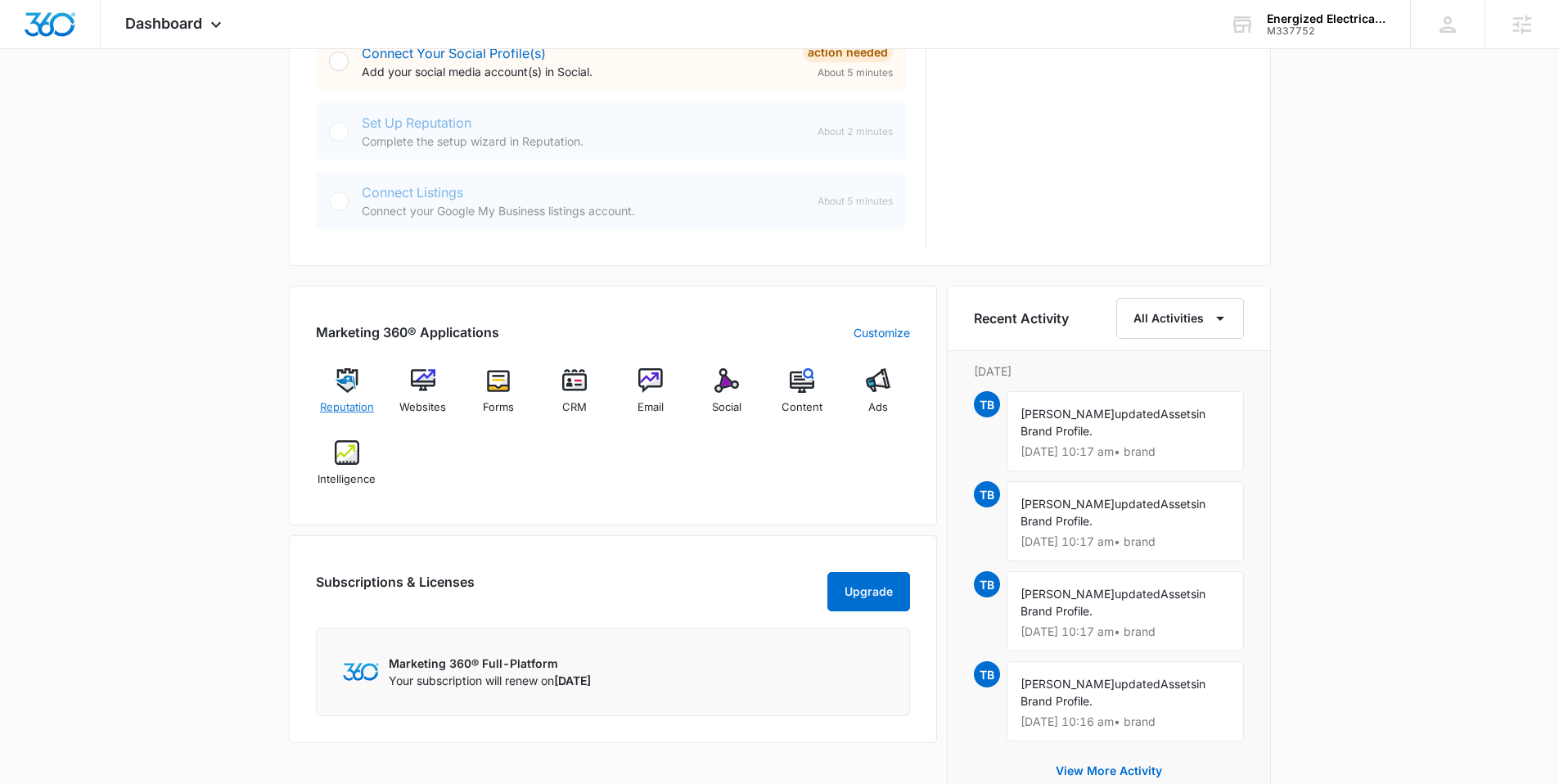
click at [345, 386] on img at bounding box center [347, 381] width 25 height 25
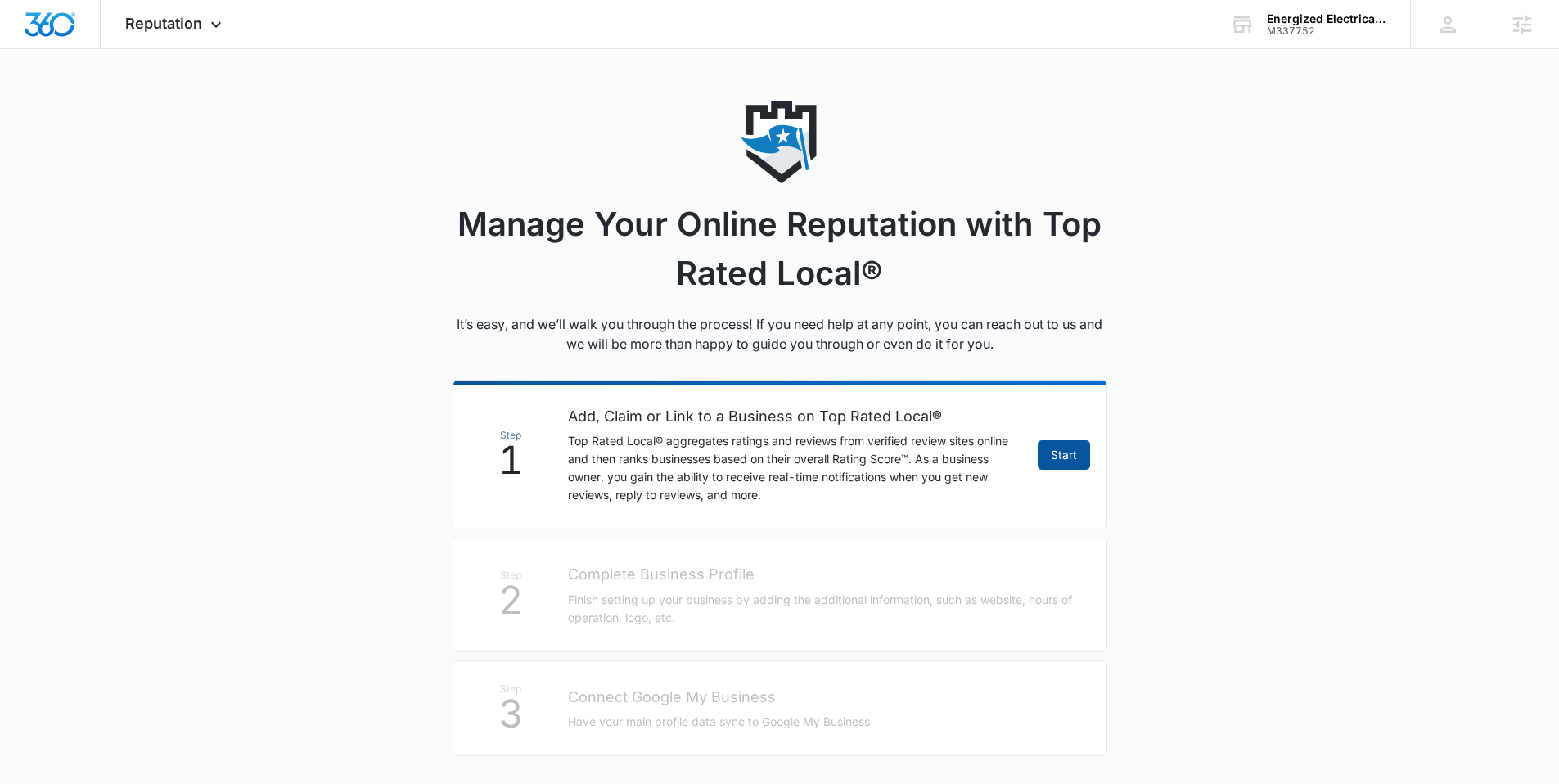
click at [1056, 446] on link "Start" at bounding box center [1064, 455] width 52 height 29
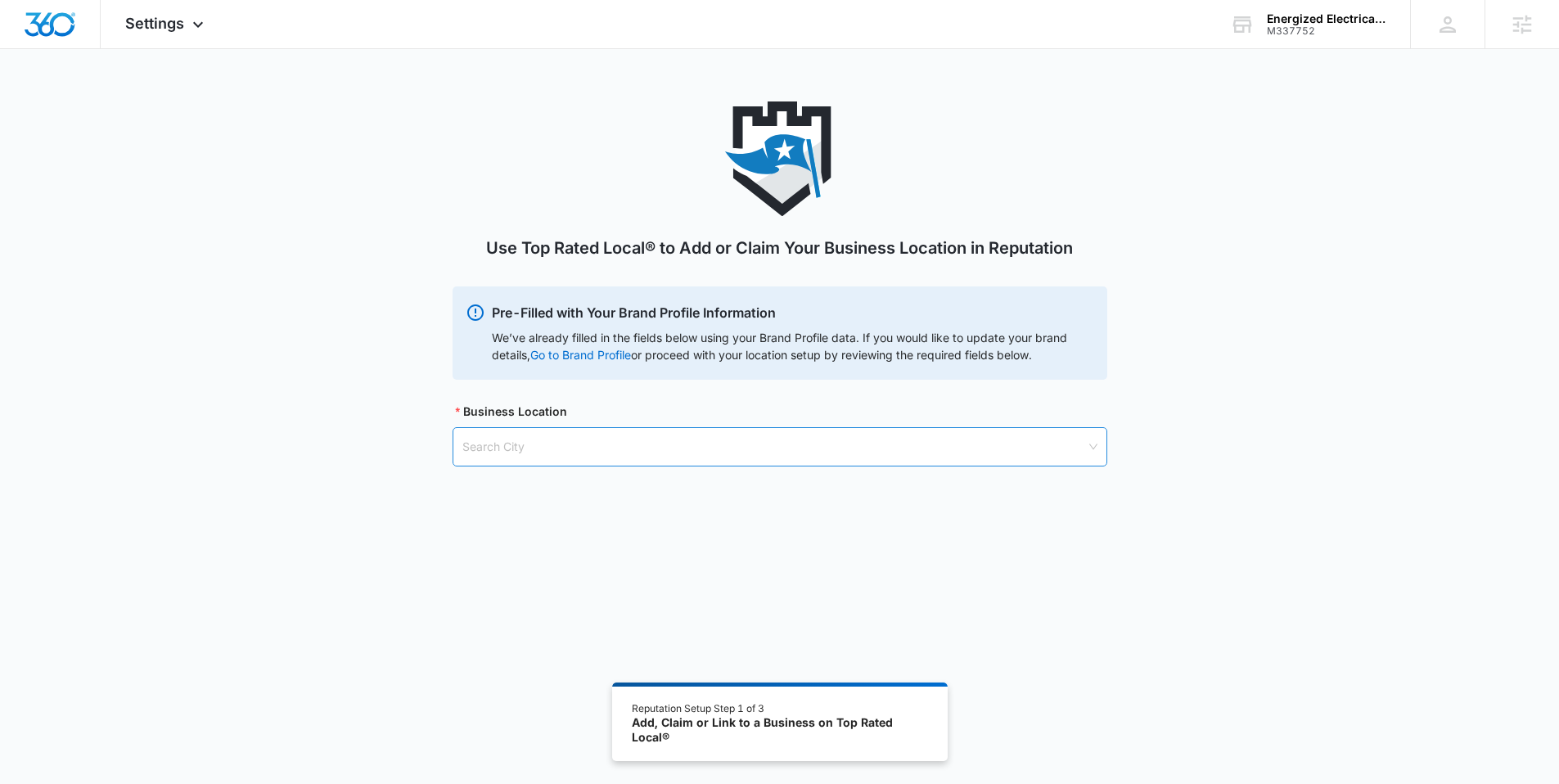
click at [631, 451] on input "search" at bounding box center [775, 447] width 624 height 38
paste input "Greencastle, PA"
type input "Greencastle, PA"
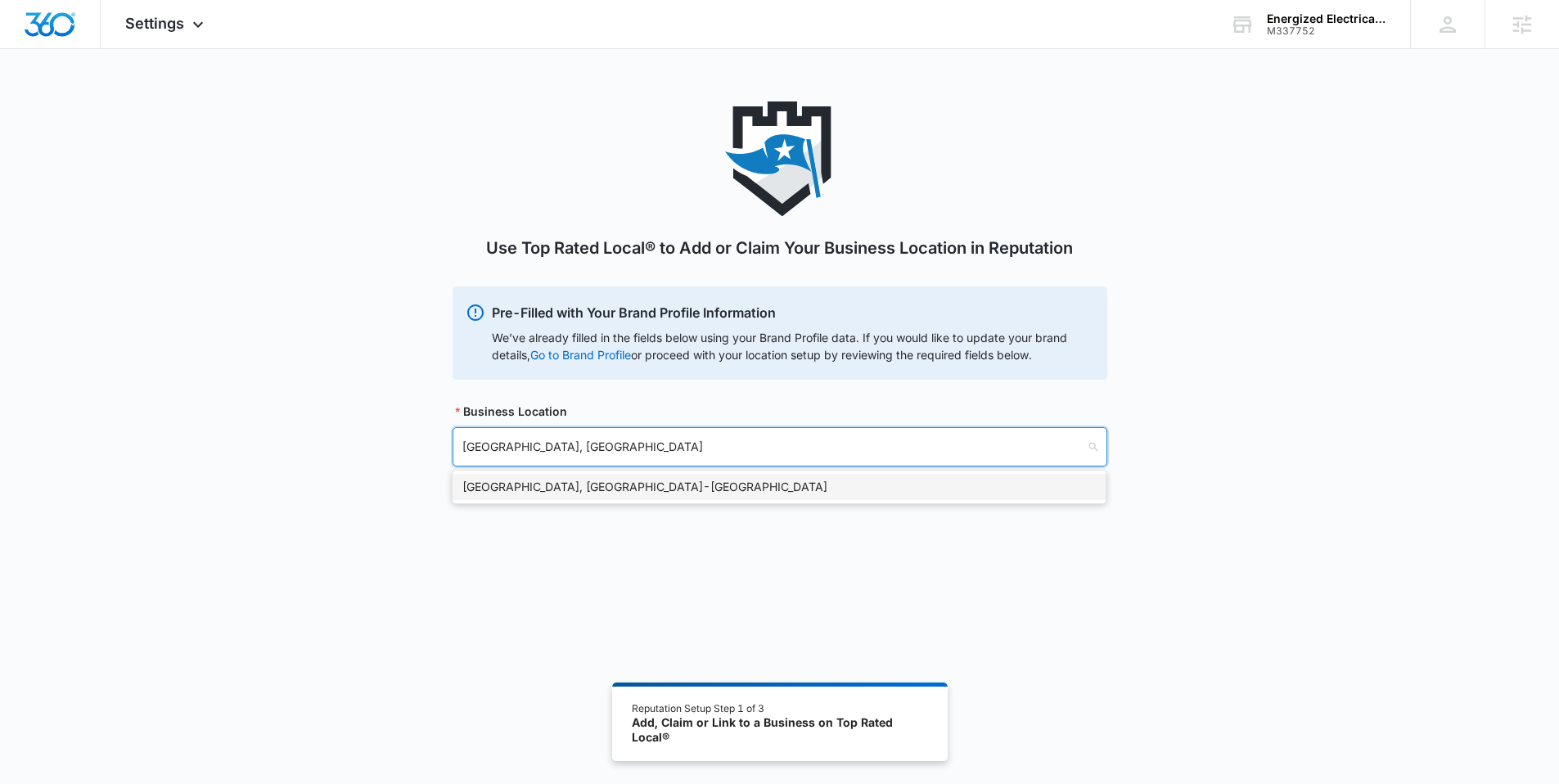
click at [535, 493] on div "Greencastle, PA - USA" at bounding box center [780, 487] width 634 height 18
click at [522, 528] on input "search" at bounding box center [775, 530] width 624 height 38
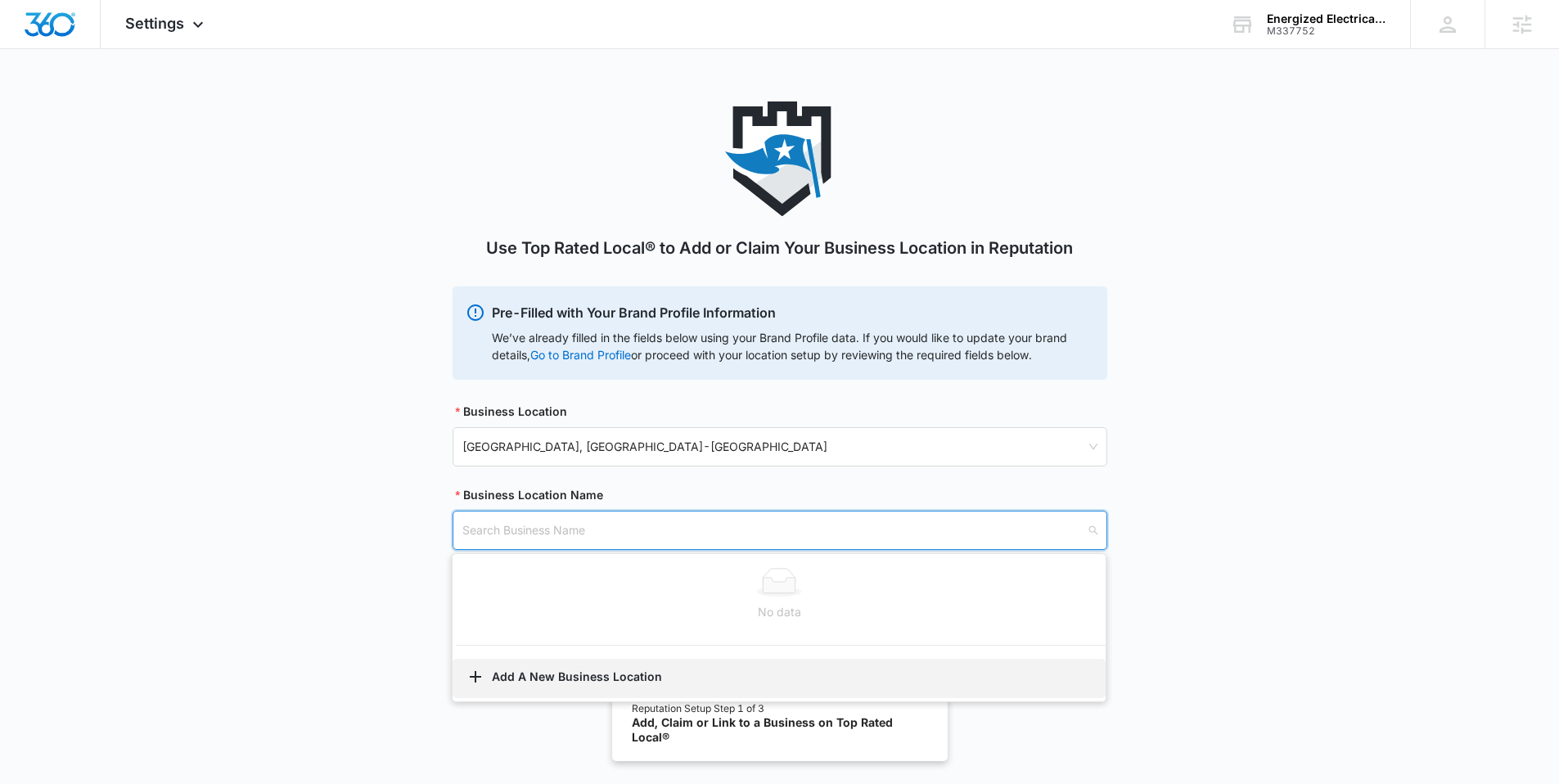
click at [529, 670] on button "Add A New Business Location" at bounding box center [780, 678] width 653 height 39
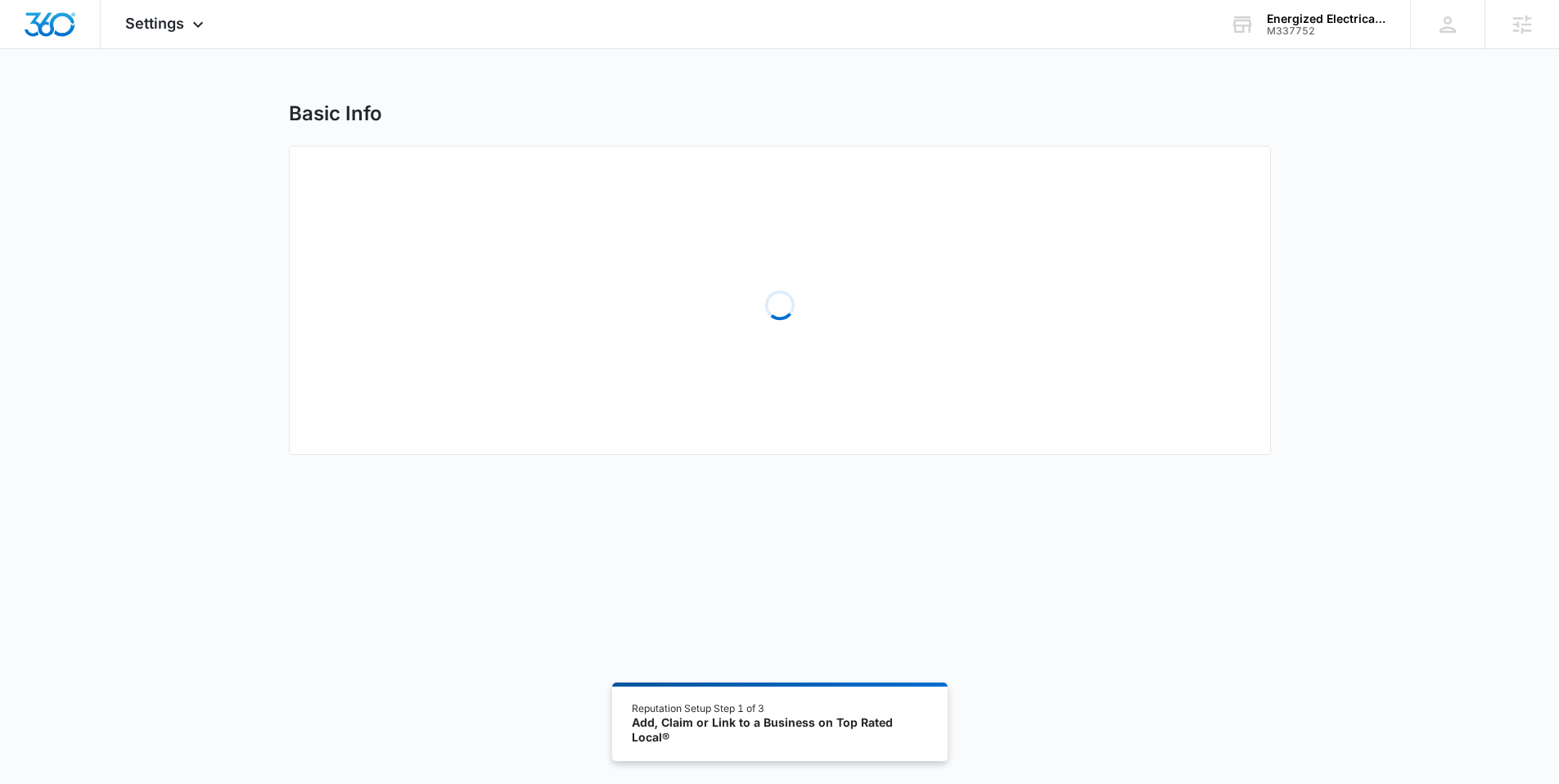
select select "Pennsylvania"
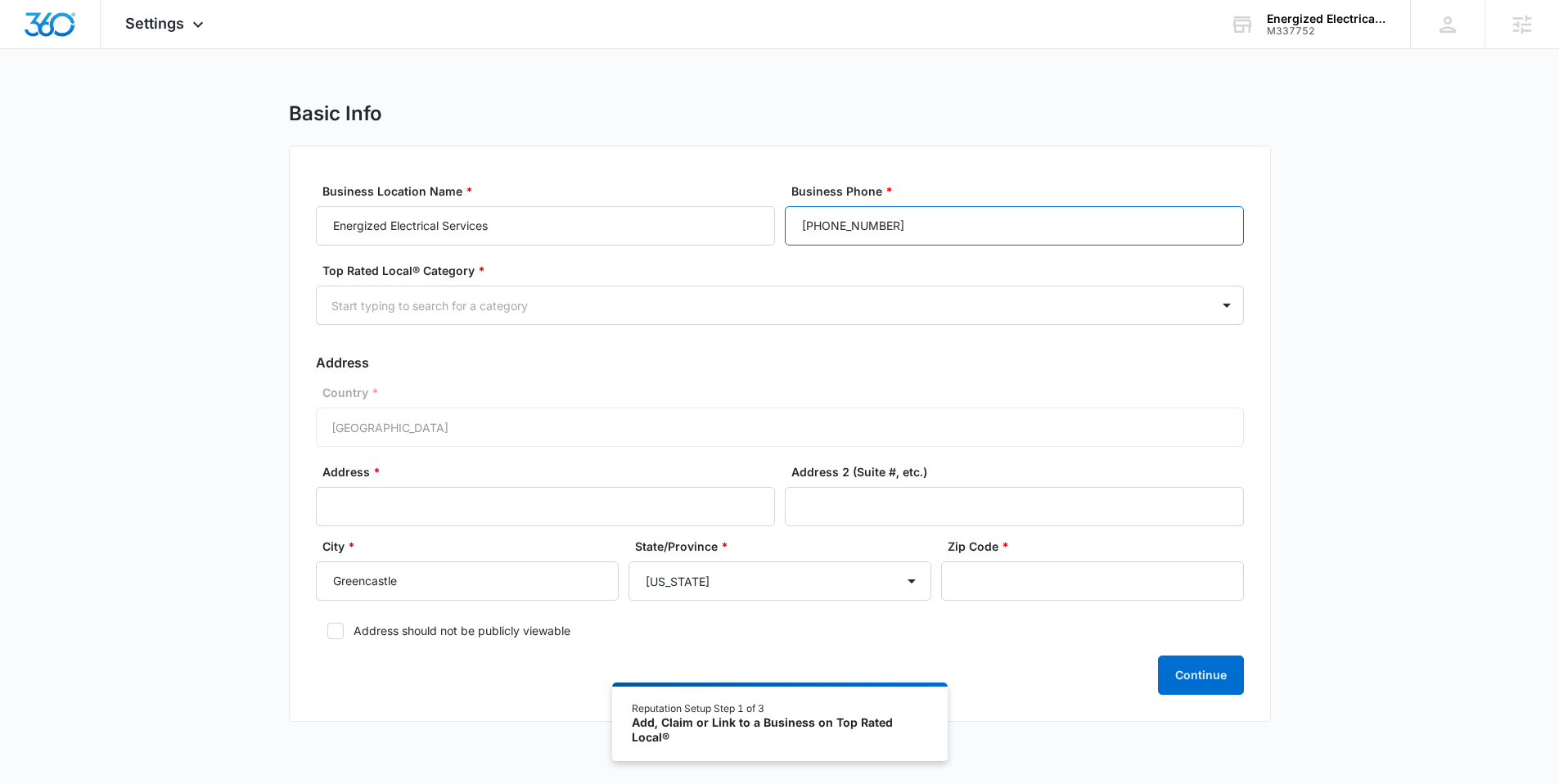
drag, startPoint x: 918, startPoint y: 222, endPoint x: 775, endPoint y: 226, distance: 143.1
click at [774, 226] on div "Business Location Name * Energized Electrical Services Business Phone * (717) 3…" at bounding box center [780, 214] width 928 height 63
paste input "582) 452-8108"
type input "(582) 452-8108"
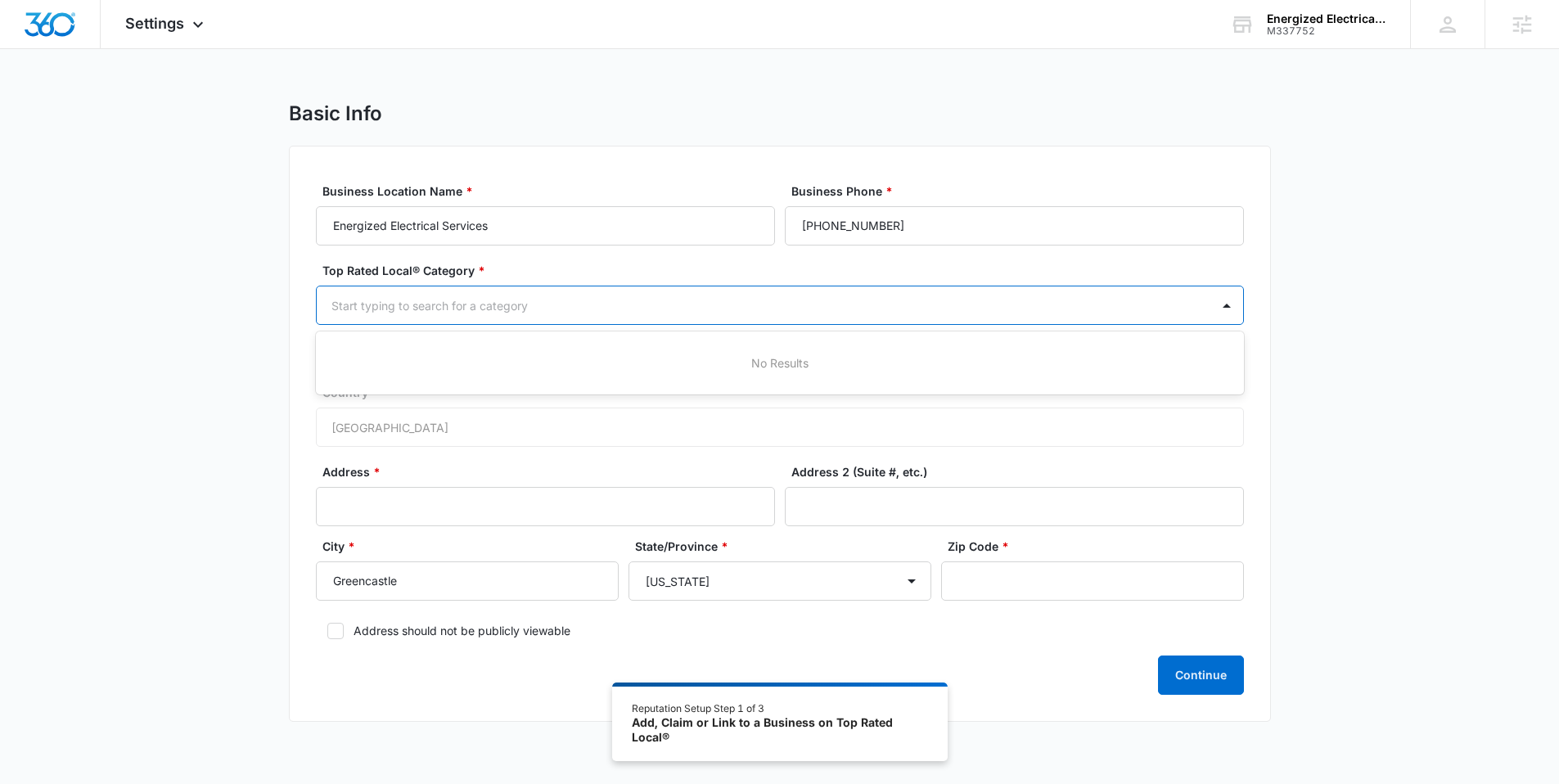
click at [555, 309] on div at bounding box center [761, 305] width 858 height 20
type input "electri"
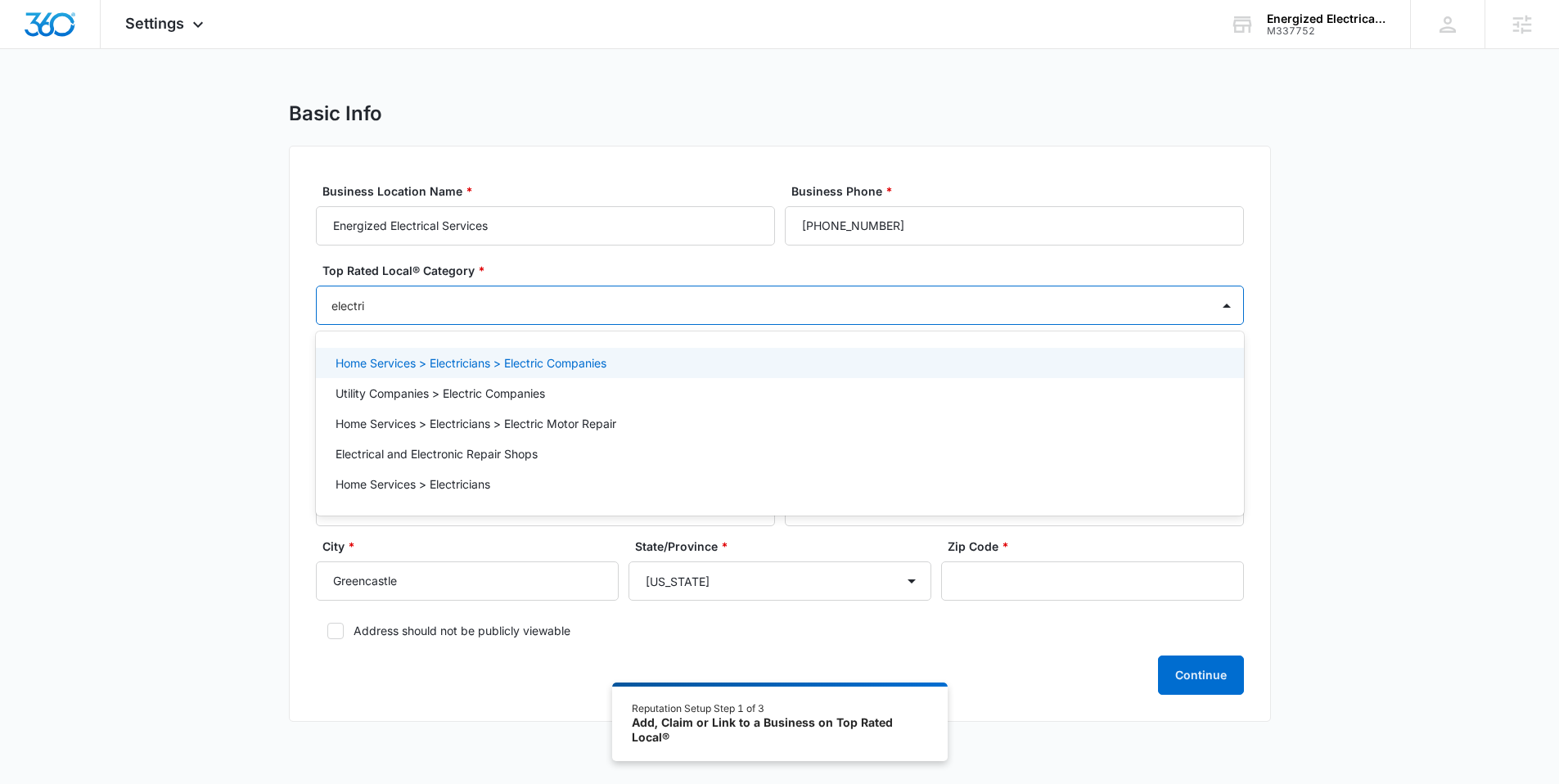
click at [394, 362] on p "Home Services > Electricians > Electric Companies" at bounding box center [471, 363] width 271 height 17
click at [218, 358] on div "Basic Info Business Location Name * Energized Electrical Services Business Phon…" at bounding box center [780, 422] width 1559 height 642
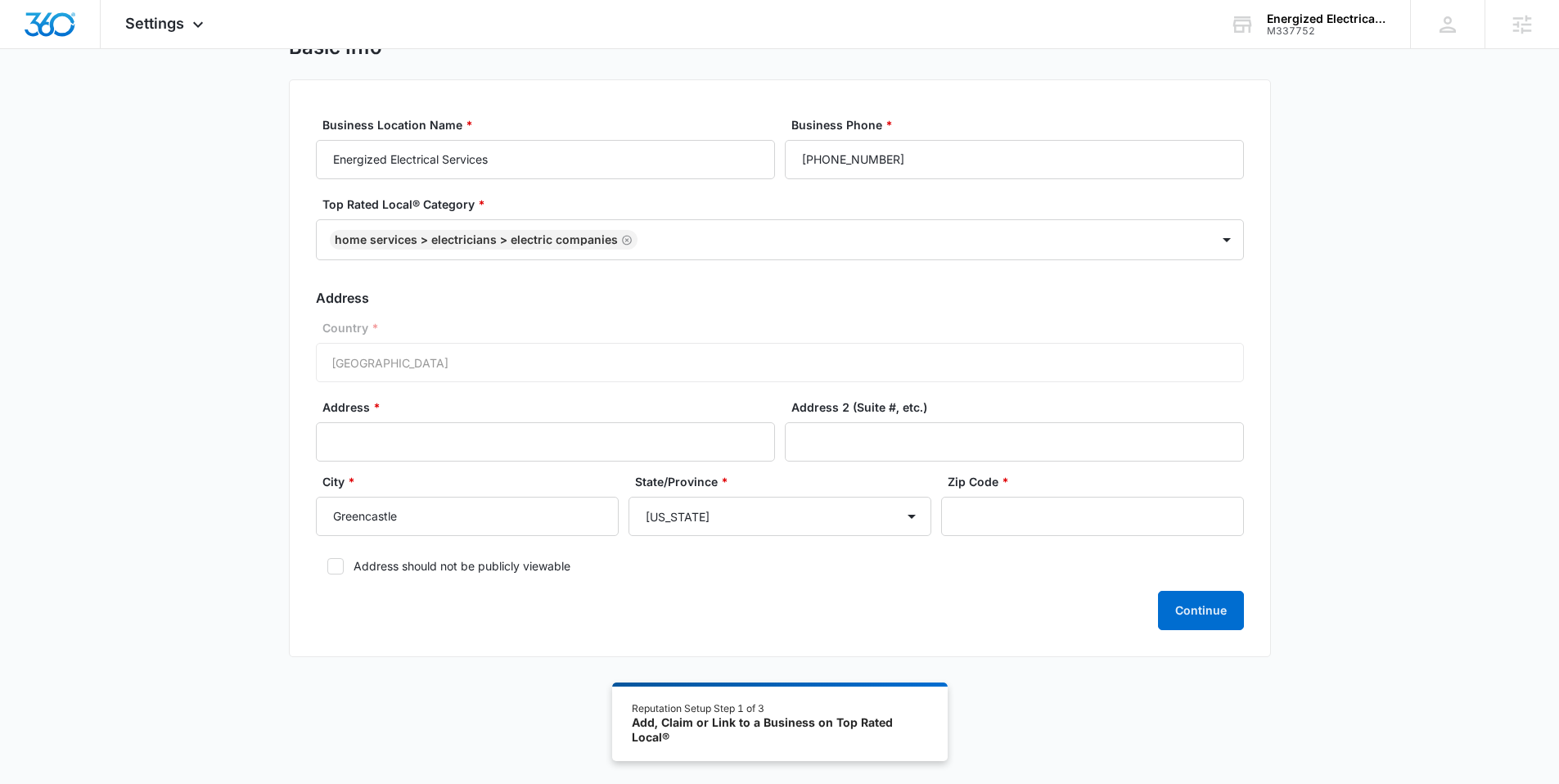
scroll to position [90, 0]
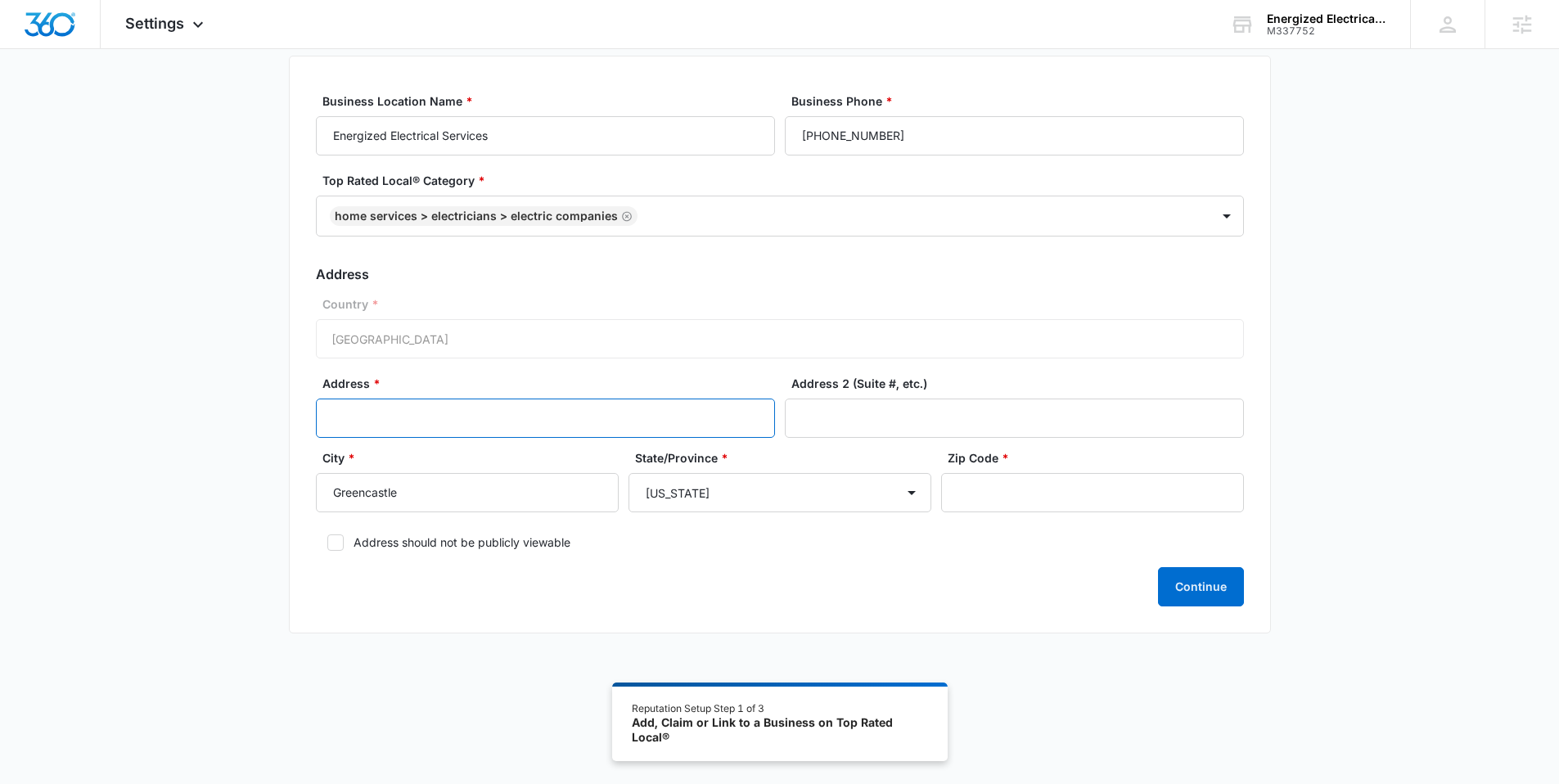
click at [525, 416] on input "Address *" at bounding box center [545, 418] width 459 height 39
paste input "2750 Coldsmith Rd"
type input "2750 Coldsmith Rd"
click at [376, 545] on label "Address should not be publicly viewable" at bounding box center [780, 542] width 928 height 17
click at [328, 545] on input "Address should not be publicly viewable" at bounding box center [322, 543] width 11 height 11
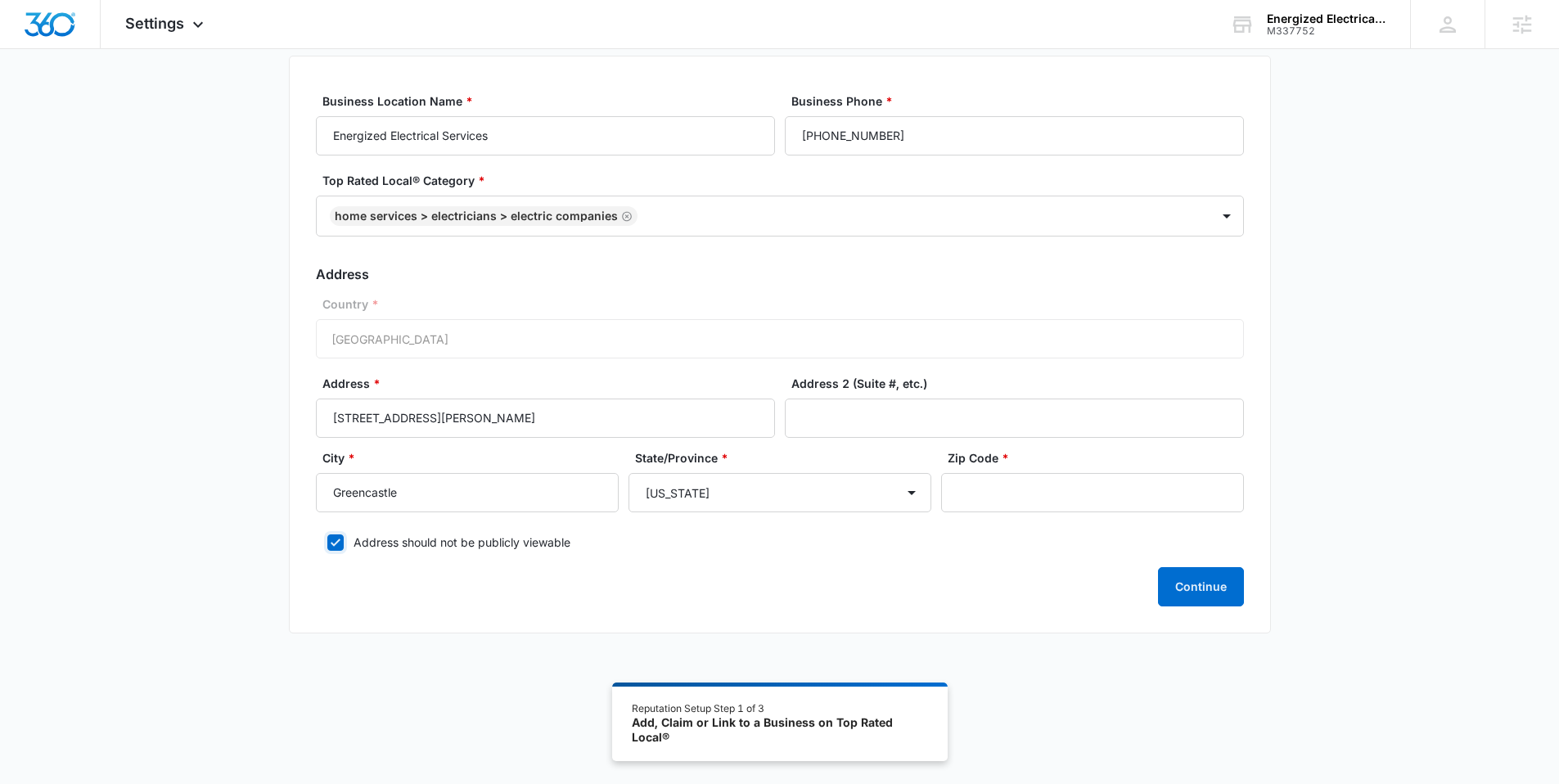
checkbox input "true"
click at [996, 500] on input "Zip Code *" at bounding box center [1092, 493] width 303 height 39
paste input "17225"
type input "17225"
click at [439, 539] on label "Address should not be publicly viewable" at bounding box center [780, 542] width 928 height 17
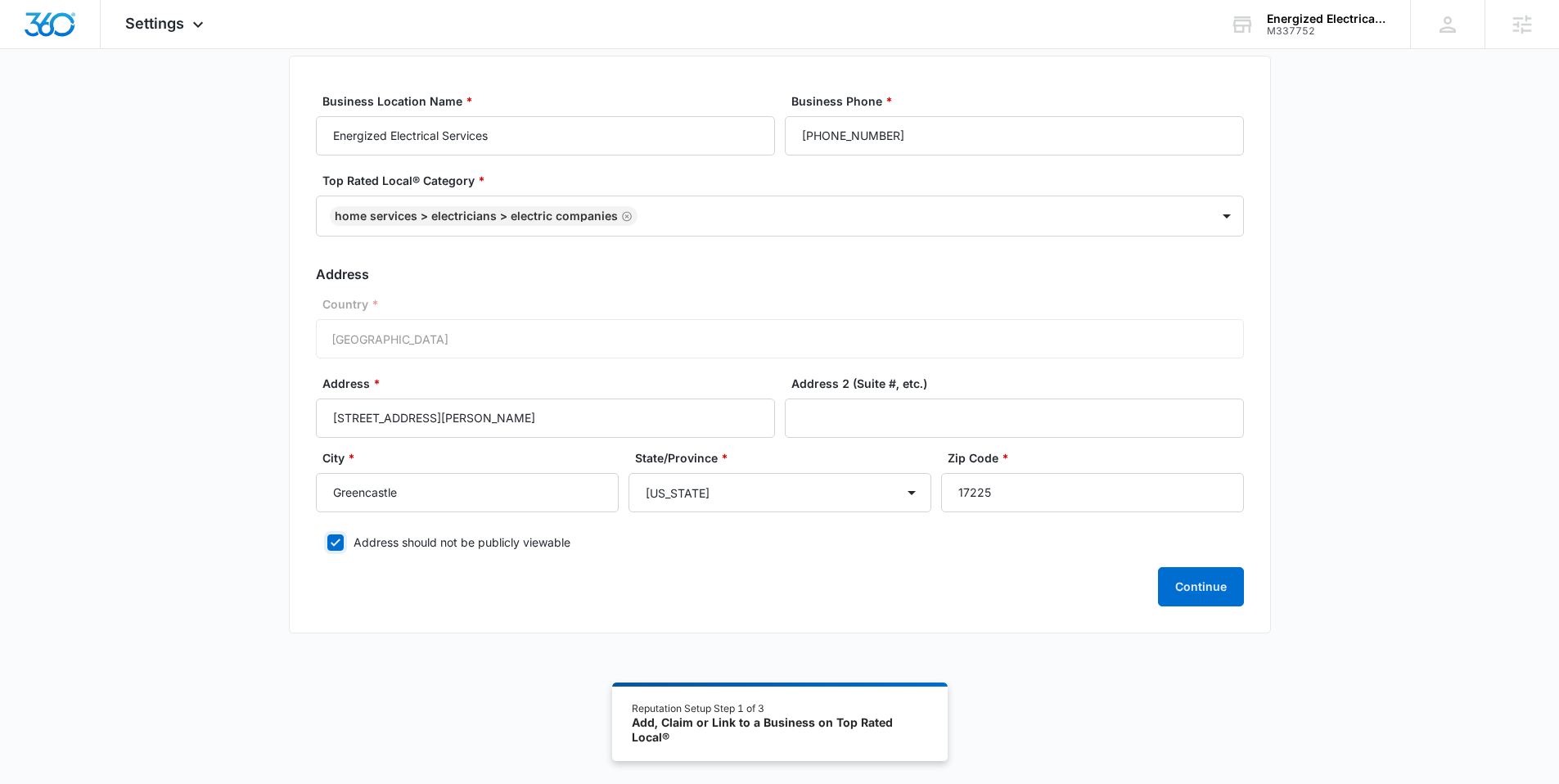
click at [328, 539] on input "Address should not be publicly viewable" at bounding box center [322, 543] width 11 height 11
click at [439, 539] on label "Address should not be publicly viewable" at bounding box center [780, 542] width 928 height 17
click at [328, 539] on input "Address should not be publicly viewable" at bounding box center [322, 543] width 11 height 11
checkbox input "true"
click at [1215, 570] on button "Continue" at bounding box center [1200, 587] width 86 height 39
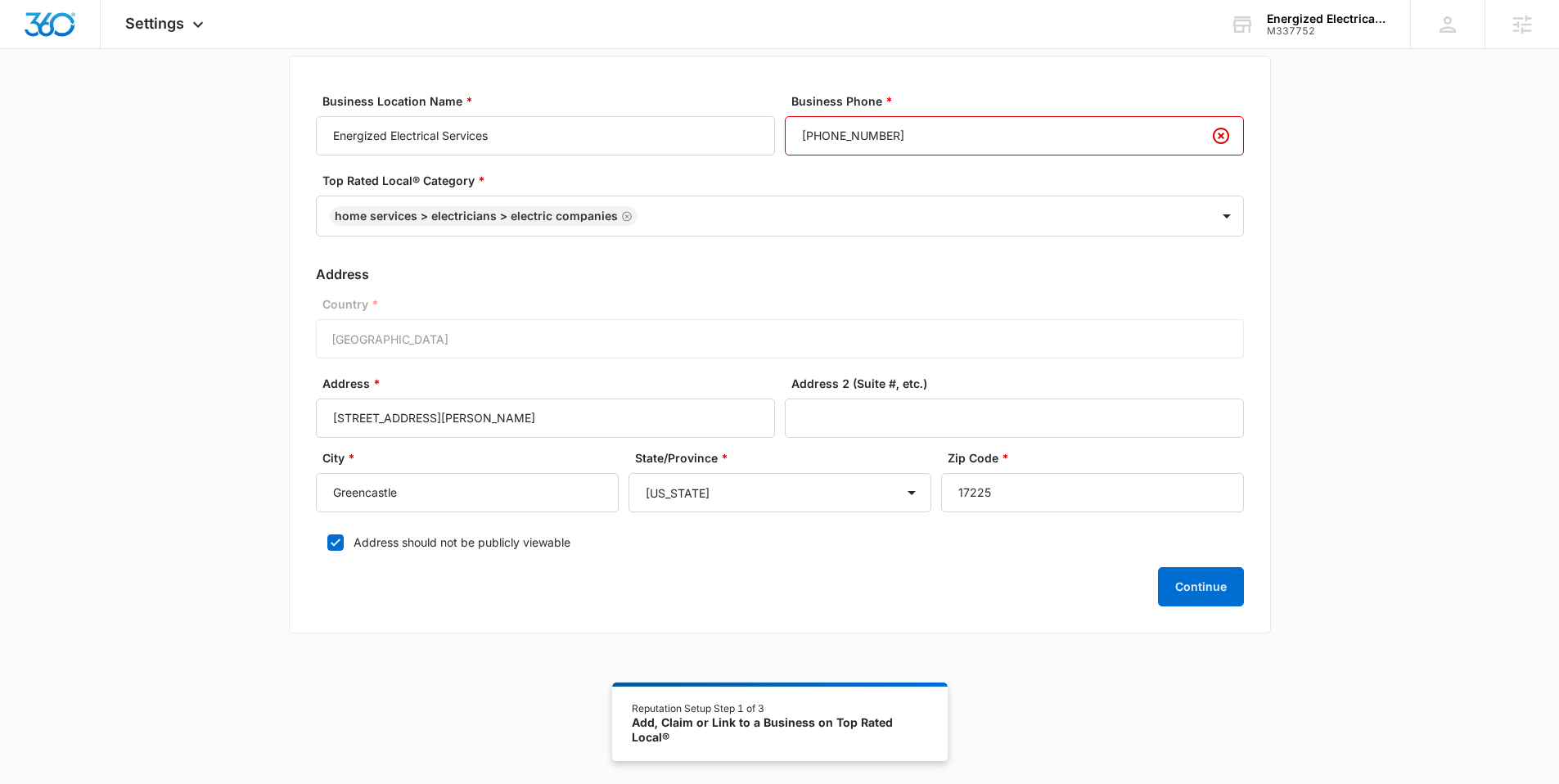
click at [1015, 132] on input "(582) 452-8108" at bounding box center [1014, 136] width 459 height 39
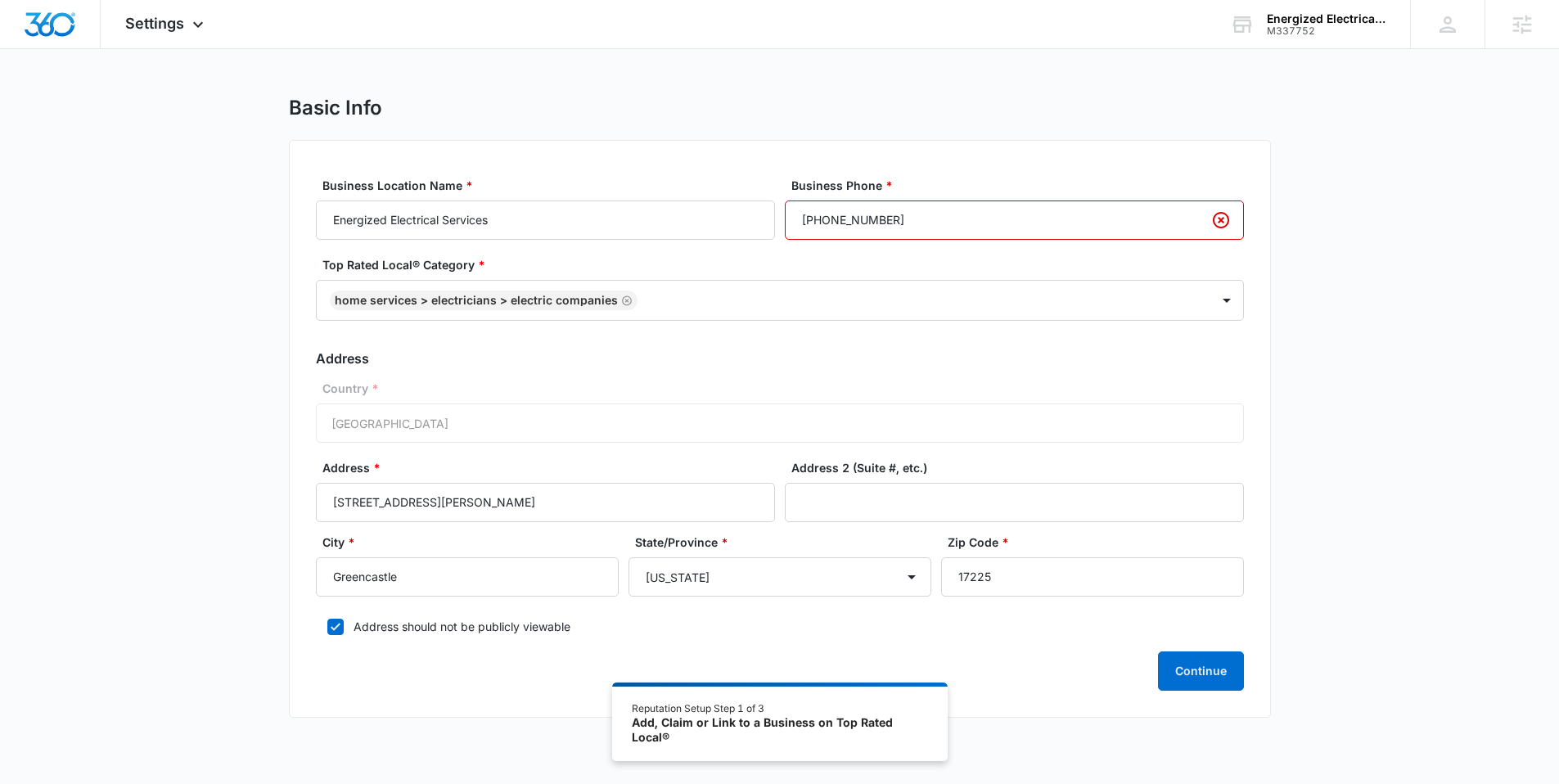
scroll to position [0, 0]
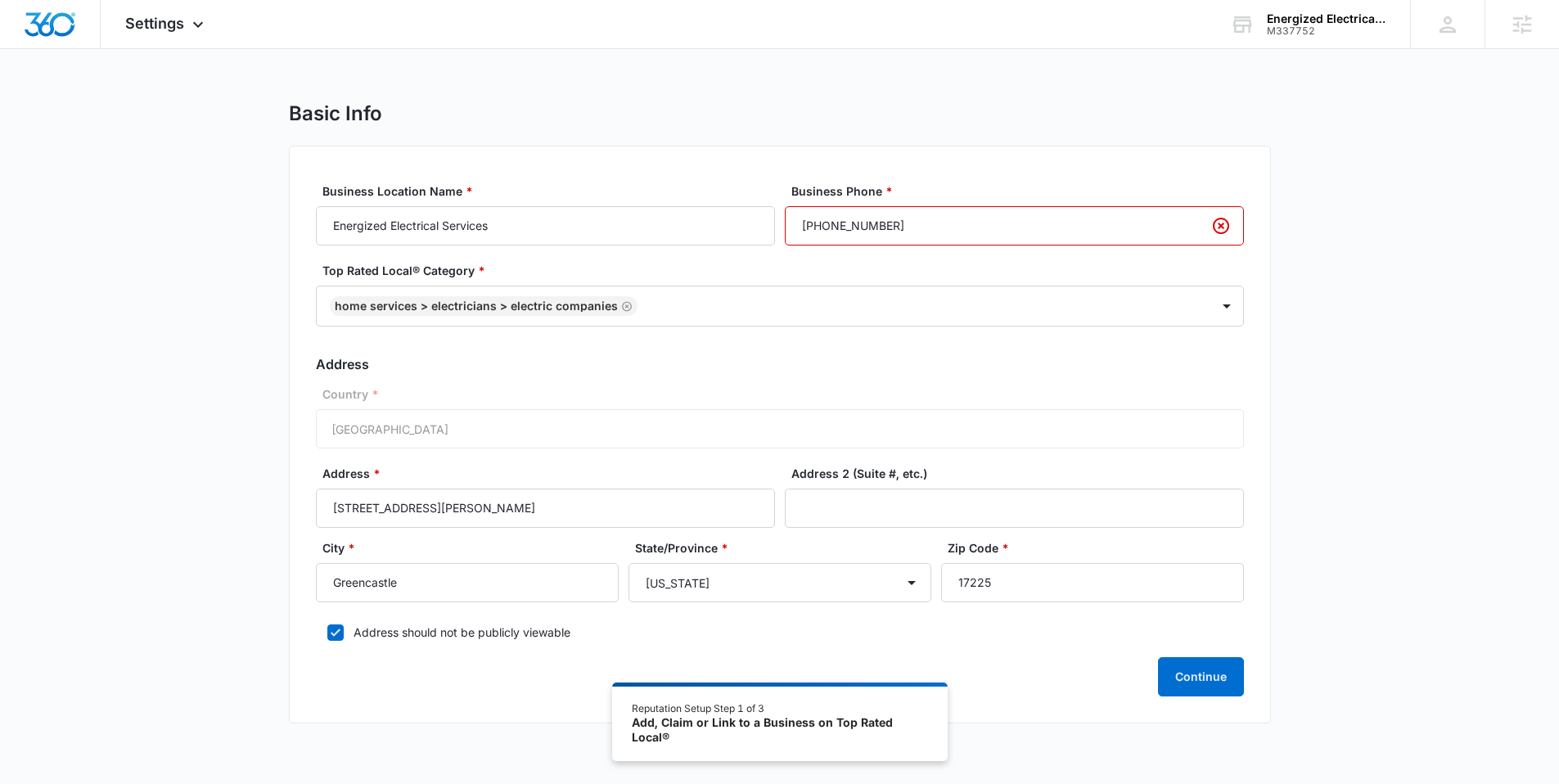
click at [896, 226] on input "(582) 452-8108" at bounding box center [1014, 226] width 459 height 39
click at [798, 215] on input "(582) 452-8108" at bounding box center [1014, 226] width 459 height 39
click at [953, 232] on input "(582) 452-8108" at bounding box center [1014, 226] width 459 height 39
click at [921, 170] on div "Business Location Name * Energized Electrical Services Business Phone * (582) 4…" at bounding box center [780, 435] width 982 height 578
click at [1214, 669] on button "Continue" at bounding box center [1200, 677] width 86 height 39
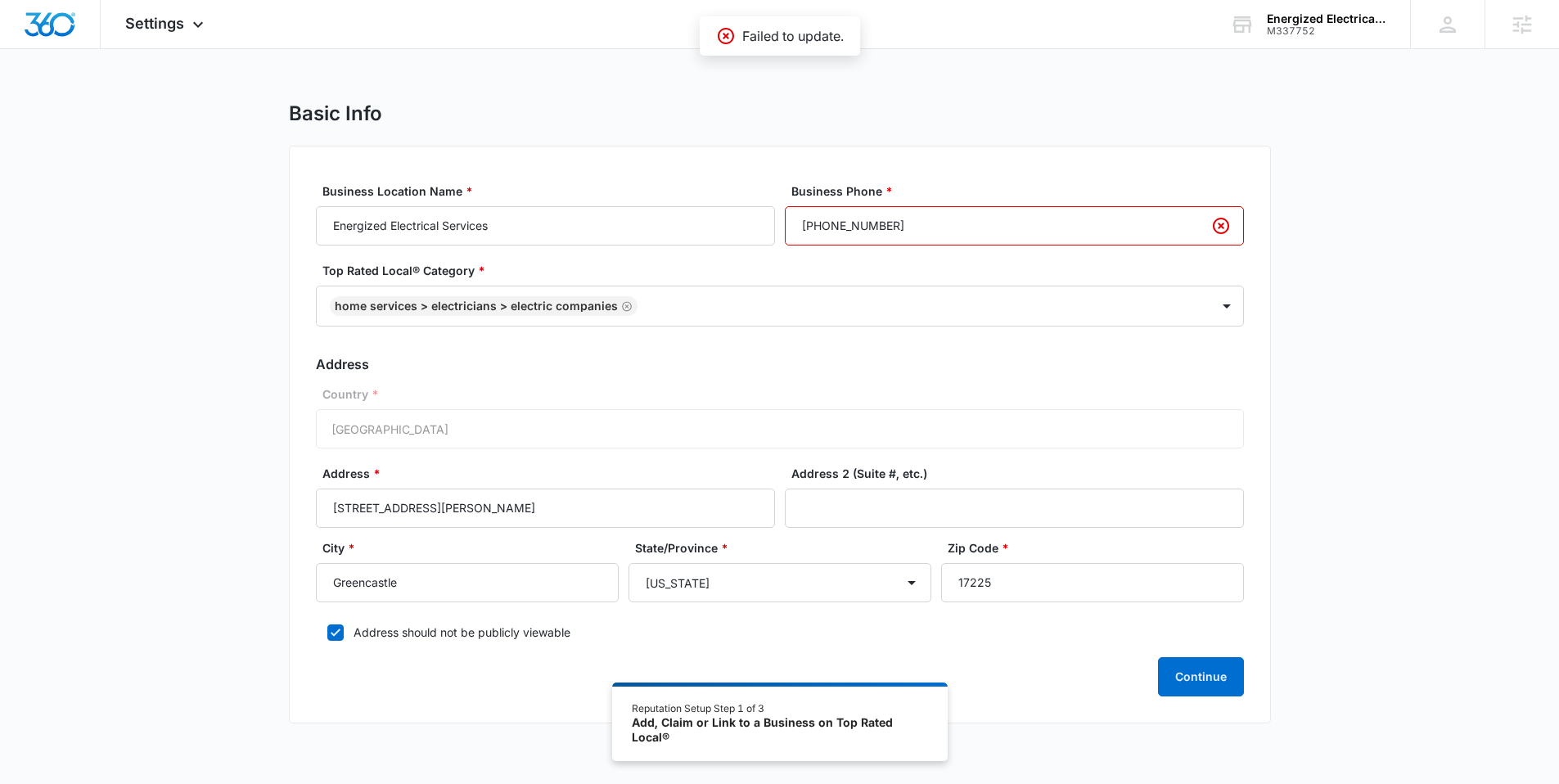
click at [837, 225] on input "(582) 452-8108" at bounding box center [1014, 226] width 459 height 39
click at [835, 224] on input "(582) 452-8108" at bounding box center [1014, 226] width 459 height 39
type input "(582) 452-8108"
click at [837, 227] on input "(582) 452-8108" at bounding box center [1014, 226] width 459 height 39
drag, startPoint x: 892, startPoint y: 222, endPoint x: 779, endPoint y: 223, distance: 113.0
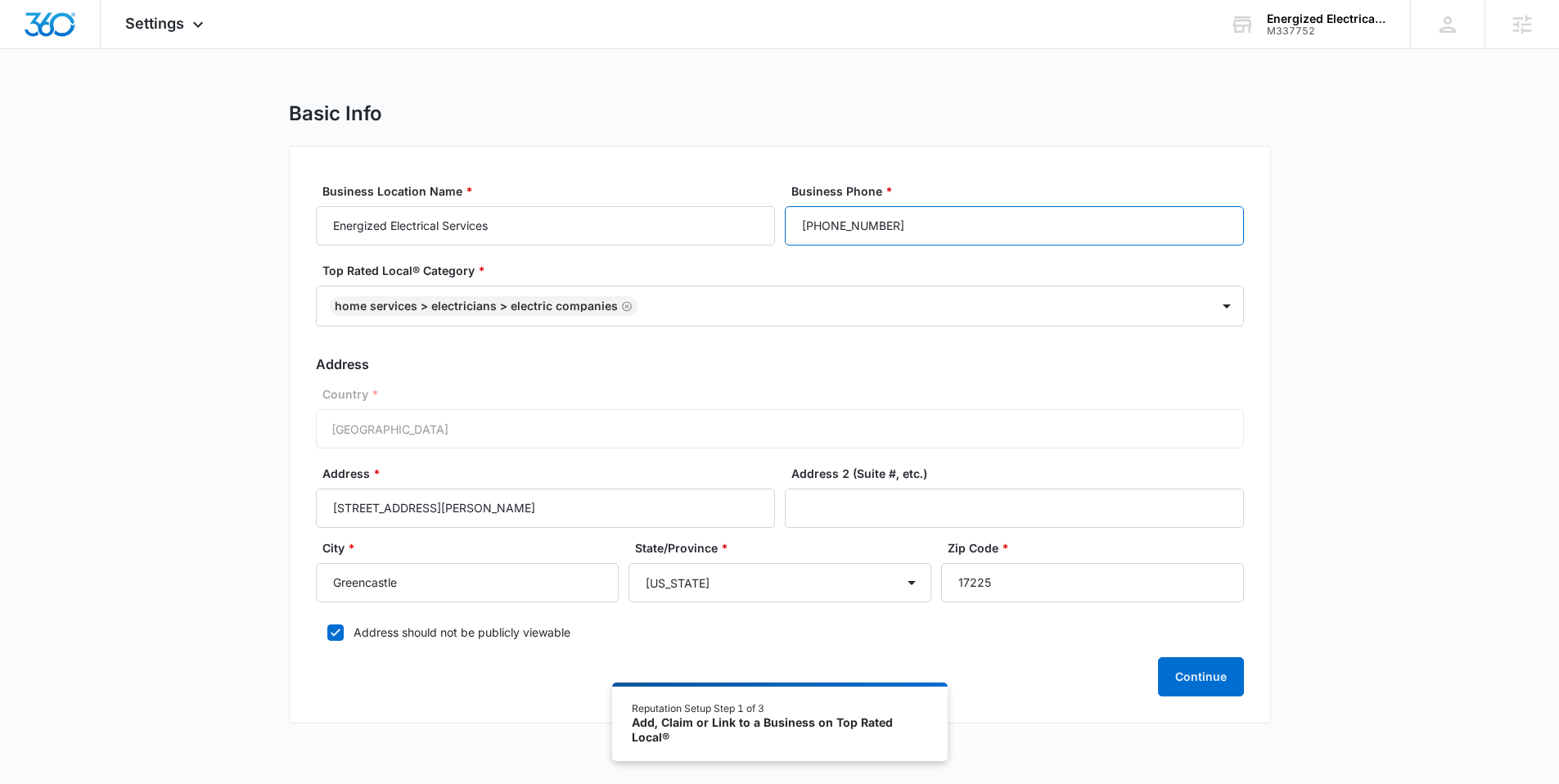
click at [779, 223] on div "Business Location Name * Energized Electrical Services Business Phone * (582) 4…" at bounding box center [780, 214] width 928 height 63
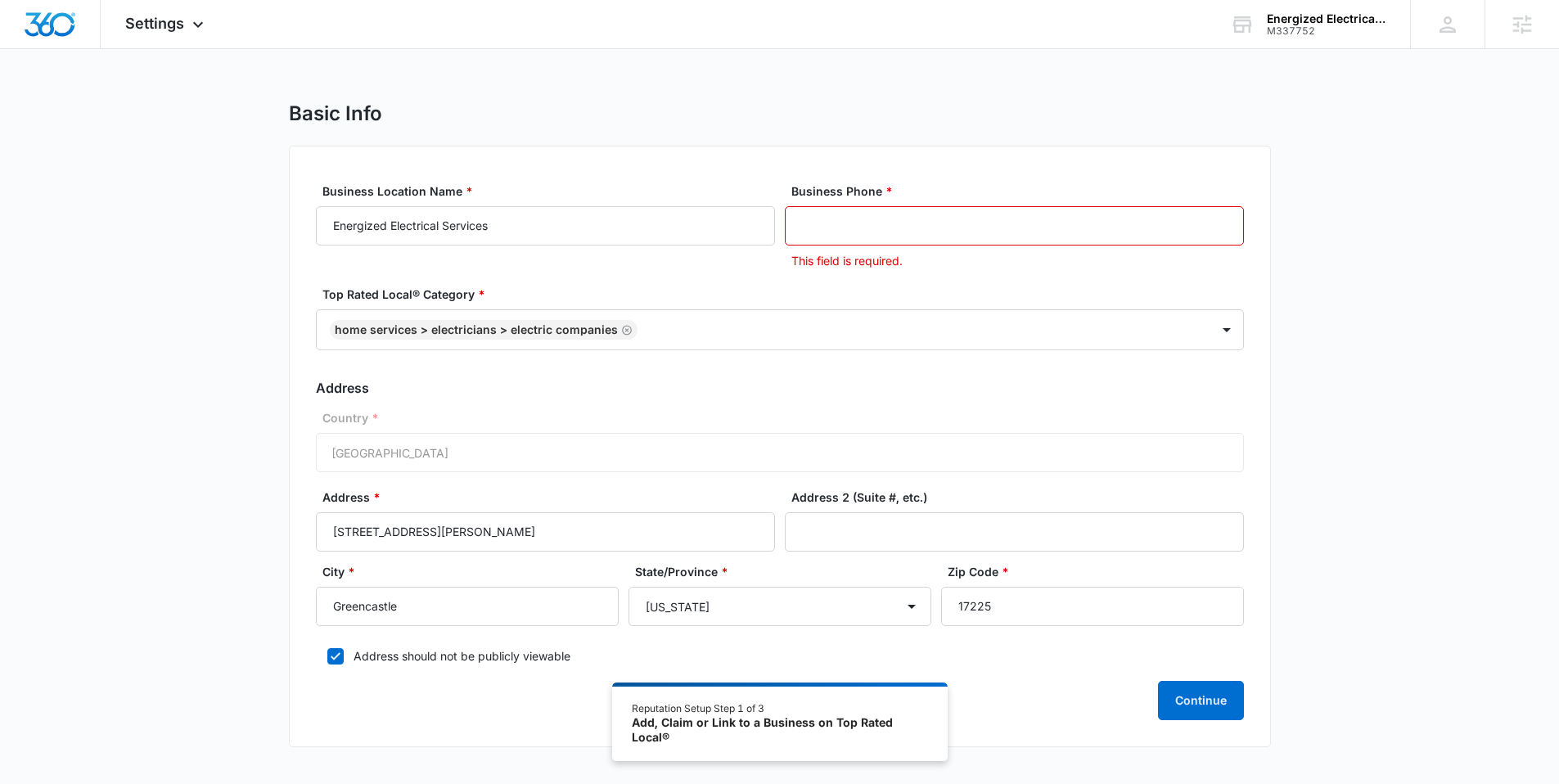
click at [780, 146] on div "Business Location Name * Energized Electrical Services Business Phone * This fi…" at bounding box center [780, 446] width 982 height 602
click at [915, 219] on input "Business Phone *" at bounding box center [1014, 226] width 459 height 39
paste input "(582) 452-8108"
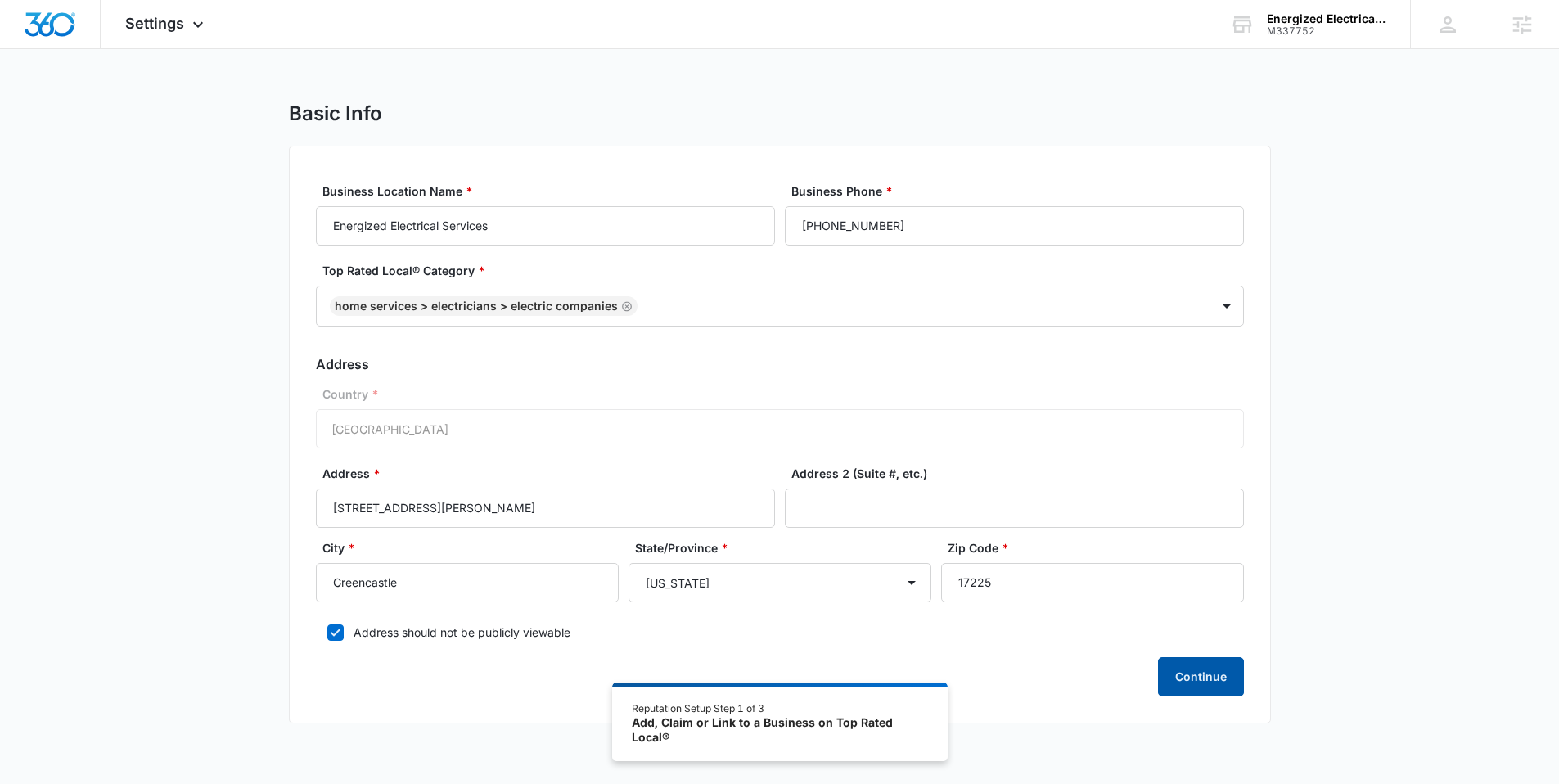
click at [1186, 668] on button "Continue" at bounding box center [1200, 677] width 86 height 39
click at [944, 226] on input "(582) 452-8108" at bounding box center [1014, 226] width 459 height 39
paste input "717) 377-3970"
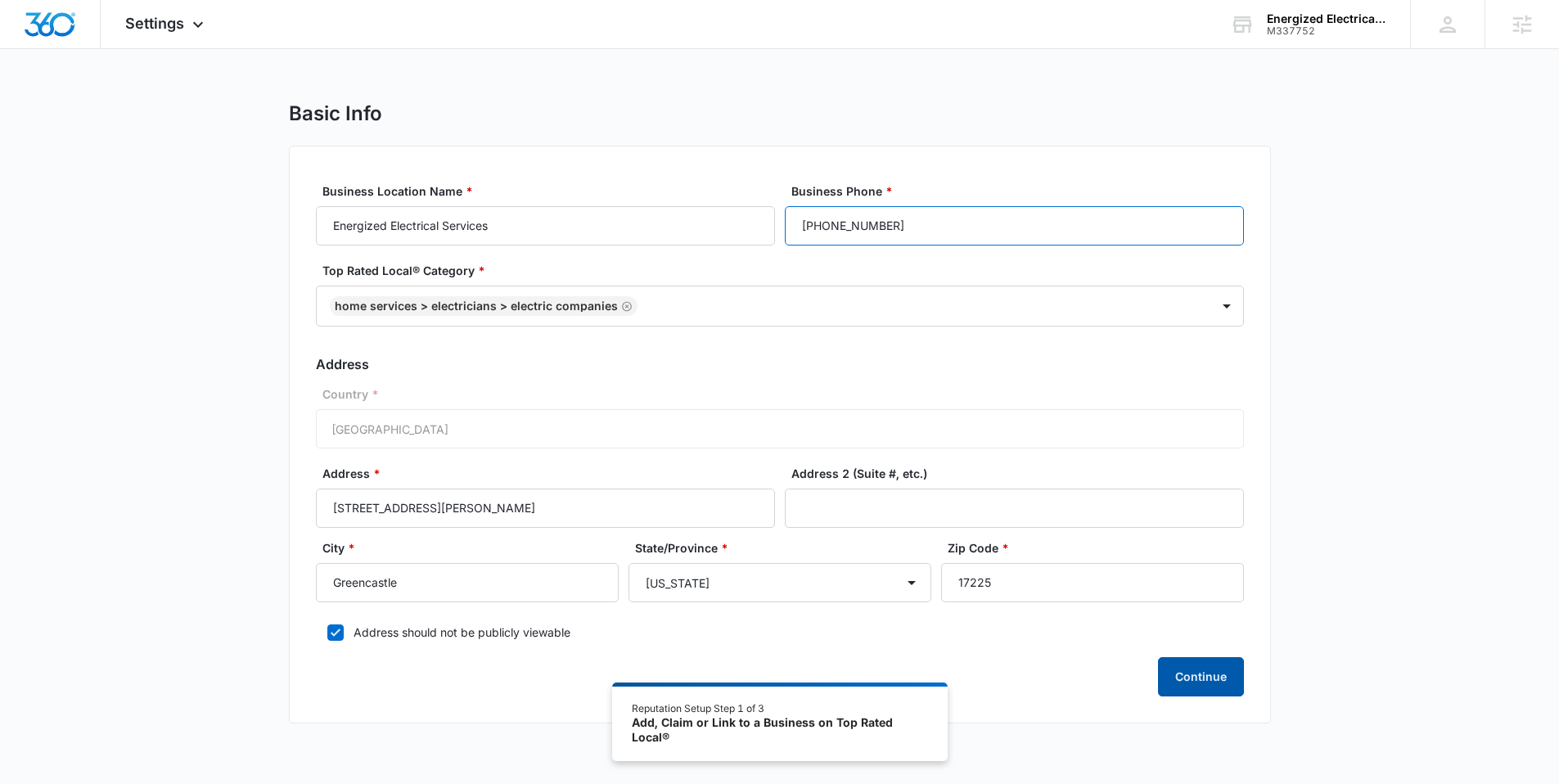
type input "(717) 377-3970"
click at [1202, 687] on button "Continue" at bounding box center [1200, 677] width 86 height 39
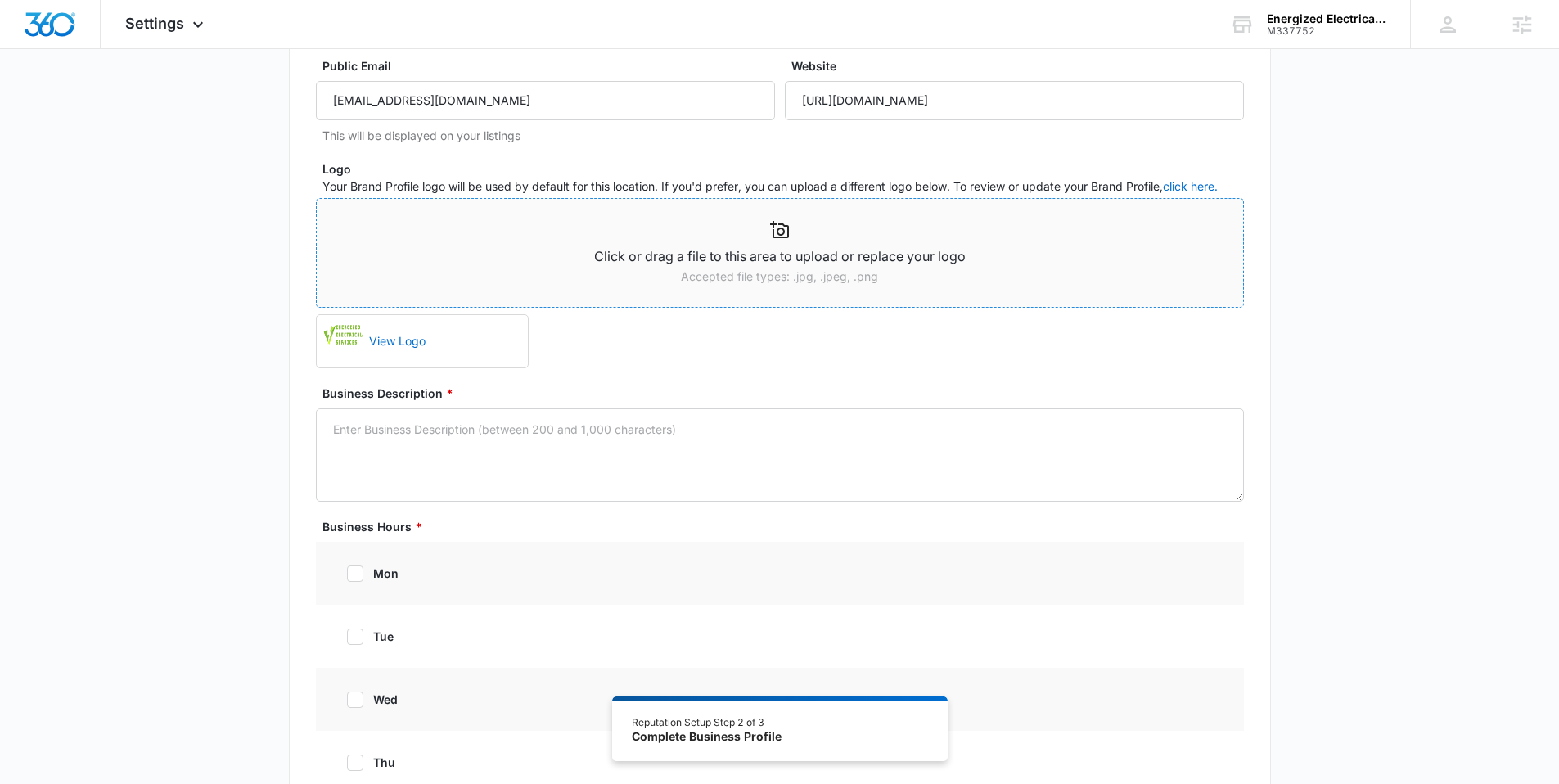
scroll to position [193, 0]
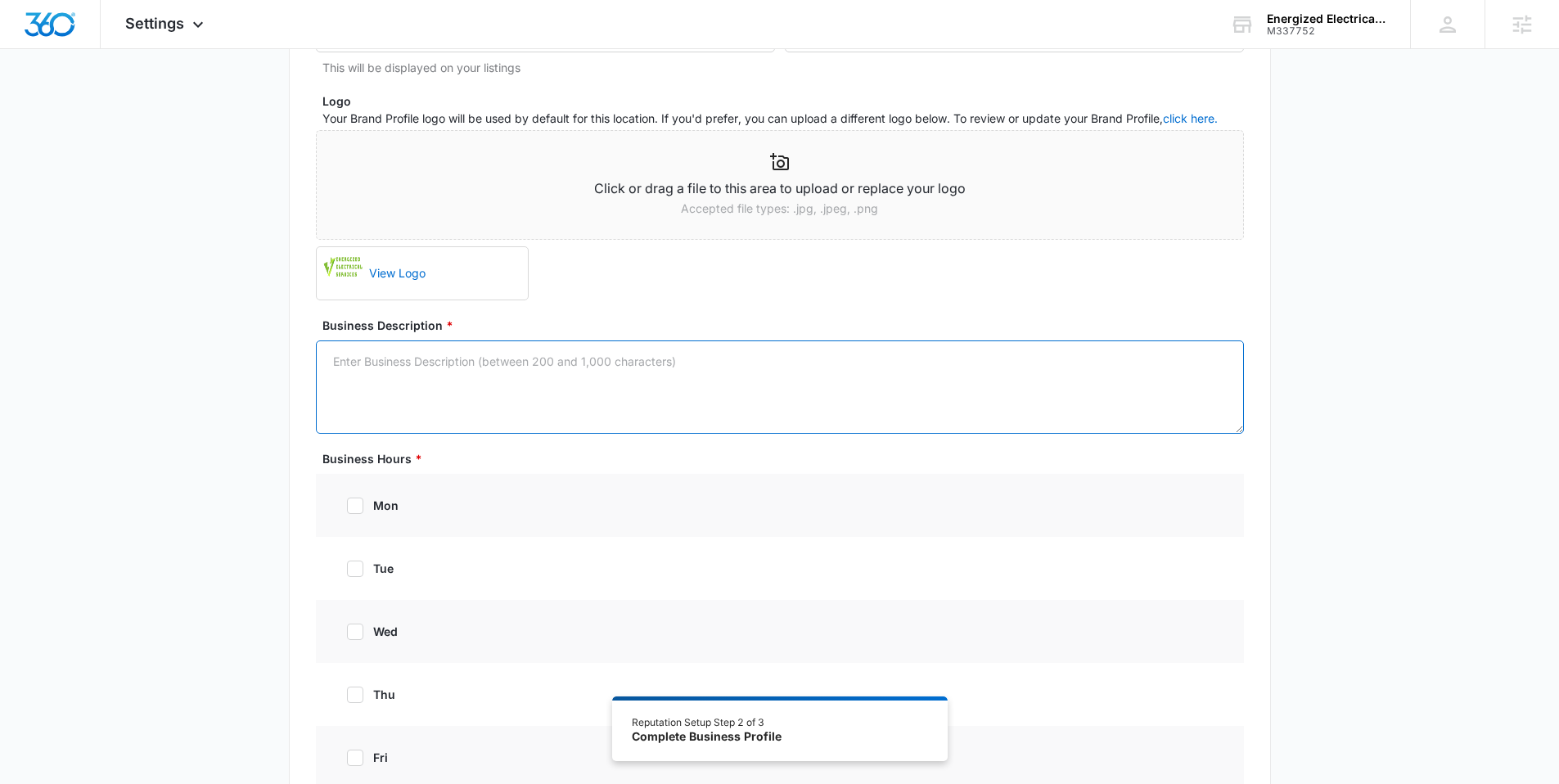
click at [522, 376] on textarea "Business Description *" at bounding box center [780, 387] width 928 height 93
paste textarea "Energized Electrical Services stands as your trusted electrical service partner…"
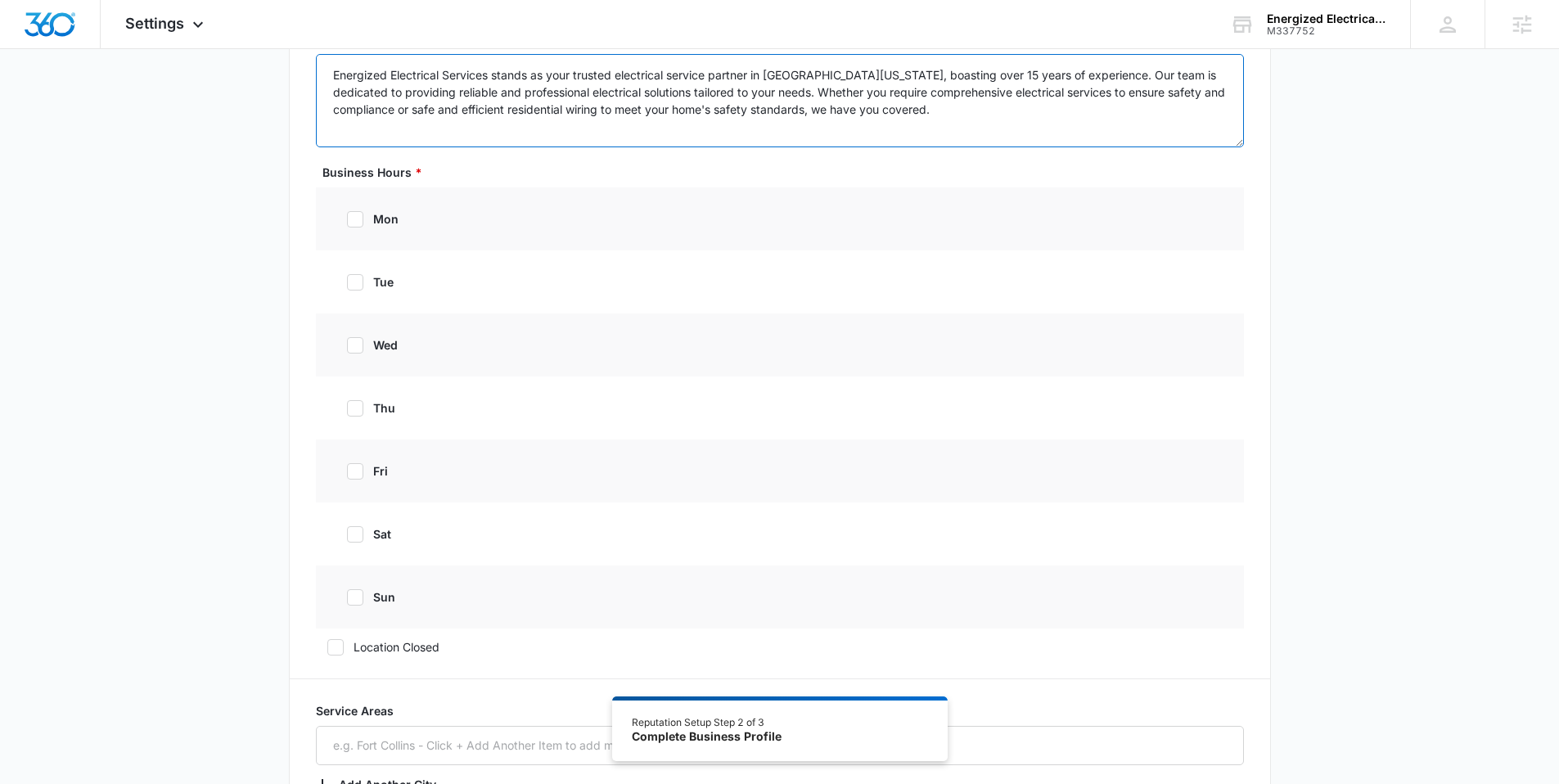
scroll to position [487, 0]
type textarea "Energized Electrical Services stands as your trusted electrical service partner…"
click at [357, 211] on icon at bounding box center [355, 212] width 15 height 15
click at [347, 211] on input "mon" at bounding box center [341, 212] width 11 height 11
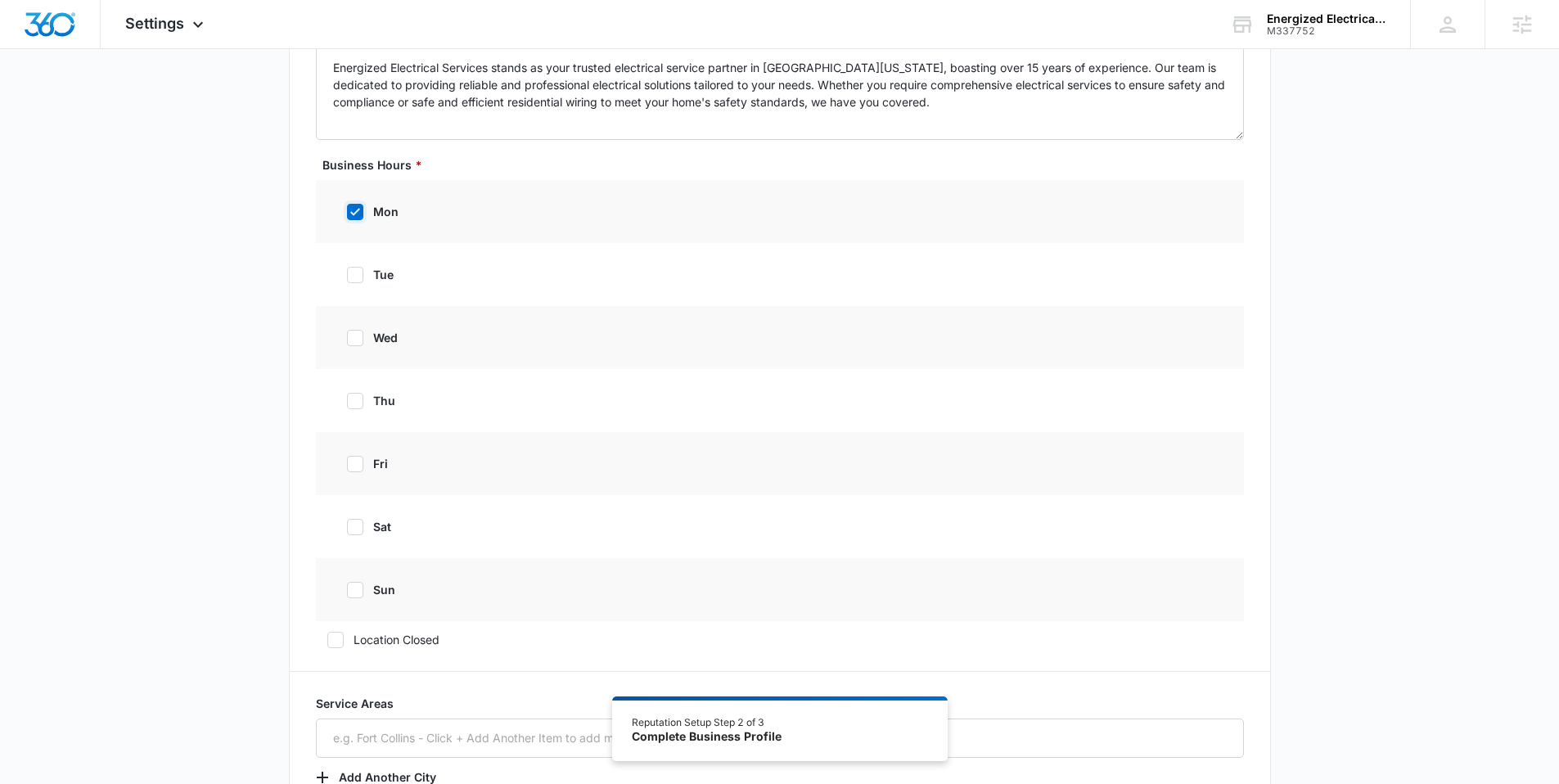
checkbox input "true"
click at [356, 282] on icon at bounding box center [355, 277] width 15 height 15
click at [347, 282] on input "tue" at bounding box center [341, 277] width 11 height 11
checkbox input "true"
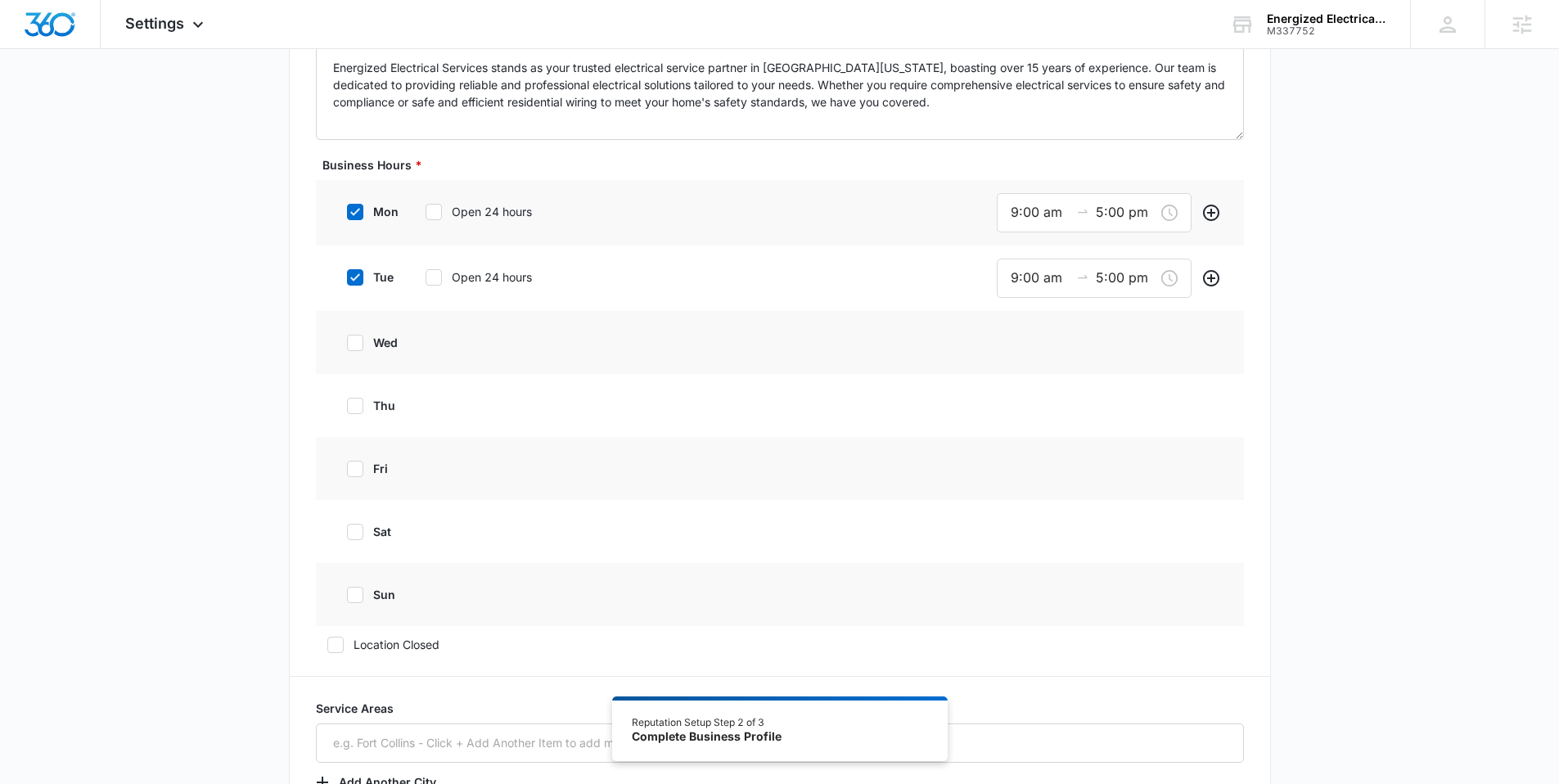
click at [359, 349] on icon at bounding box center [355, 343] width 15 height 15
click at [347, 349] on input "wed" at bounding box center [341, 343] width 11 height 11
checkbox input "true"
click at [358, 417] on div "thu" at bounding box center [450, 408] width 229 height 37
click at [357, 412] on icon at bounding box center [355, 408] width 15 height 15
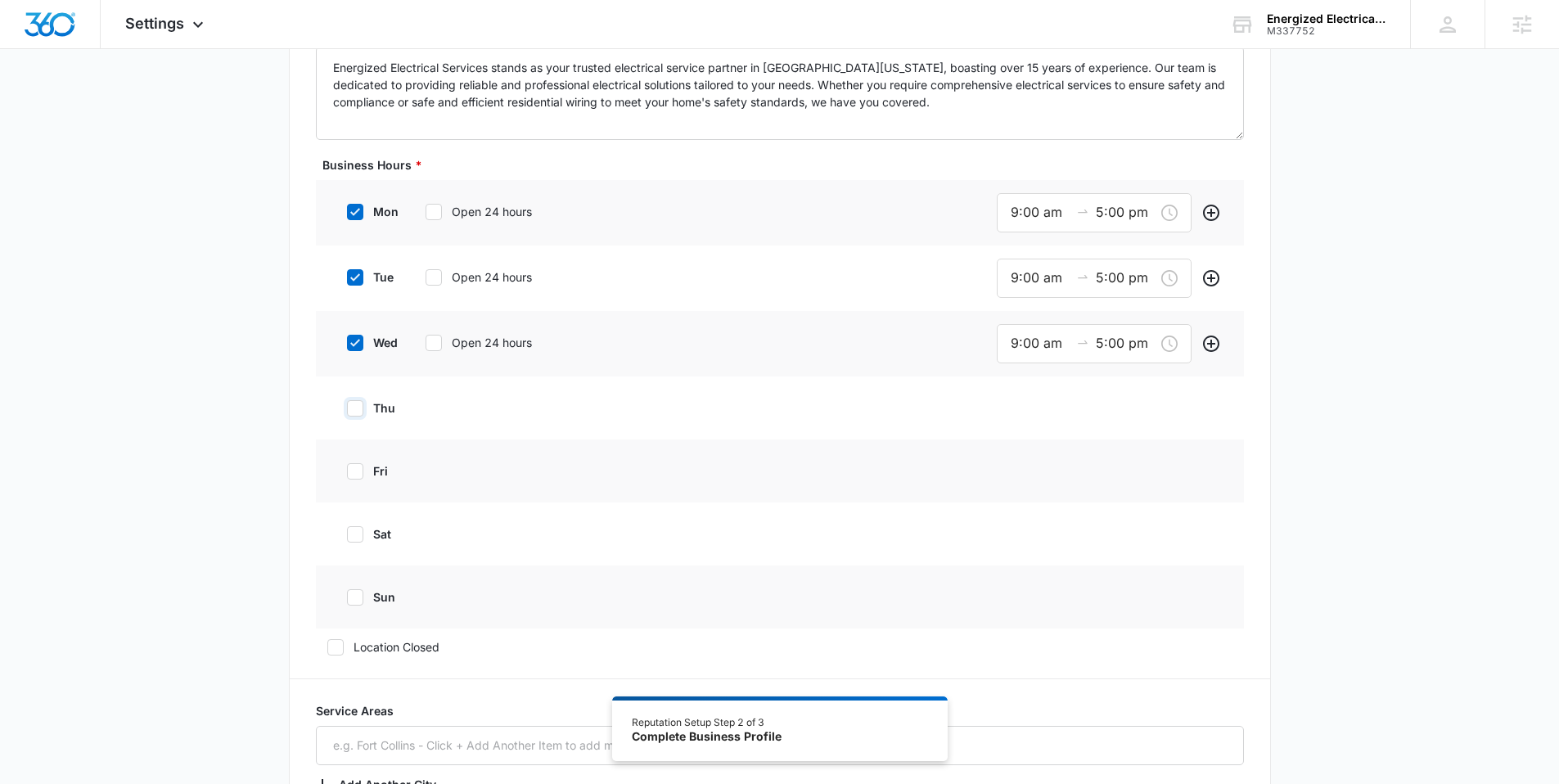
click at [347, 412] on input "thu" at bounding box center [341, 408] width 11 height 11
checkbox input "true"
click at [359, 474] on icon at bounding box center [355, 474] width 15 height 15
click at [347, 474] on input "fri" at bounding box center [341, 474] width 11 height 11
checkbox input "true"
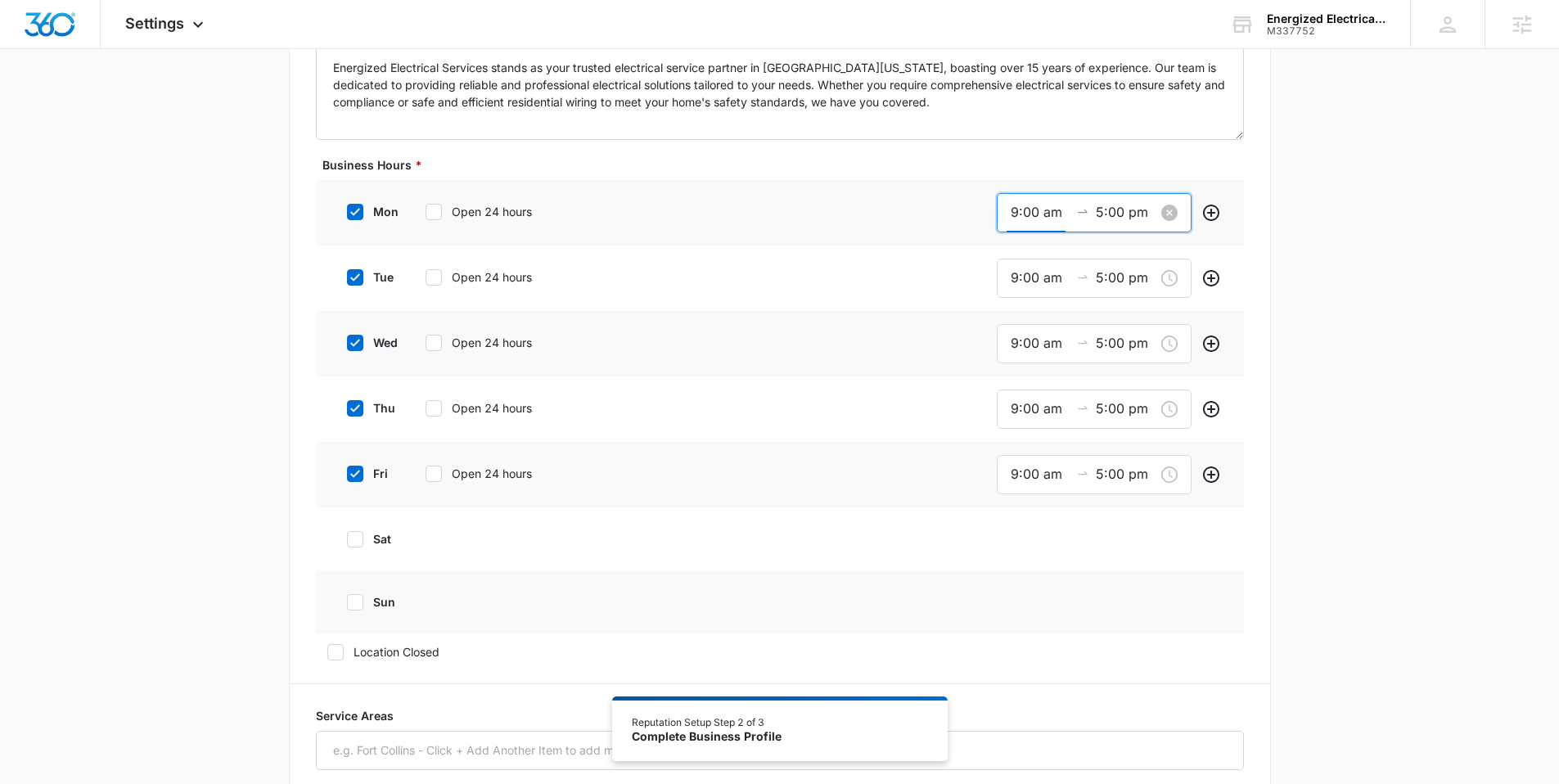
scroll to position [206, 0]
drag, startPoint x: 1016, startPoint y: 210, endPoint x: 1002, endPoint y: 211, distance: 14.0
click at [1002, 211] on div "9:00 am 5:00 pm" at bounding box center [1094, 213] width 195 height 39
click at [1106, 447] on span "OK" at bounding box center [1109, 447] width 16 height 18
type input "8:00 am"
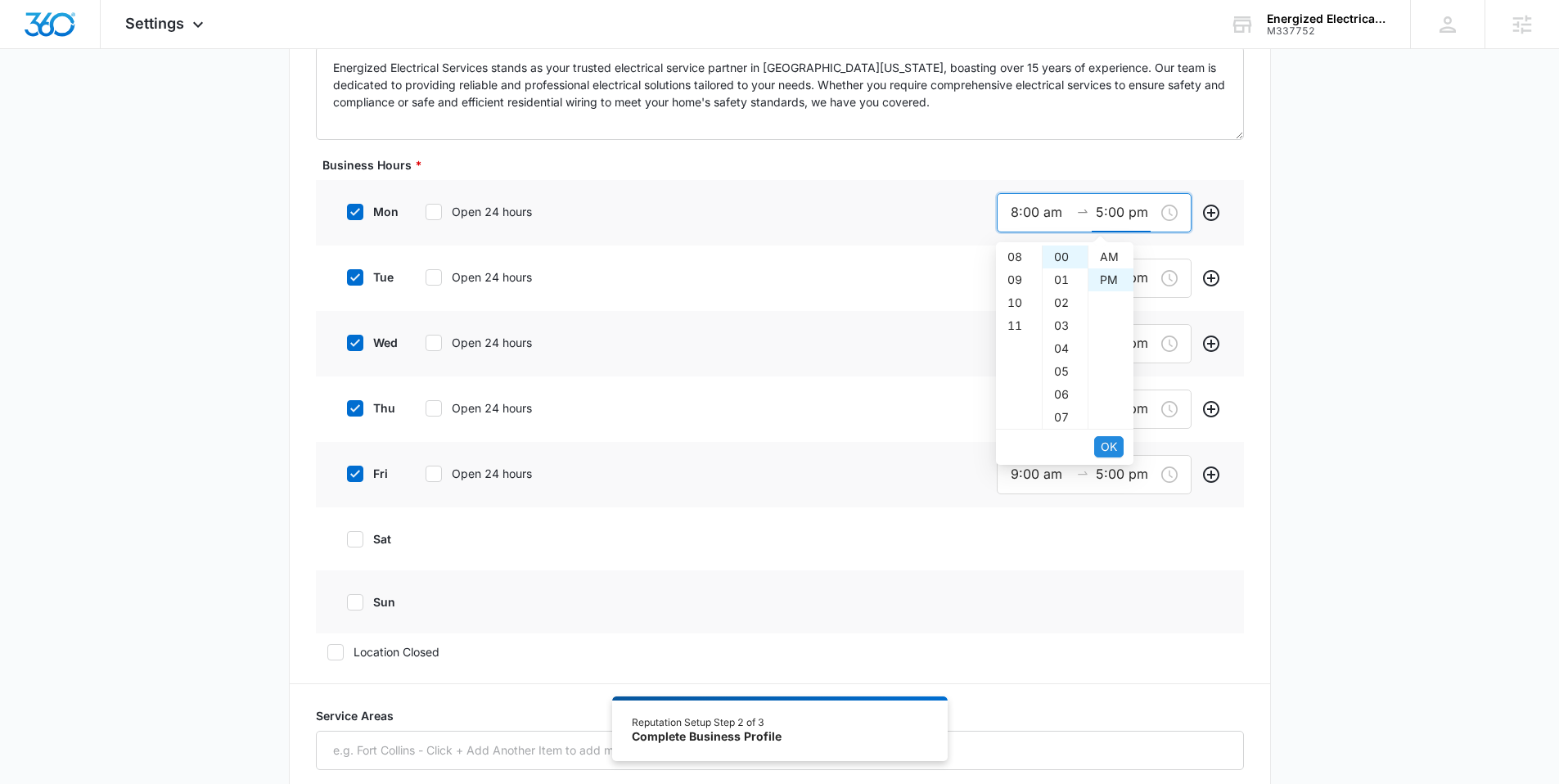
scroll to position [23, 0]
click at [1106, 447] on span "OK" at bounding box center [1109, 447] width 16 height 18
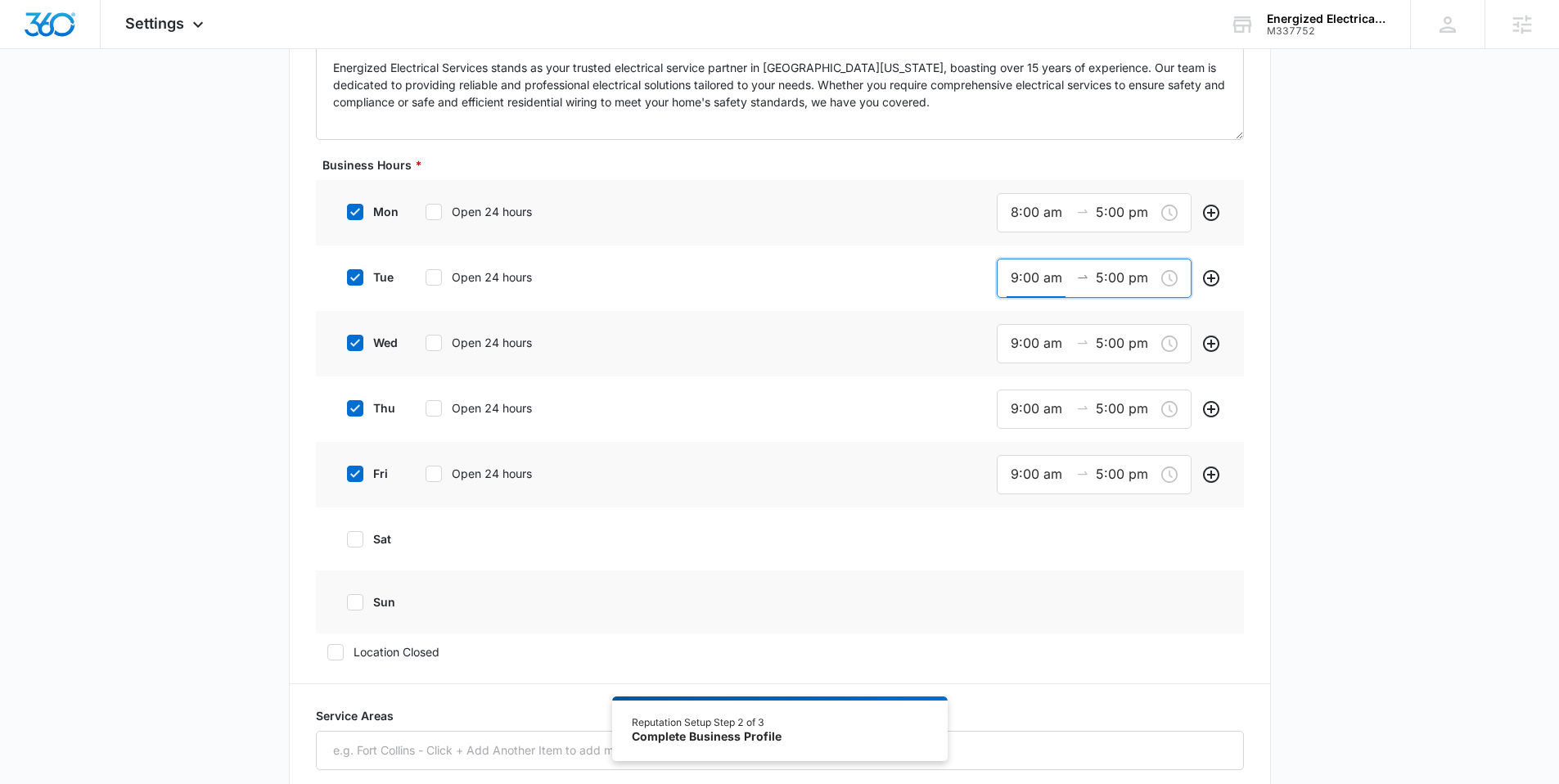
drag, startPoint x: 1016, startPoint y: 277, endPoint x: 993, endPoint y: 279, distance: 23.1
click at [993, 279] on div "tue Open 24 hours 9:00 am 5:00 pm" at bounding box center [780, 278] width 928 height 65
click at [1104, 510] on span "OK" at bounding box center [1109, 512] width 16 height 18
type input "8:00 am"
click at [1104, 510] on span "OK" at bounding box center [1109, 512] width 16 height 18
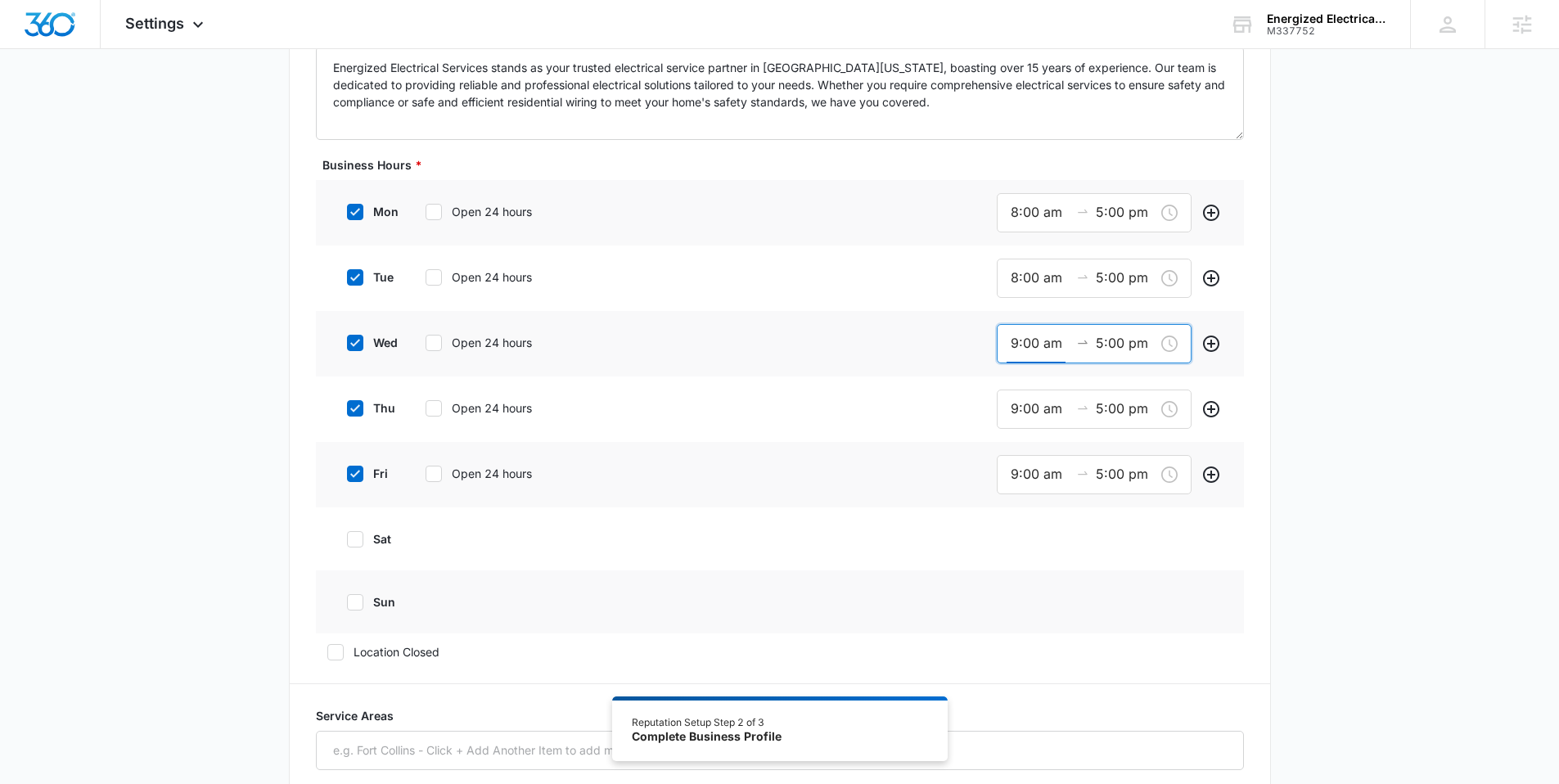
drag, startPoint x: 1014, startPoint y: 346, endPoint x: 983, endPoint y: 348, distance: 31.1
click at [984, 348] on div "wed Open 24 hours 9:00 am 5:00 pm" at bounding box center [780, 344] width 928 height 65
click at [1105, 573] on span "OK" at bounding box center [1109, 578] width 16 height 18
type input "8:00 am"
click at [1105, 573] on span "OK" at bounding box center [1109, 578] width 16 height 18
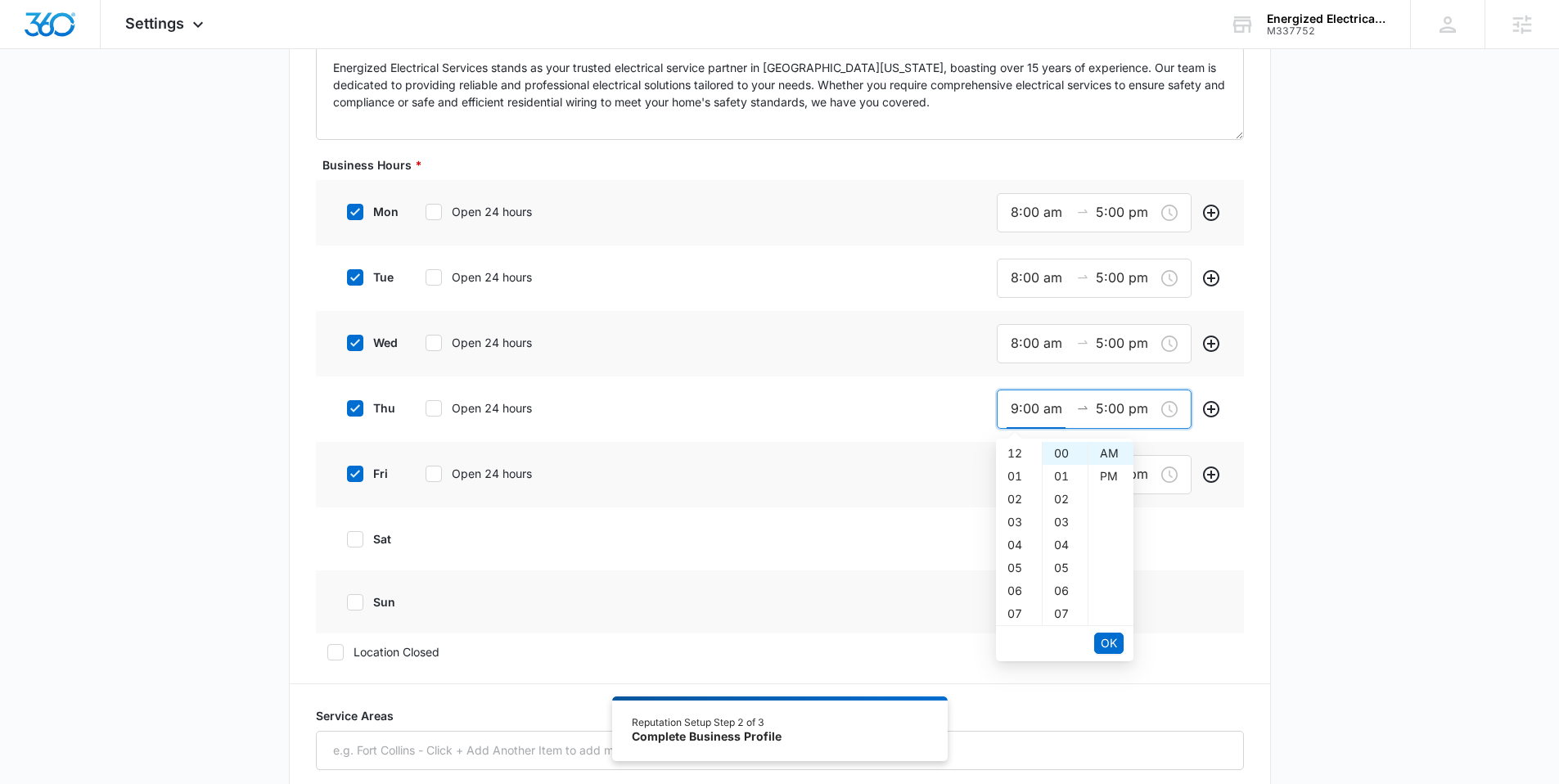
drag, startPoint x: 1014, startPoint y: 408, endPoint x: 989, endPoint y: 411, distance: 25.2
click at [989, 411] on div "thu Open 24 hours 9:00 am 5:00 pm" at bounding box center [780, 409] width 928 height 65
click at [1111, 645] on span "OK" at bounding box center [1109, 643] width 16 height 18
type input "8:00 am"
click at [1111, 645] on span "OK" at bounding box center [1109, 643] width 16 height 18
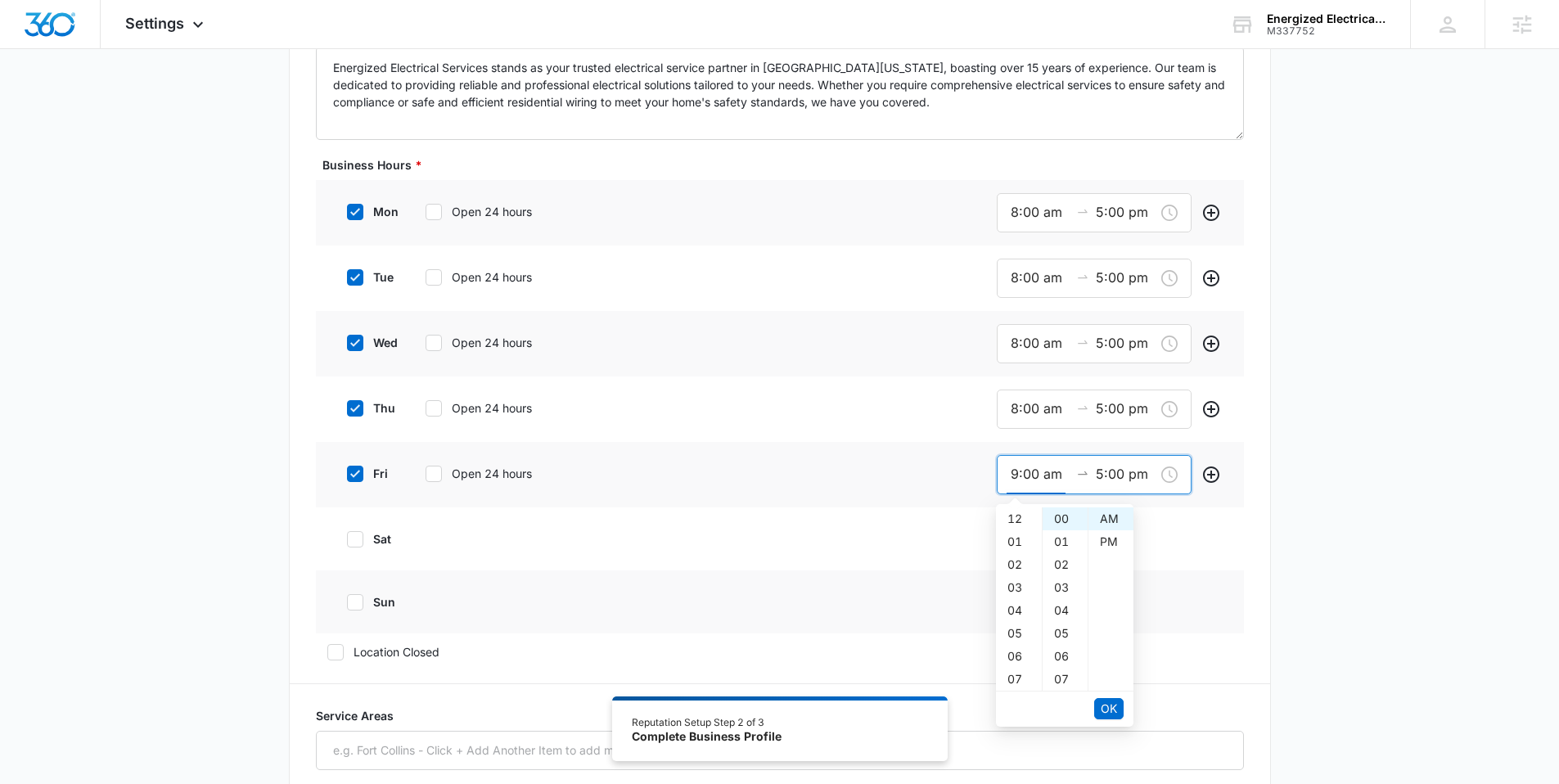
drag, startPoint x: 1014, startPoint y: 474, endPoint x: 960, endPoint y: 475, distance: 54.0
click at [965, 472] on div "fri Open 24 hours 9:00 am 5:00 pm" at bounding box center [780, 475] width 928 height 65
click at [1104, 700] on span "OK" at bounding box center [1109, 709] width 16 height 18
type input "8:00 am"
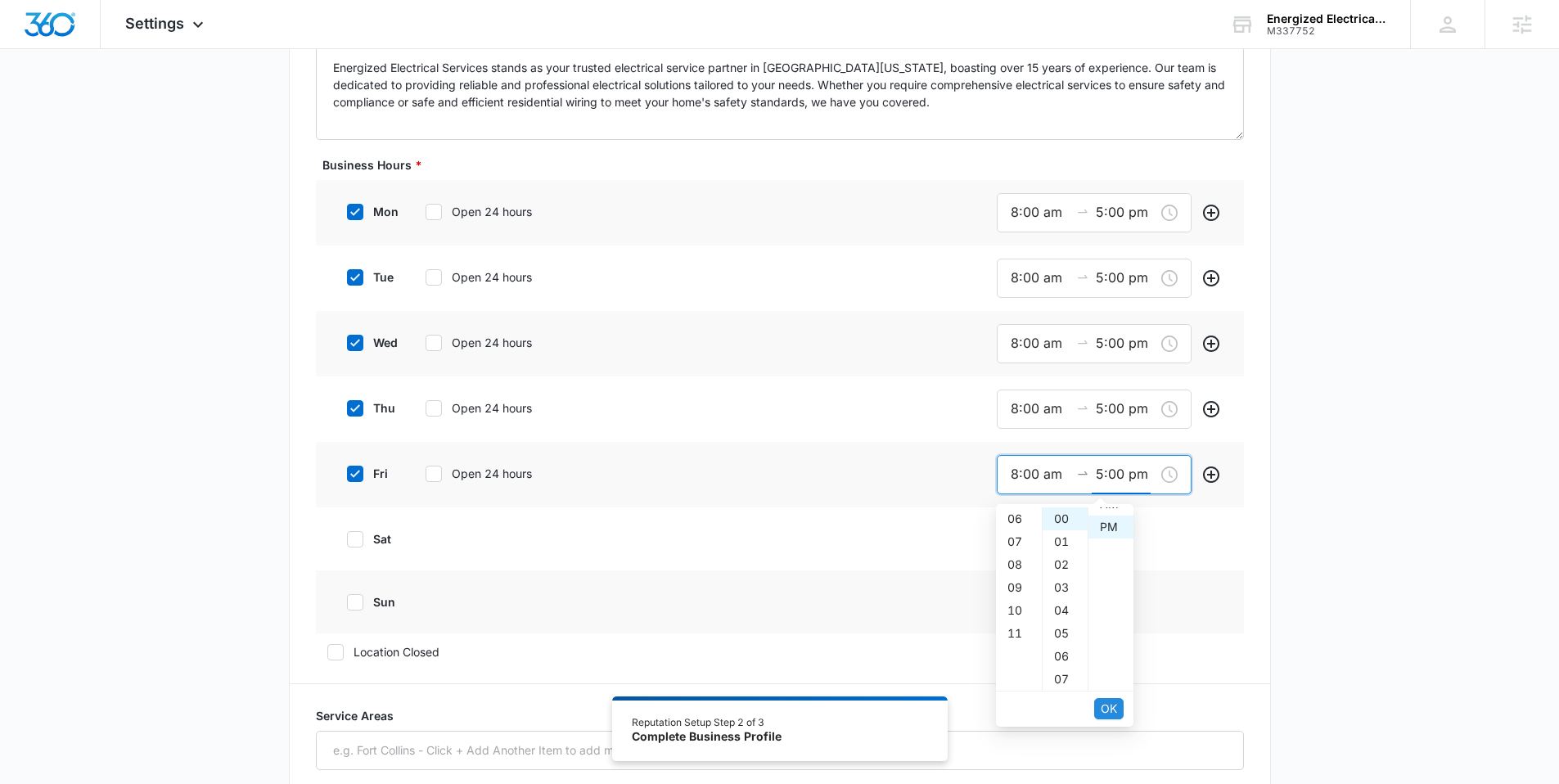
click at [1104, 700] on span "OK" at bounding box center [1109, 709] width 16 height 18
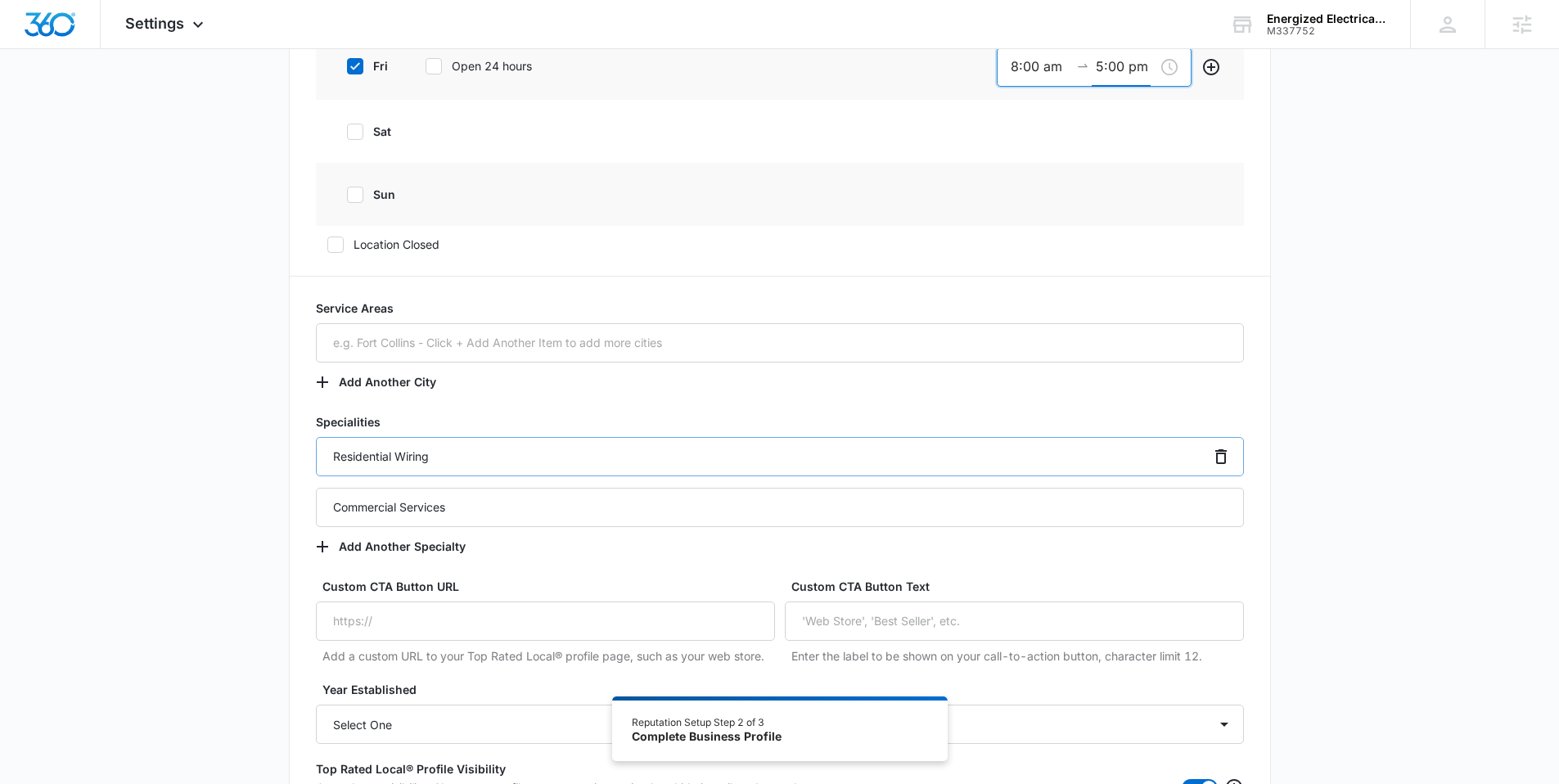
scroll to position [897, 0]
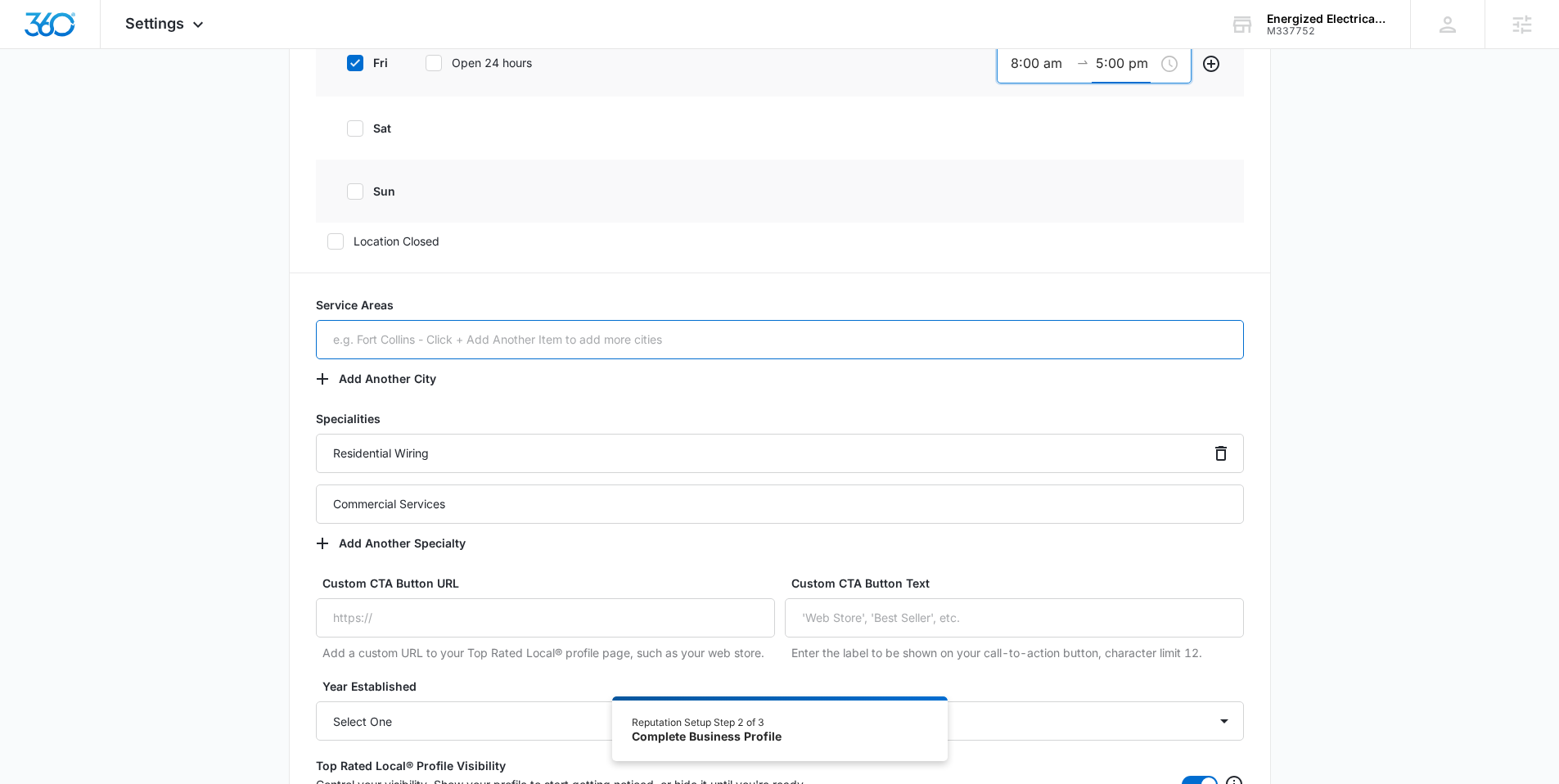
click at [523, 337] on input "text" at bounding box center [780, 340] width 928 height 39
paste input "Central PA"
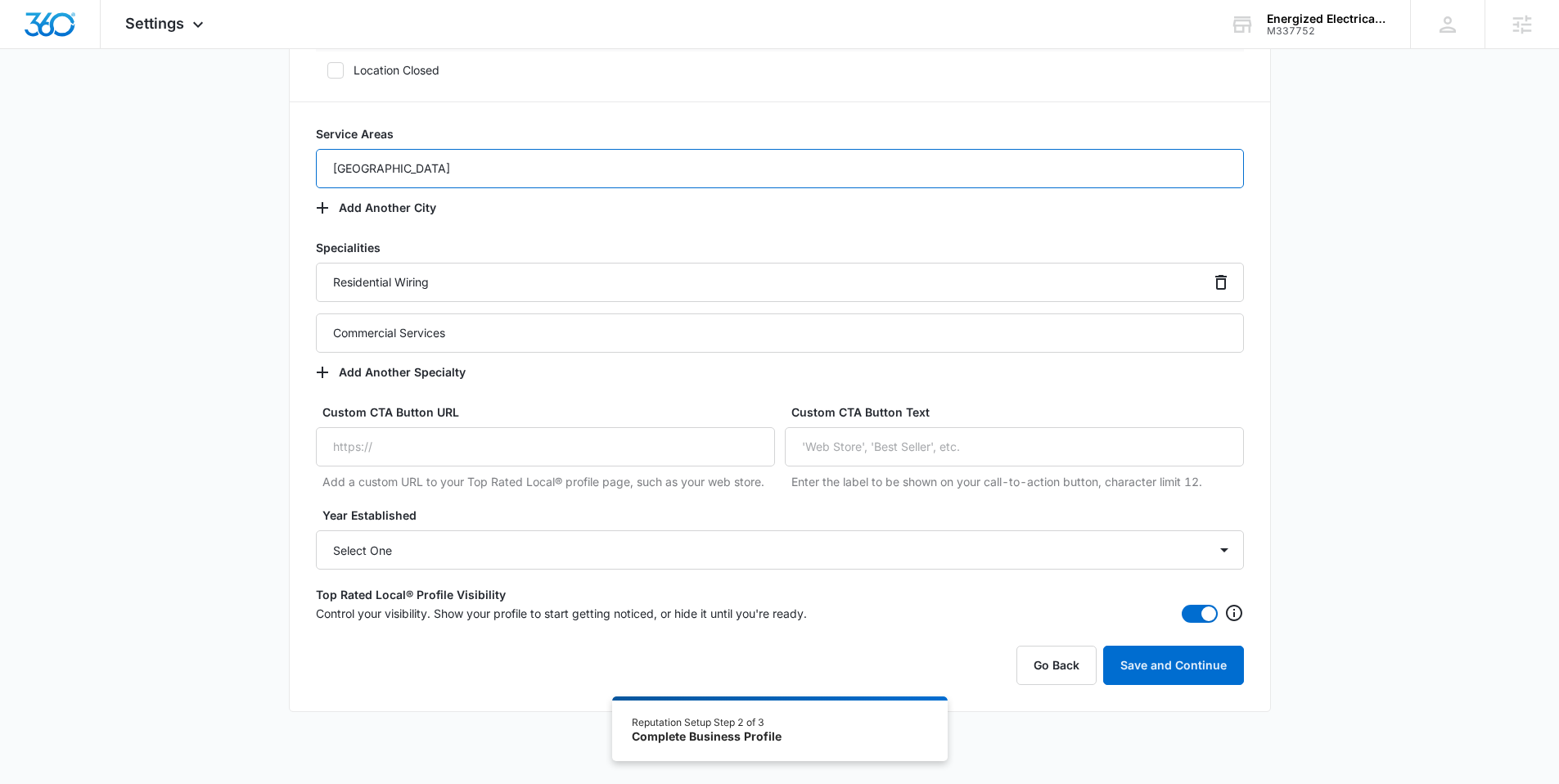
scroll to position [1070, 0]
type input "Central PA"
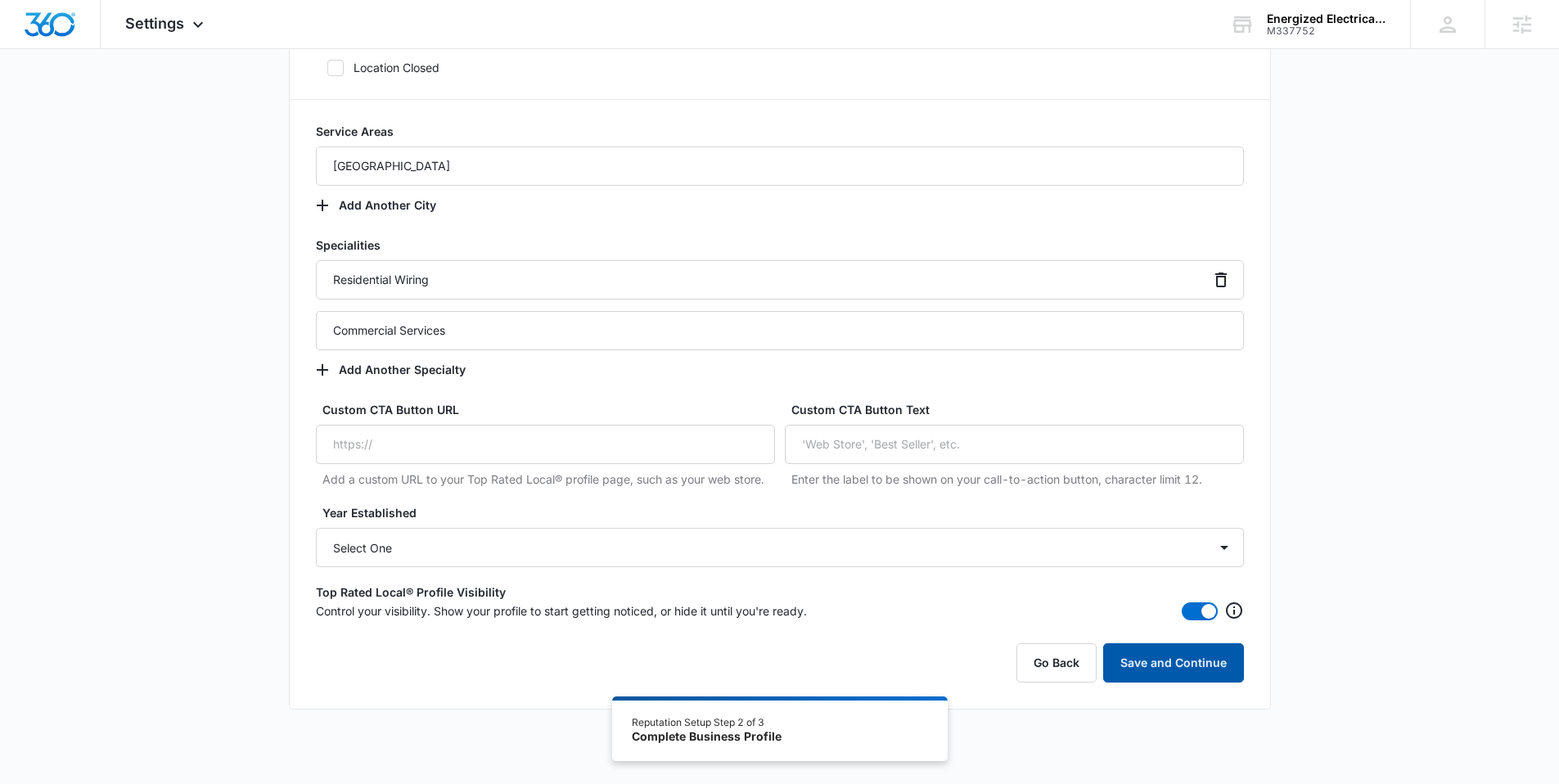
click at [1150, 651] on button "Save and Continue" at bounding box center [1173, 663] width 141 height 39
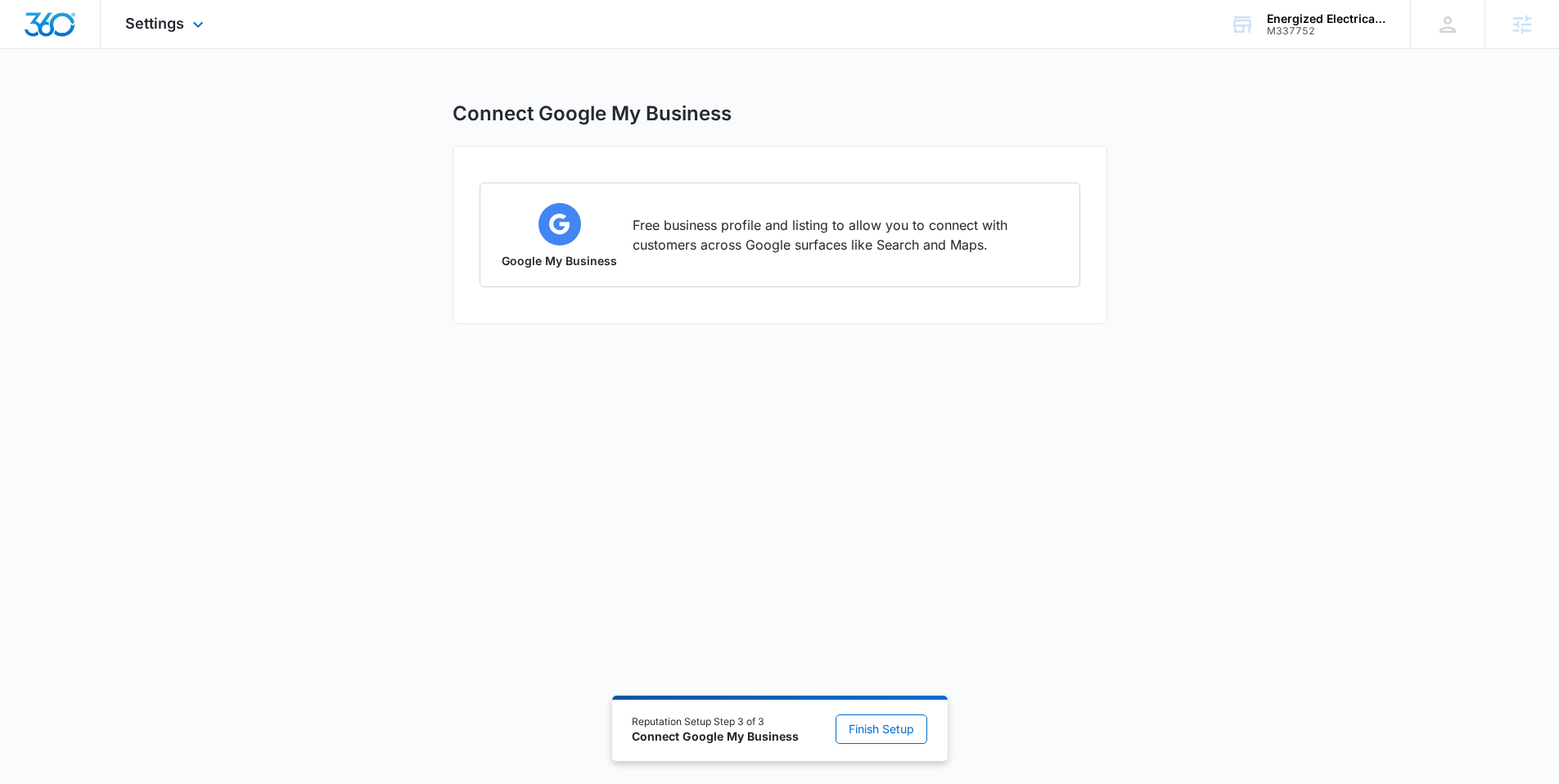
click at [43, 29] on img "Dashboard" at bounding box center [50, 25] width 52 height 25
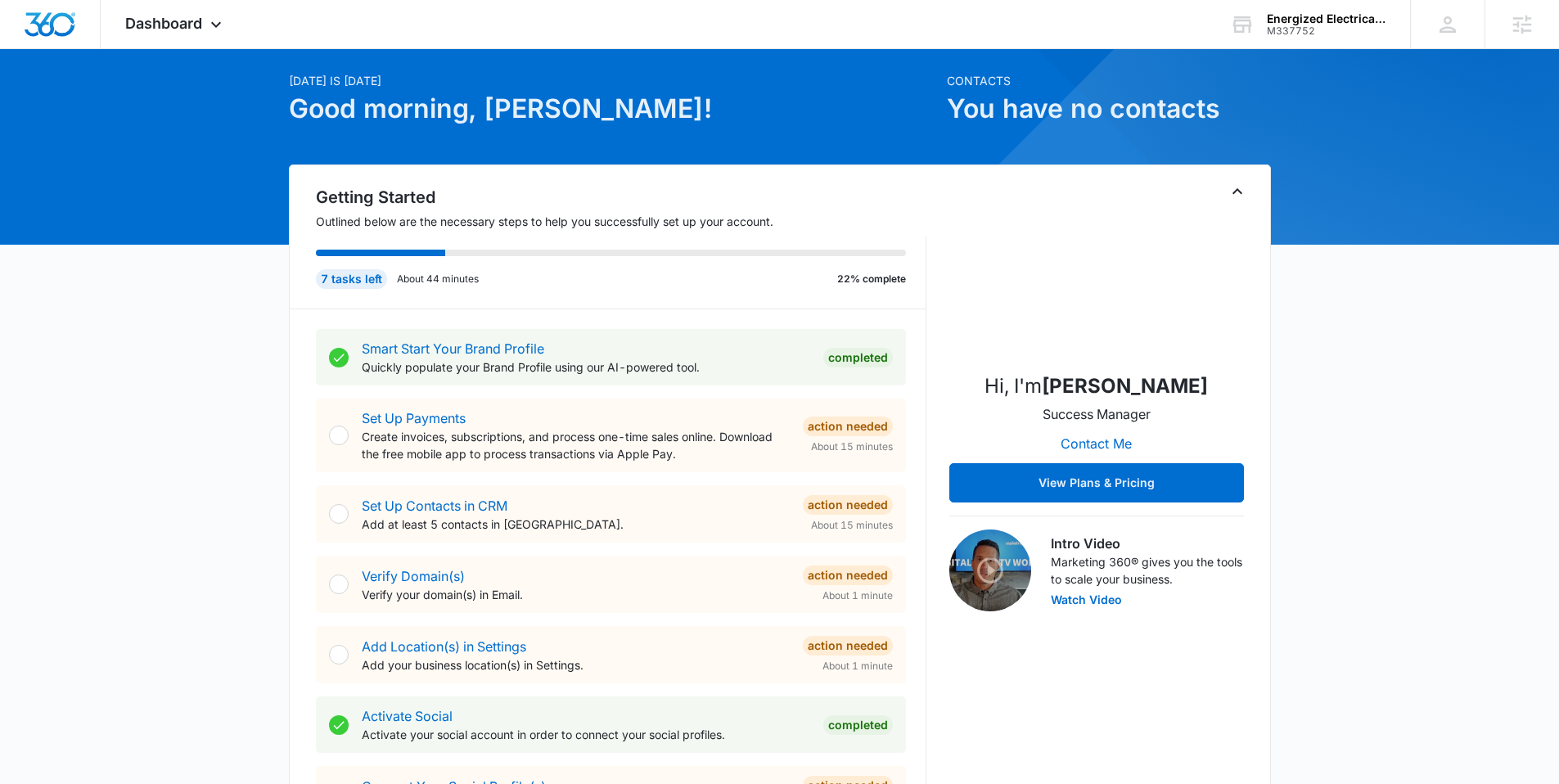
scroll to position [83, 0]
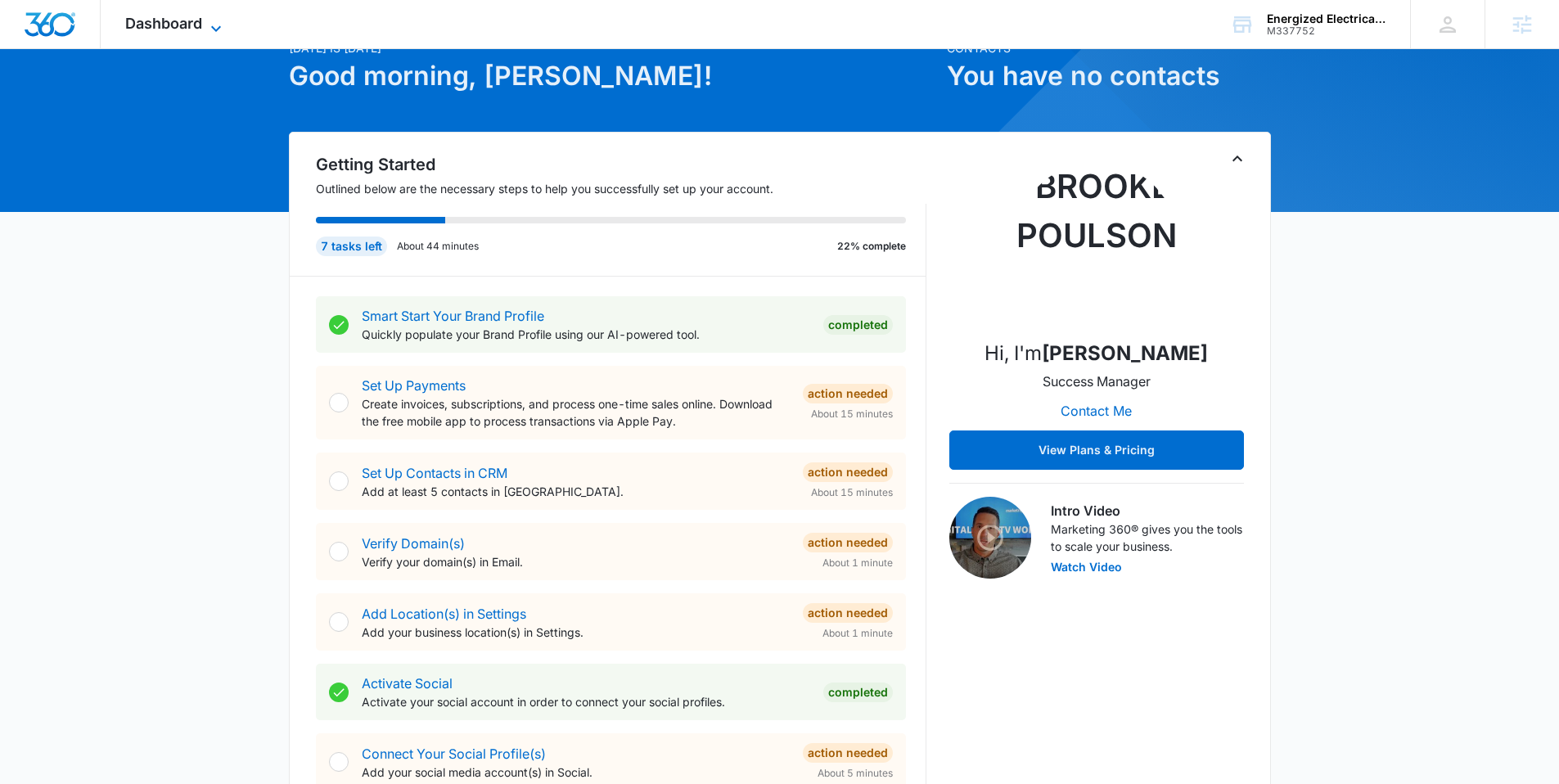
click at [159, 29] on span "Dashboard" at bounding box center [164, 23] width 77 height 17
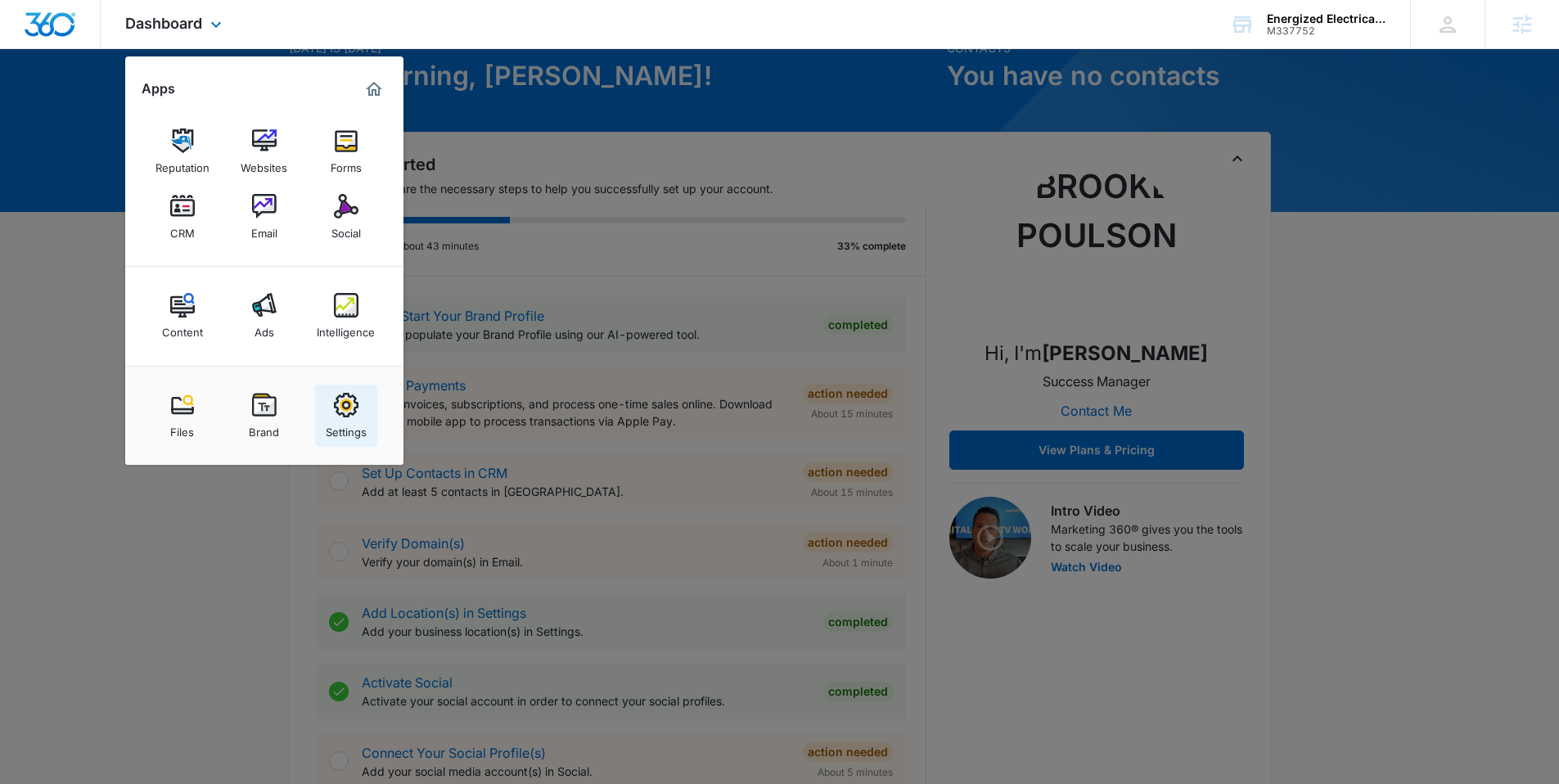
click at [343, 406] on img at bounding box center [346, 405] width 25 height 25
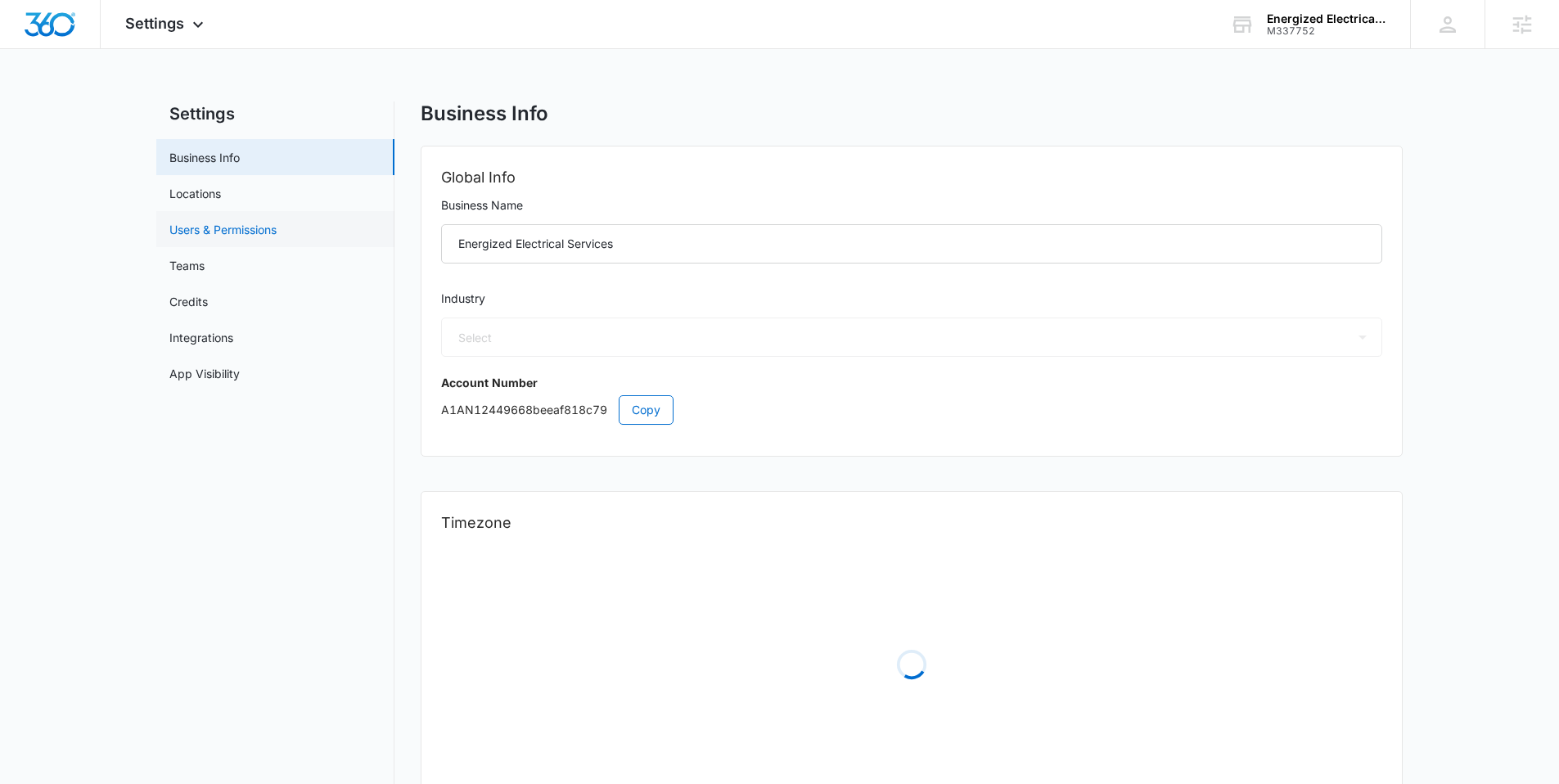
select select "17"
select select "US"
select select "America/Denver"
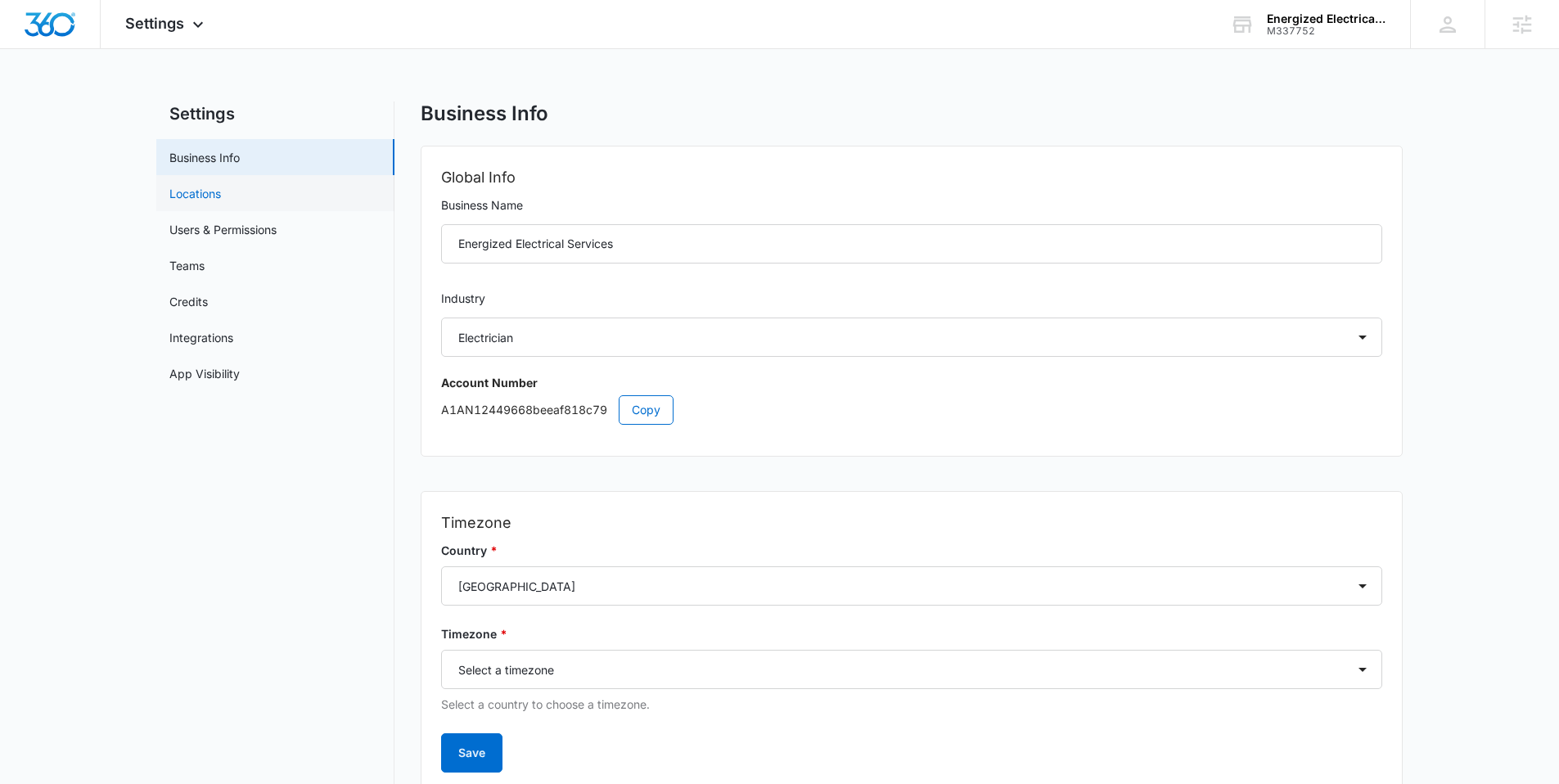
click at [208, 193] on link "Locations" at bounding box center [195, 193] width 52 height 17
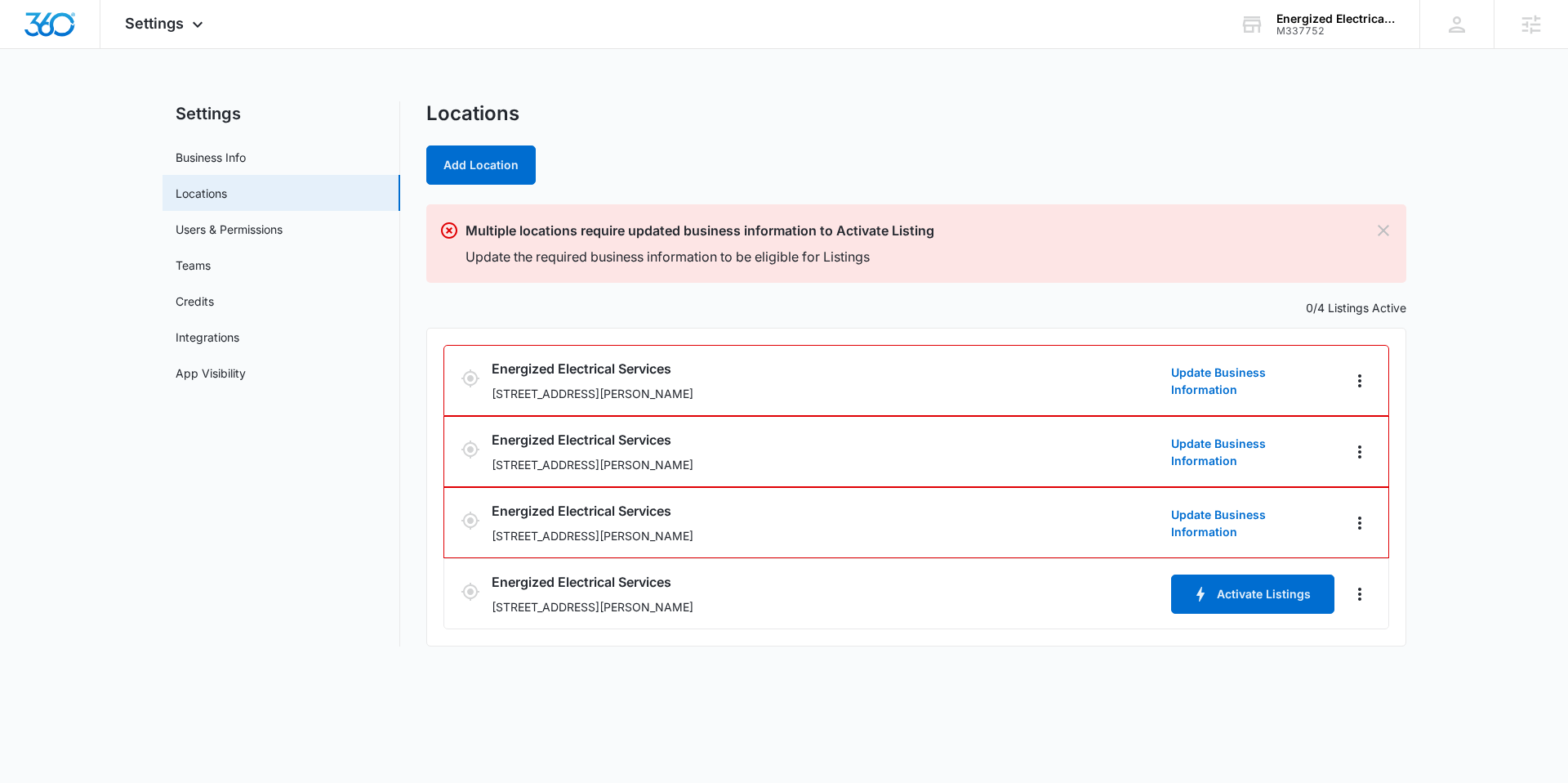
click at [972, 164] on div "Add Location" at bounding box center [916, 165] width 980 height 39
click at [1354, 593] on icon "Actions" at bounding box center [1360, 594] width 20 height 20
click at [1372, 633] on link "Edit" at bounding box center [1378, 639] width 20 height 14
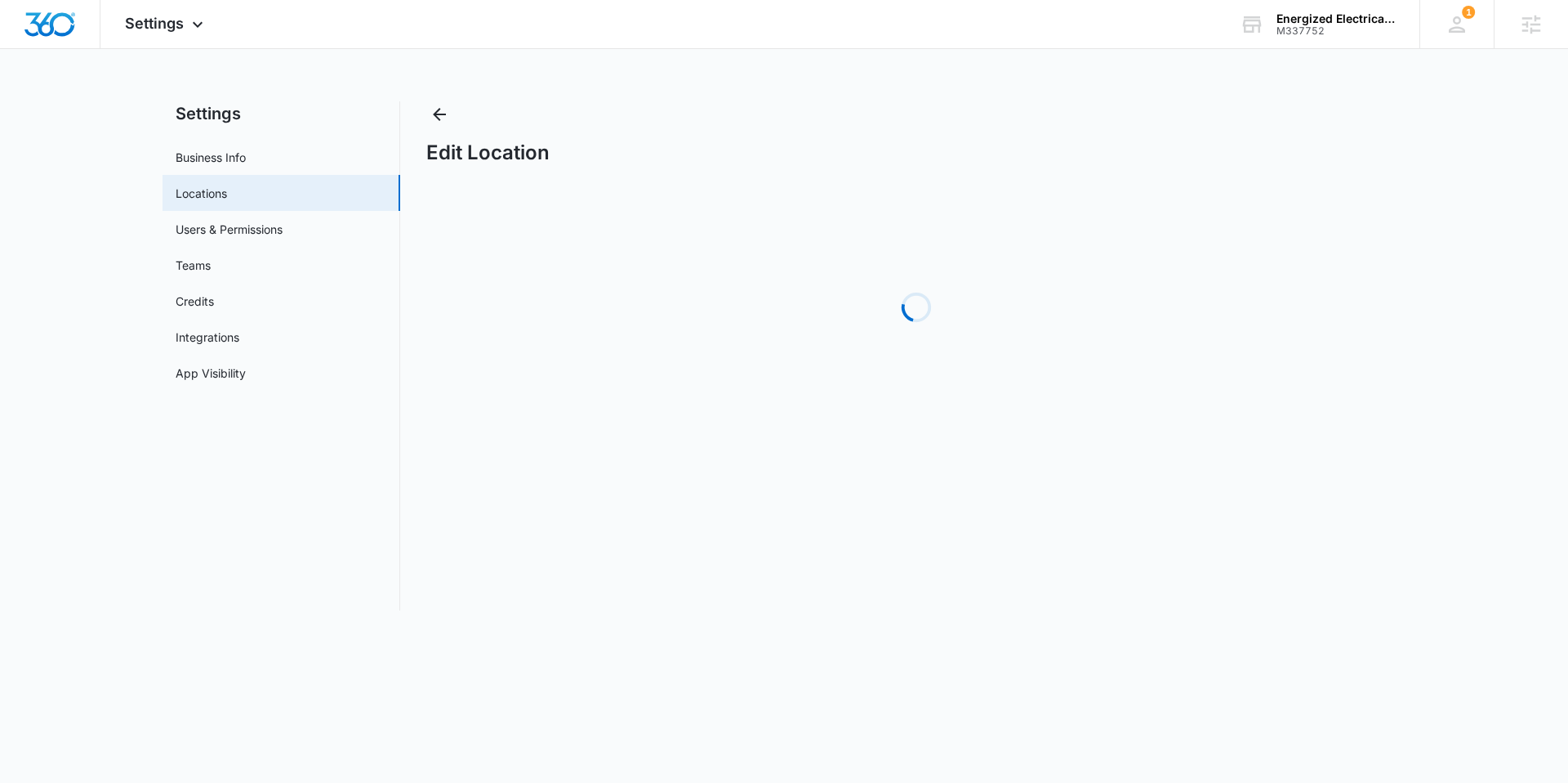
select select "[US_STATE]"
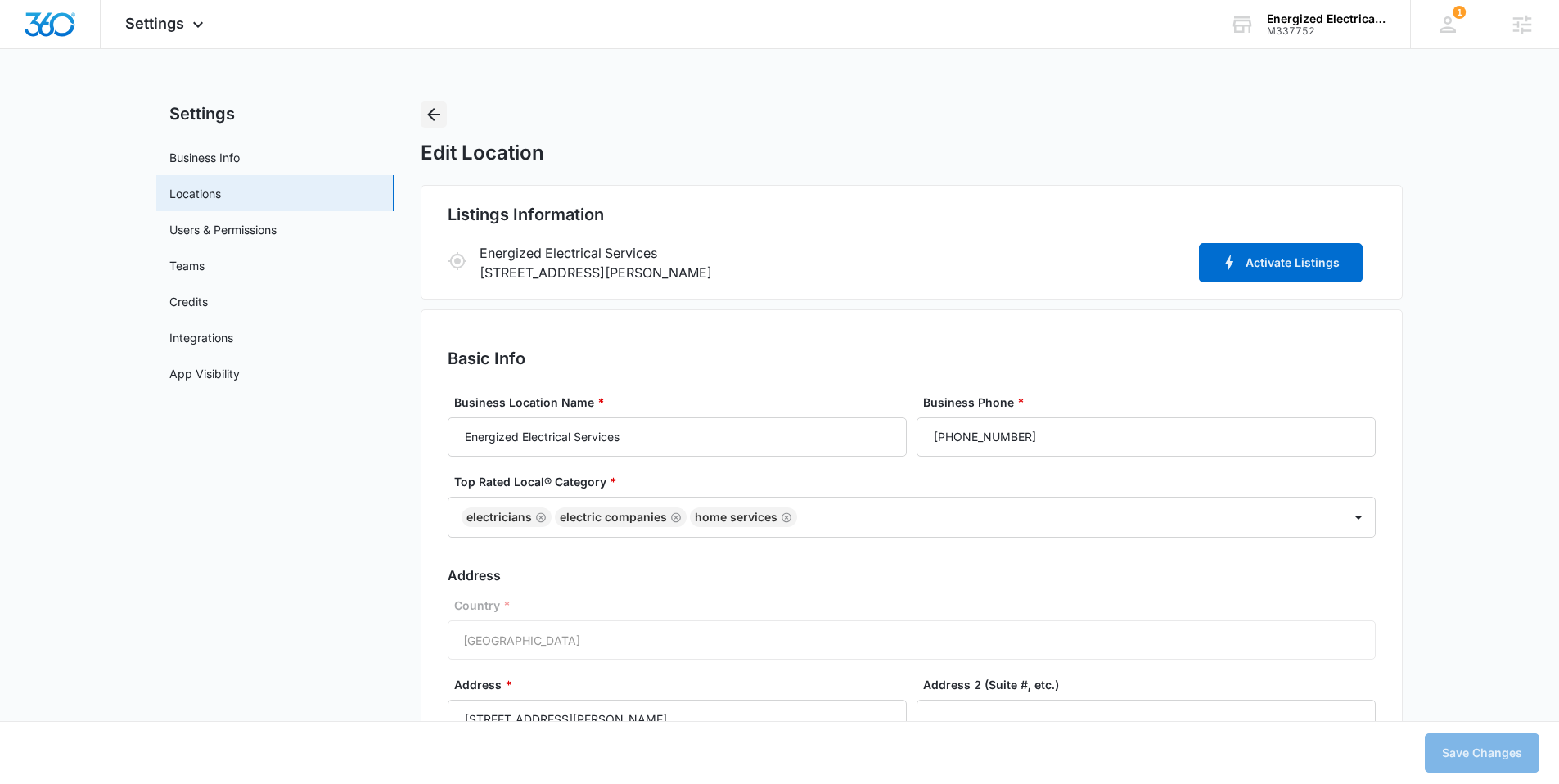
click at [426, 111] on icon "Back" at bounding box center [434, 115] width 20 height 20
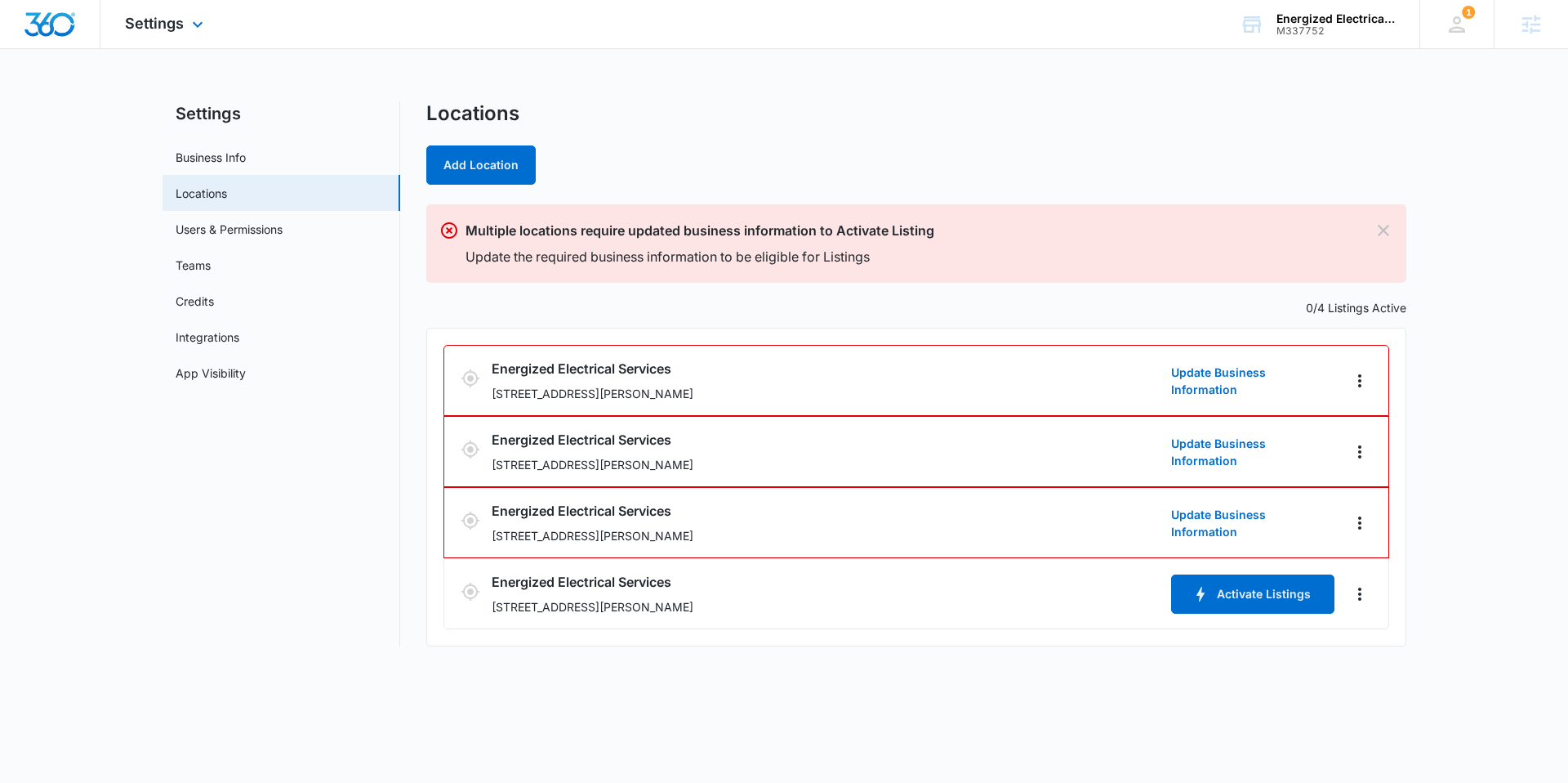
click at [49, 20] on img "Dashboard" at bounding box center [50, 25] width 52 height 25
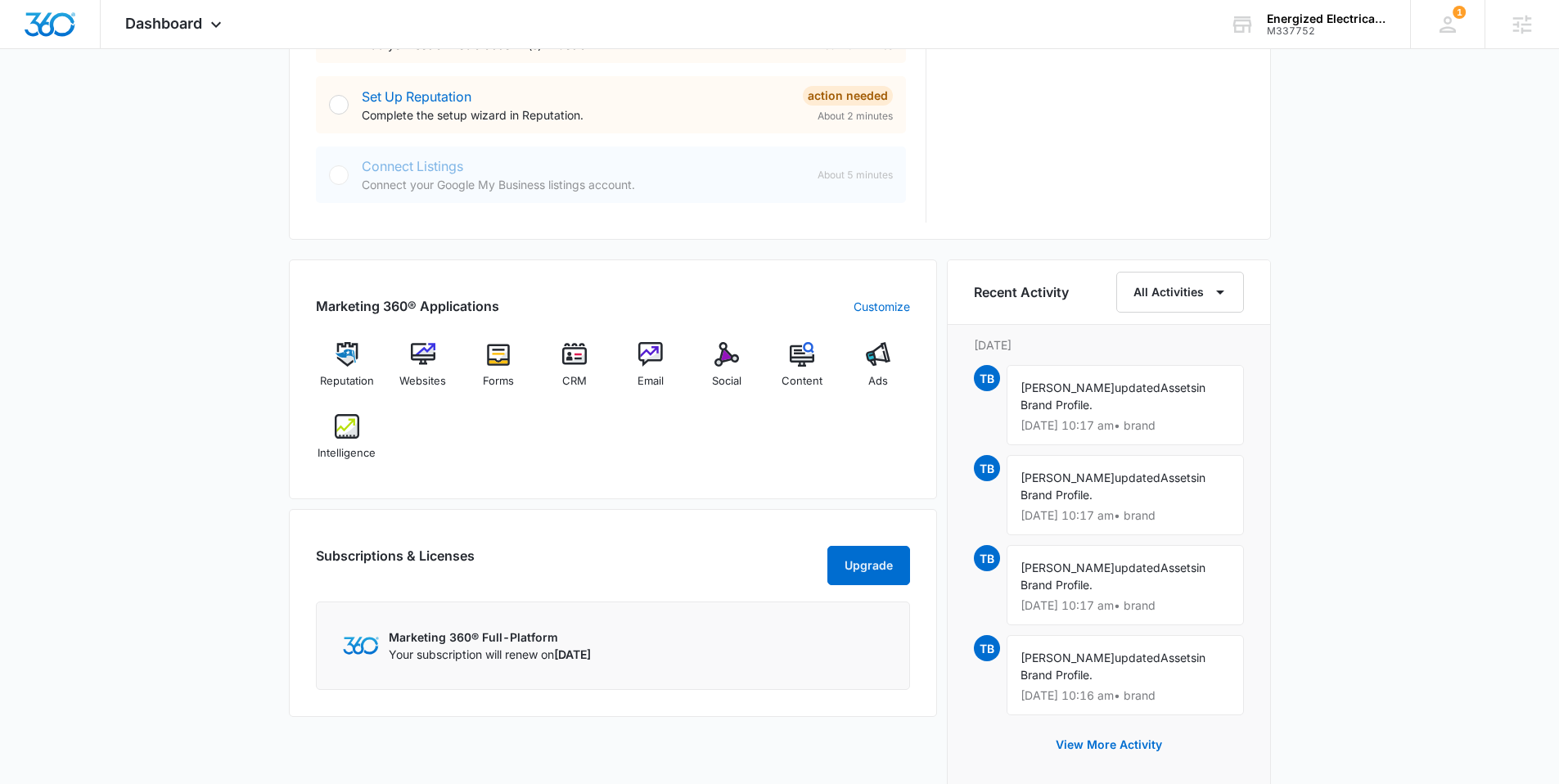
scroll to position [1043, 0]
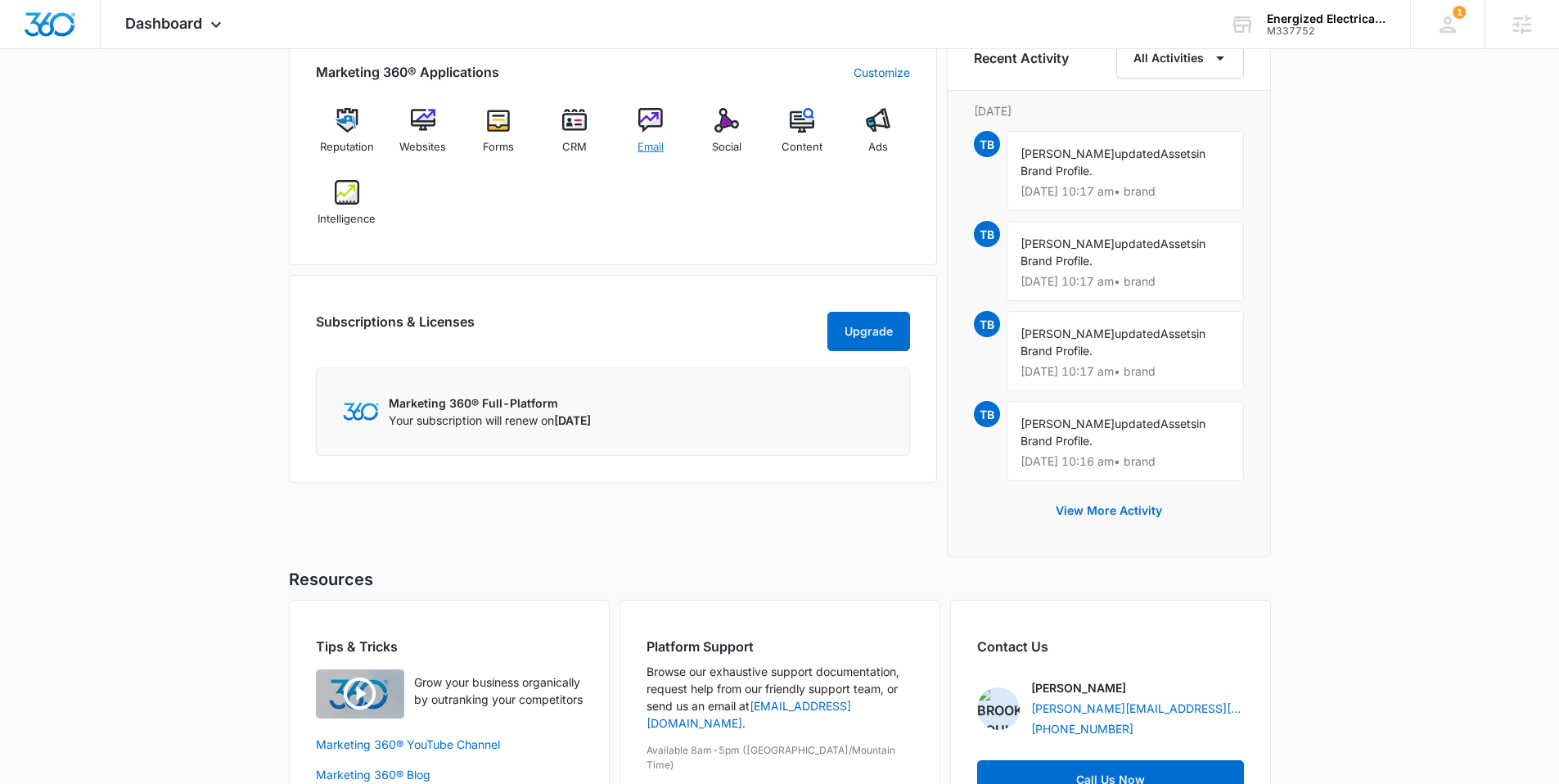
click at [652, 125] on img at bounding box center [651, 120] width 25 height 25
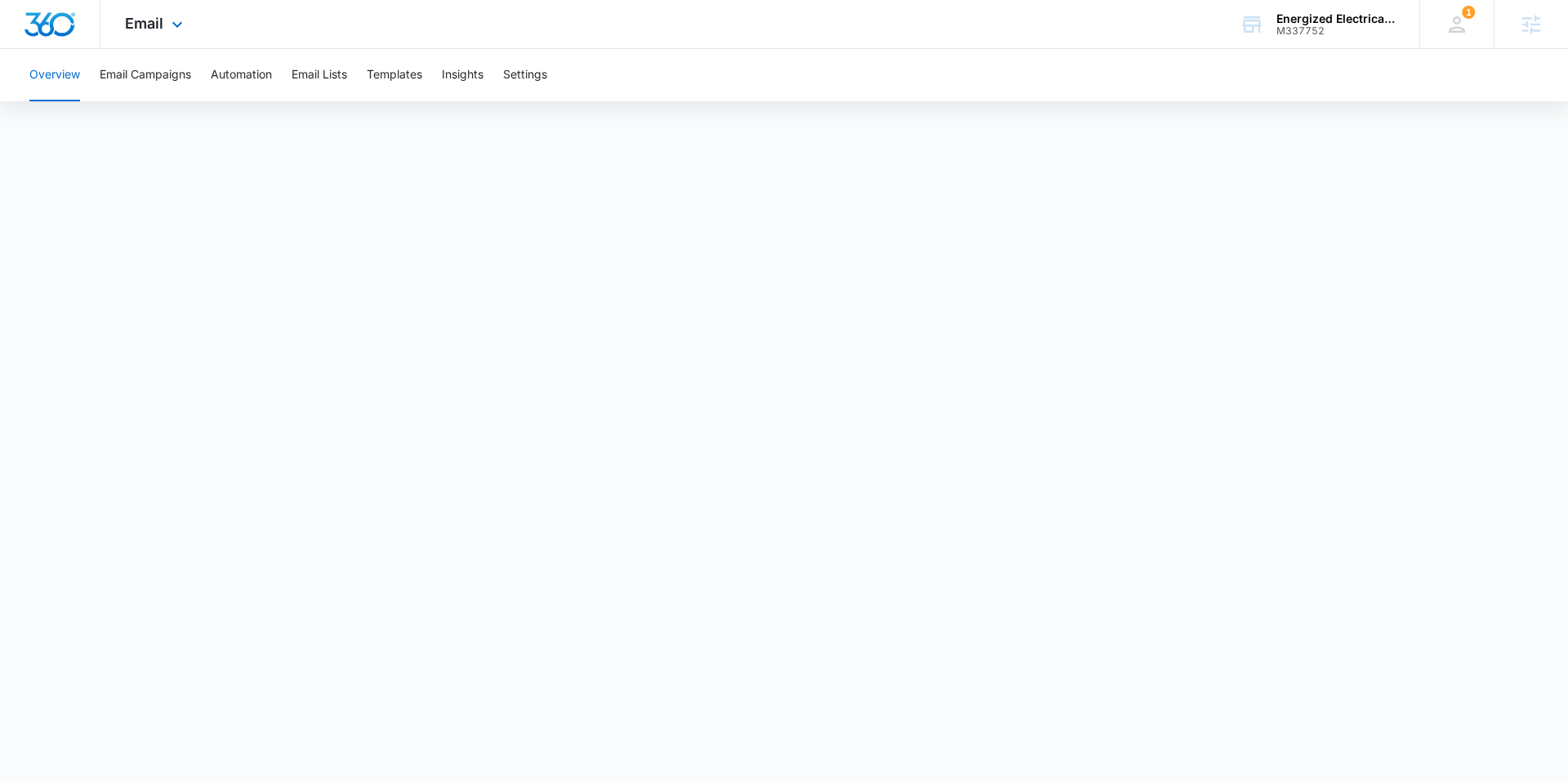
click at [32, 32] on img "Dashboard" at bounding box center [50, 25] width 52 height 25
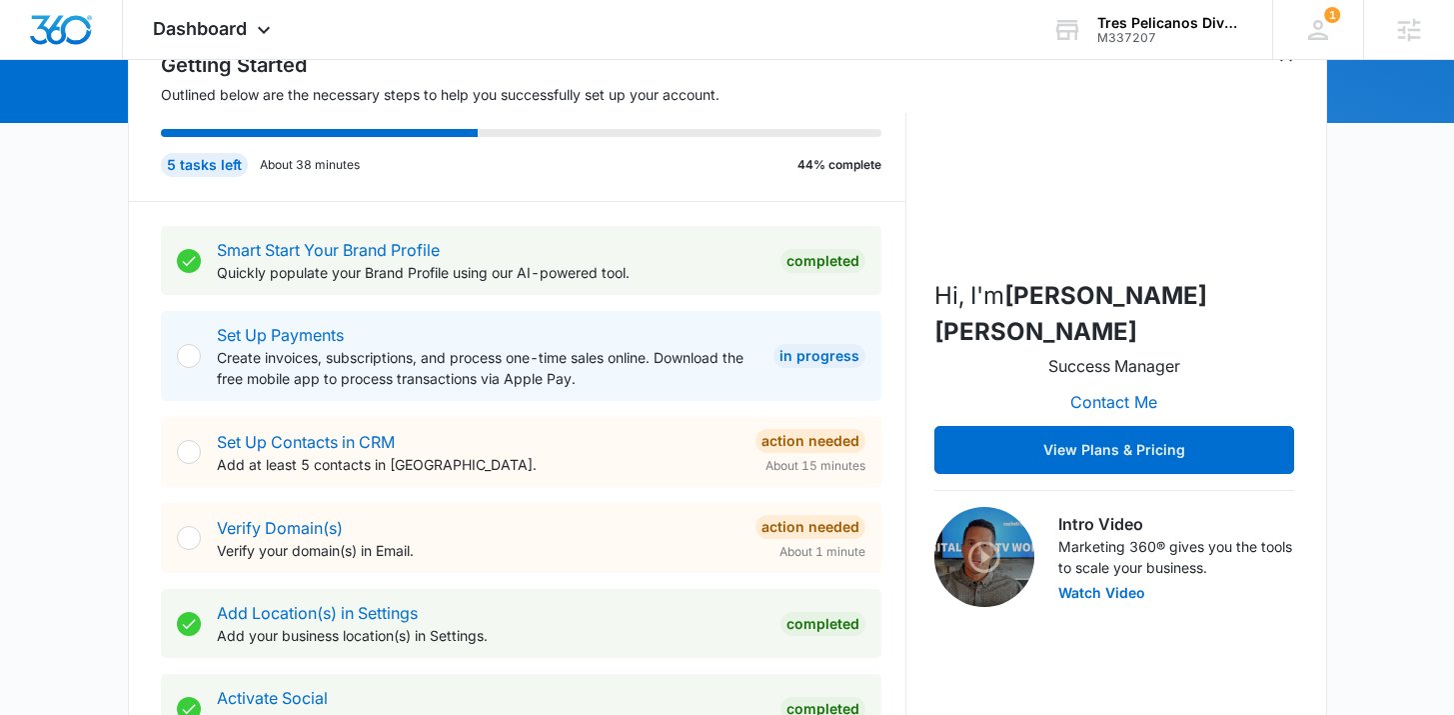
scroll to position [310, 0]
